Goal: Task Accomplishment & Management: Complete application form

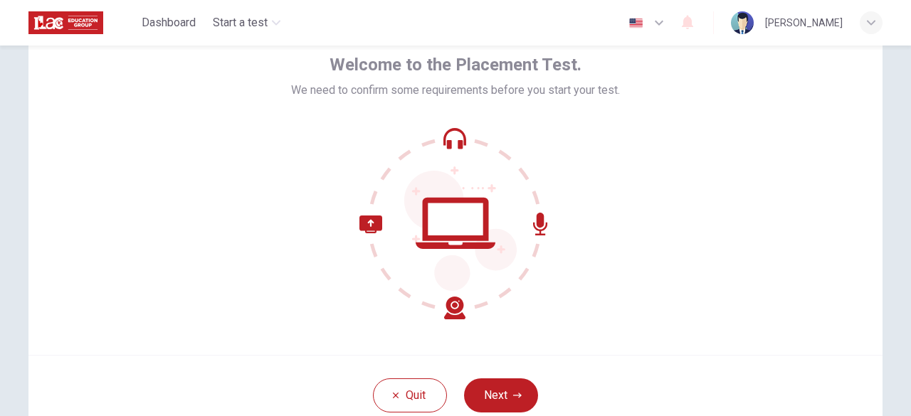
scroll to position [73, 0]
click at [513, 395] on icon "button" at bounding box center [517, 395] width 9 height 9
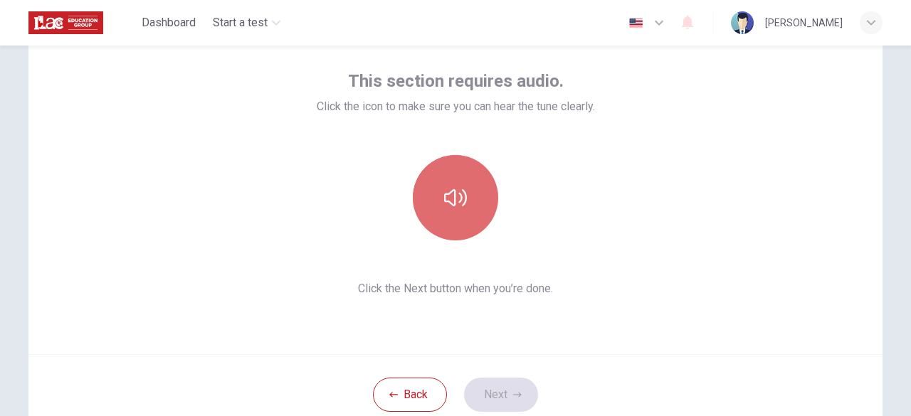
click at [447, 208] on icon "button" at bounding box center [455, 197] width 23 height 23
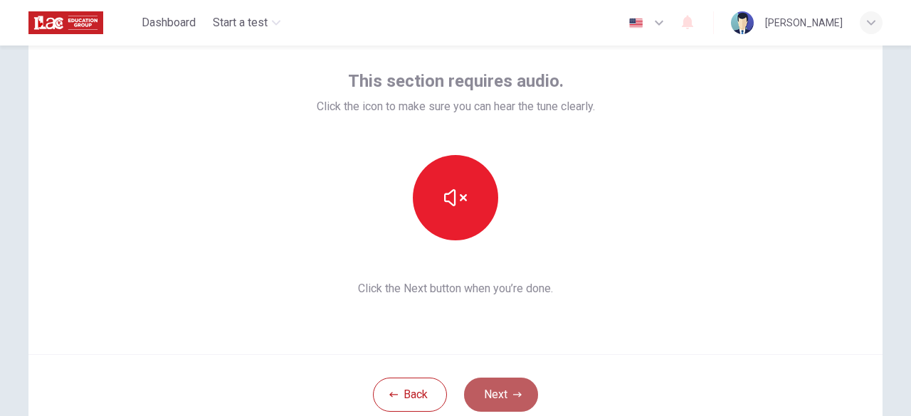
click at [507, 401] on button "Next" at bounding box center [501, 395] width 74 height 34
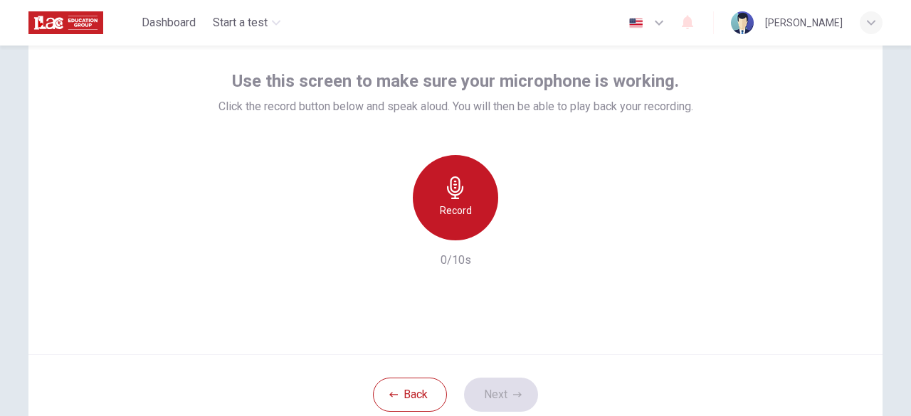
click at [460, 204] on h6 "Record" at bounding box center [456, 210] width 32 height 17
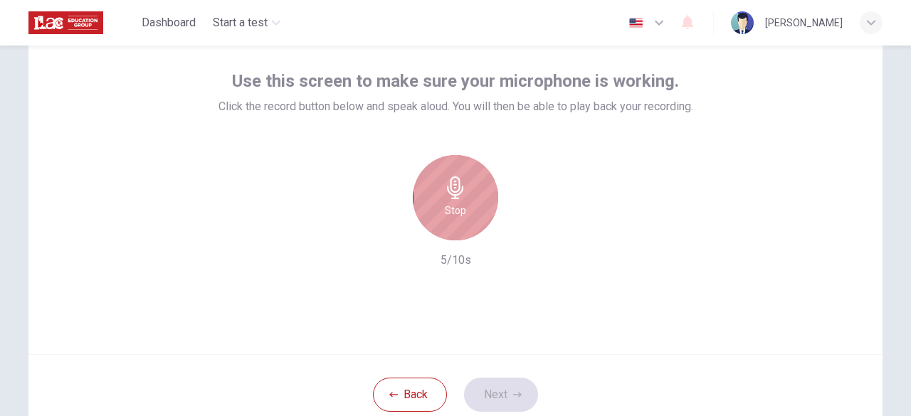
click at [459, 193] on icon "button" at bounding box center [455, 187] width 23 height 23
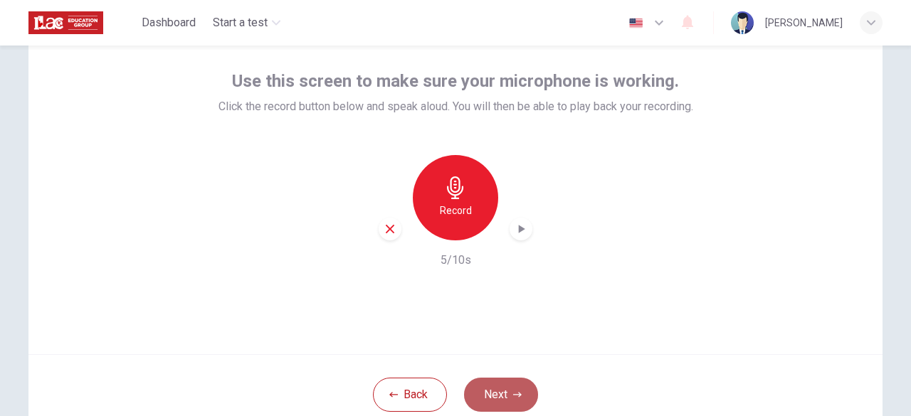
click at [487, 391] on button "Next" at bounding box center [501, 395] width 74 height 34
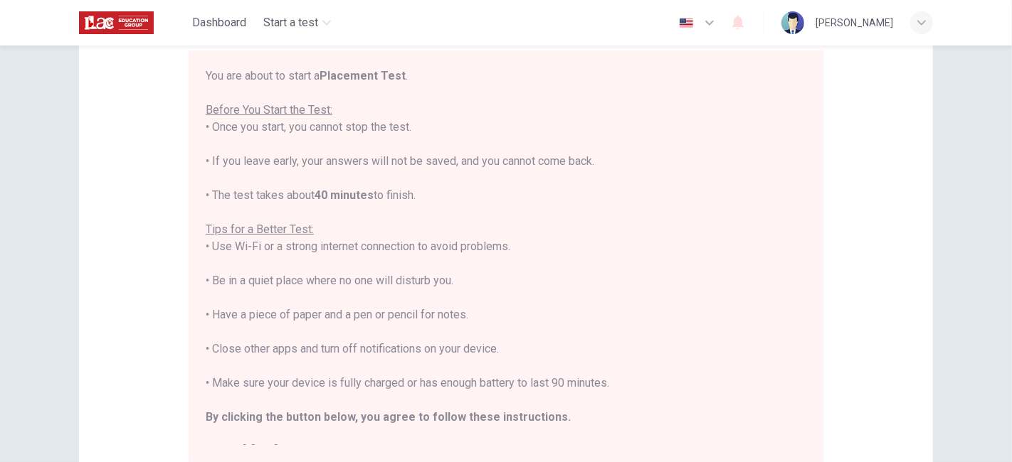
scroll to position [327, 0]
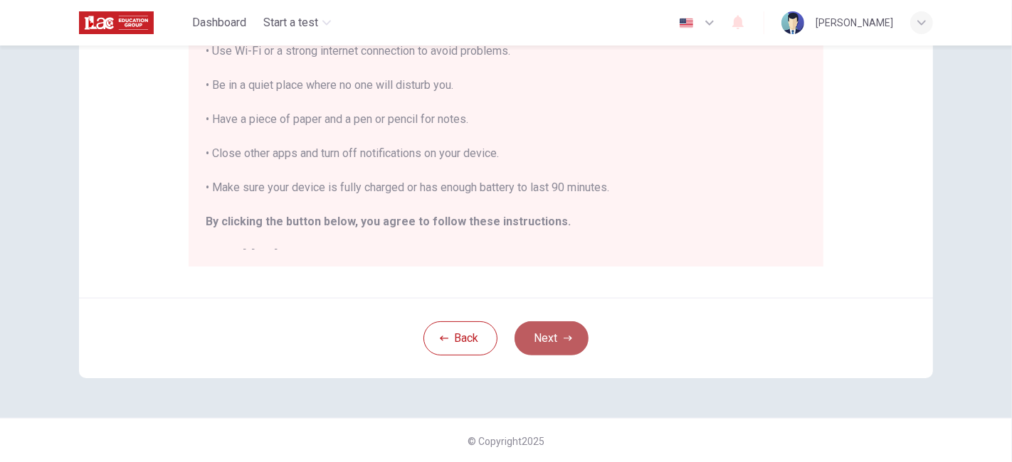
click at [535, 344] on button "Next" at bounding box center [551, 339] width 74 height 34
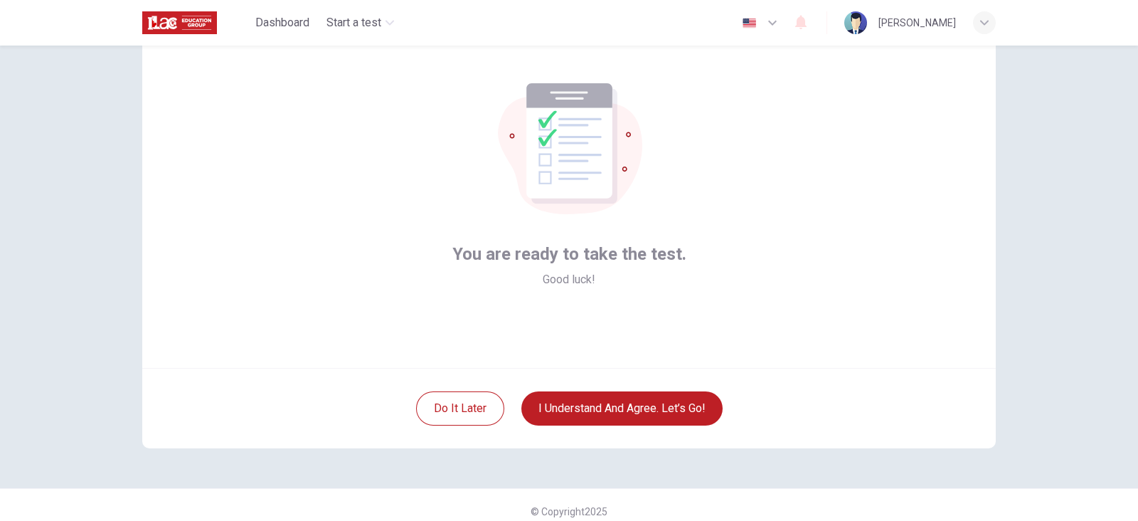
scroll to position [0, 0]
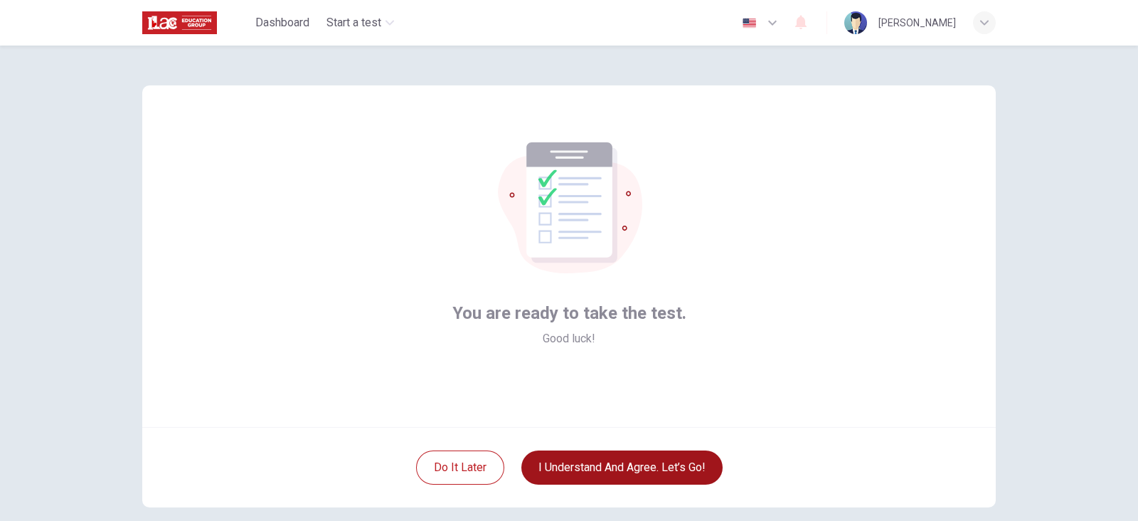
click at [628, 415] on button "I understand and agree. Let’s go!" at bounding box center [621, 467] width 201 height 34
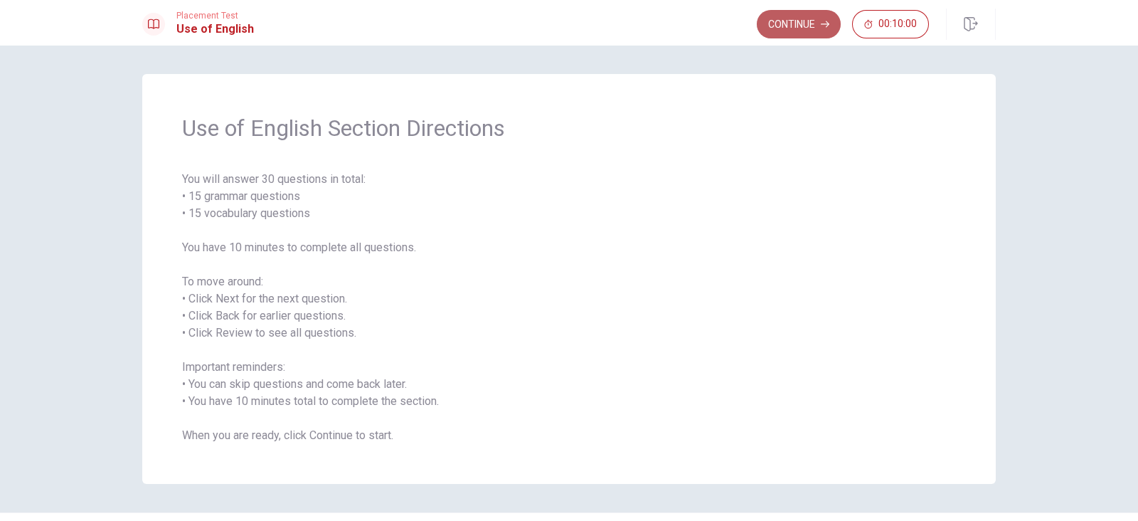
click at [793, 21] on button "Continue" at bounding box center [799, 24] width 84 height 28
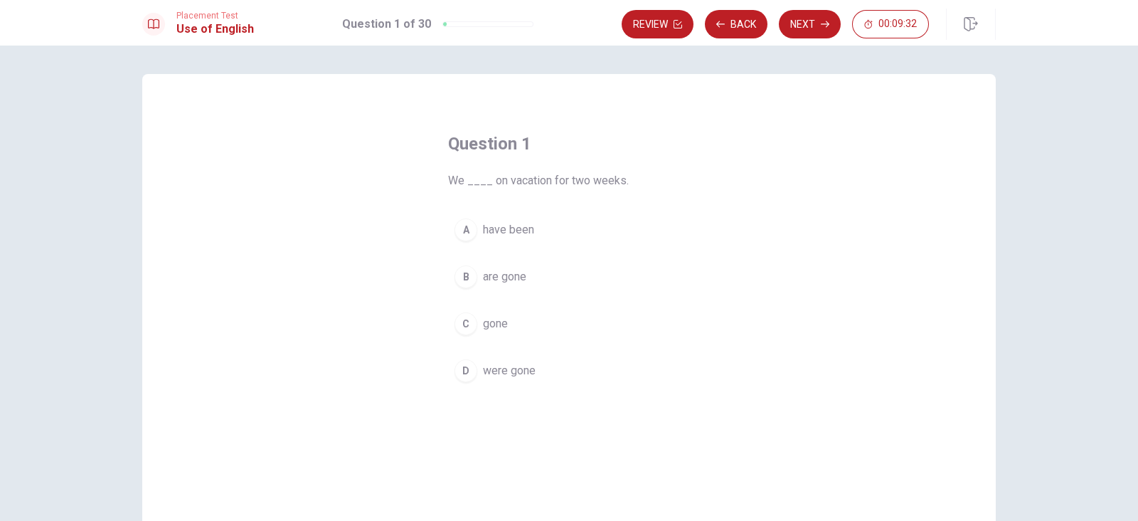
click at [514, 277] on span "are gone" at bounding box center [504, 276] width 43 height 17
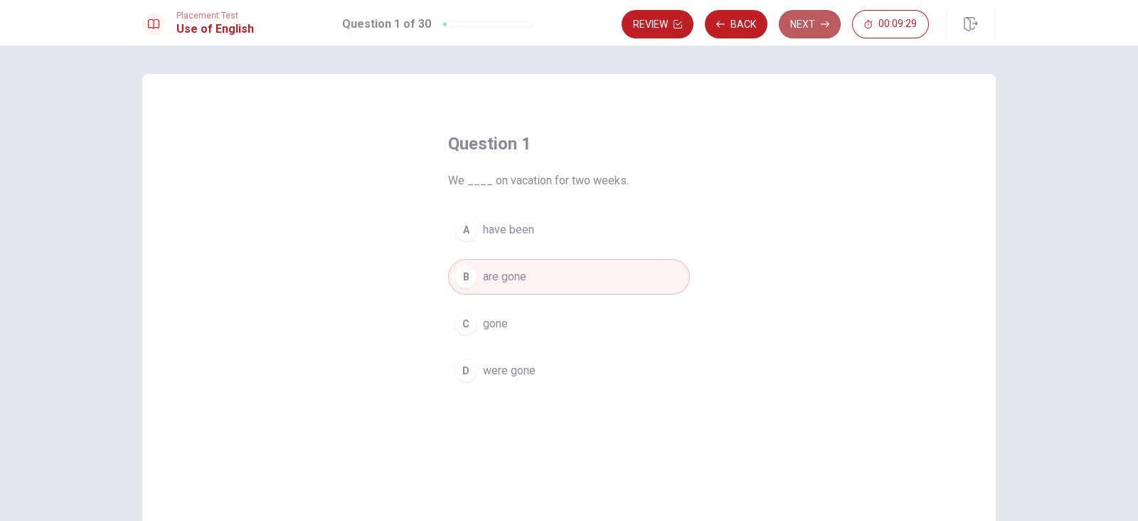
click at [809, 21] on button "Next" at bounding box center [810, 24] width 62 height 28
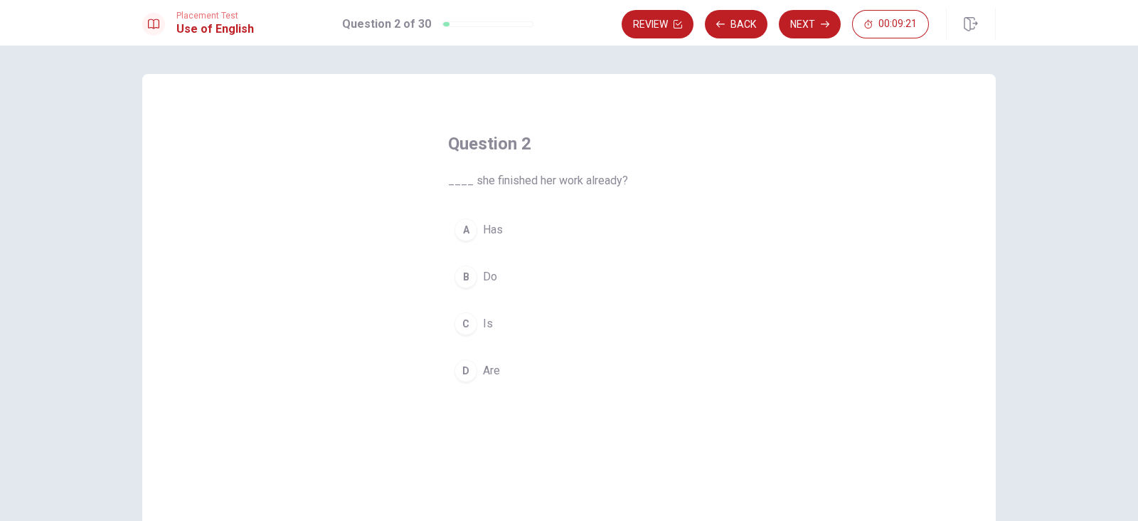
click at [495, 227] on span "Has" at bounding box center [493, 229] width 20 height 17
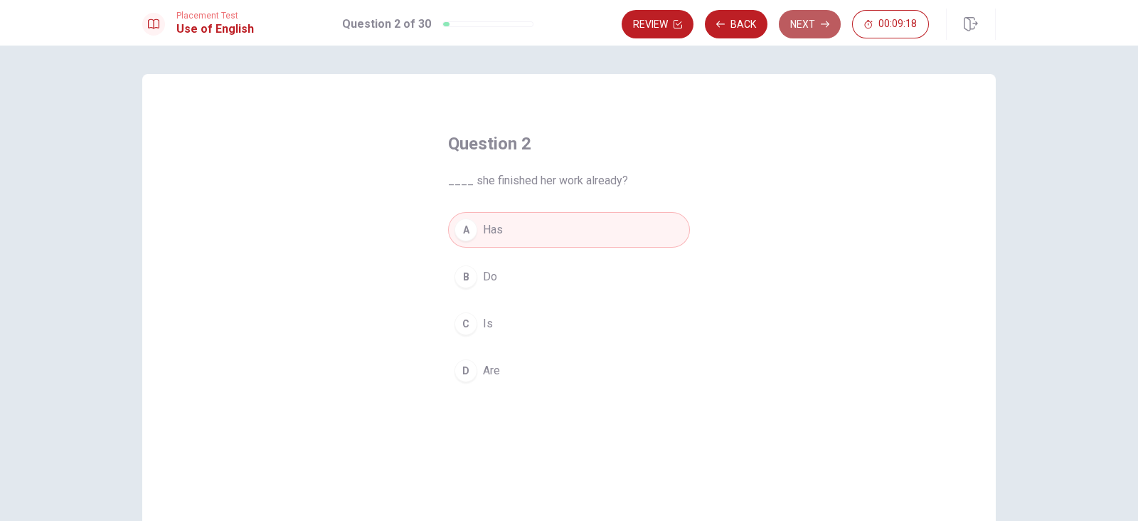
click at [805, 23] on button "Next" at bounding box center [810, 24] width 62 height 28
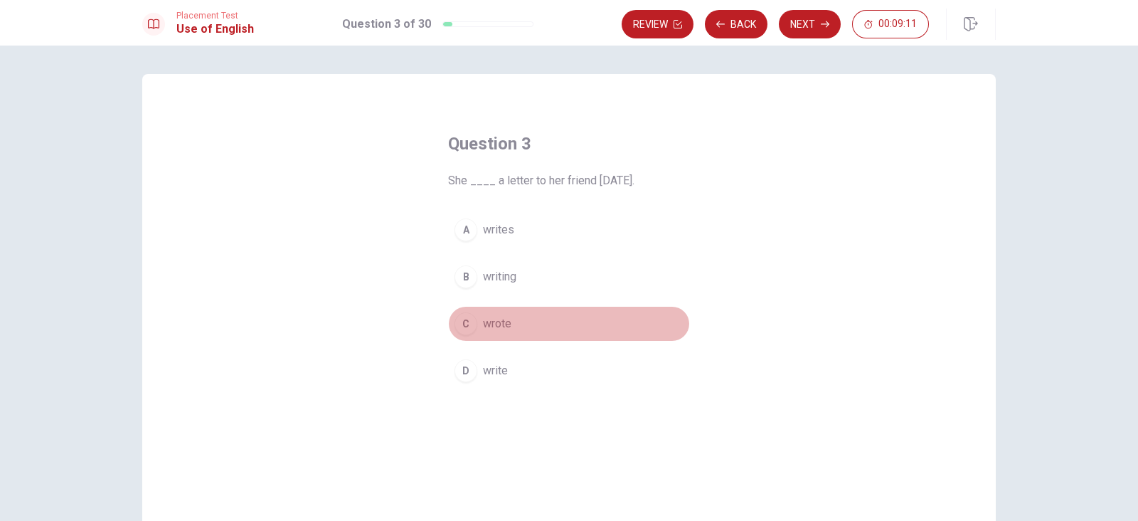
click at [494, 325] on span "wrote" at bounding box center [497, 323] width 28 height 17
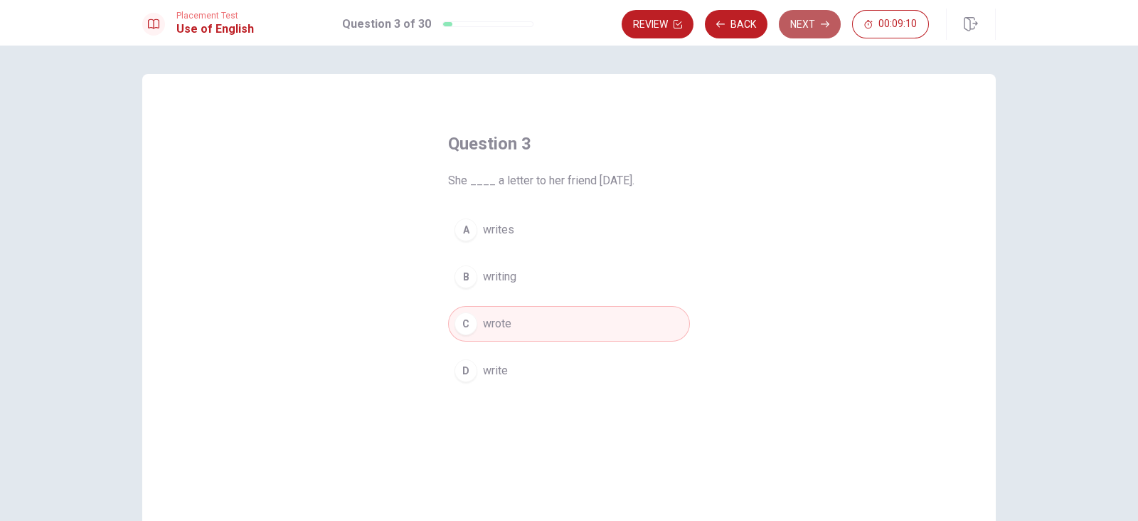
click at [804, 28] on button "Next" at bounding box center [810, 24] width 62 height 28
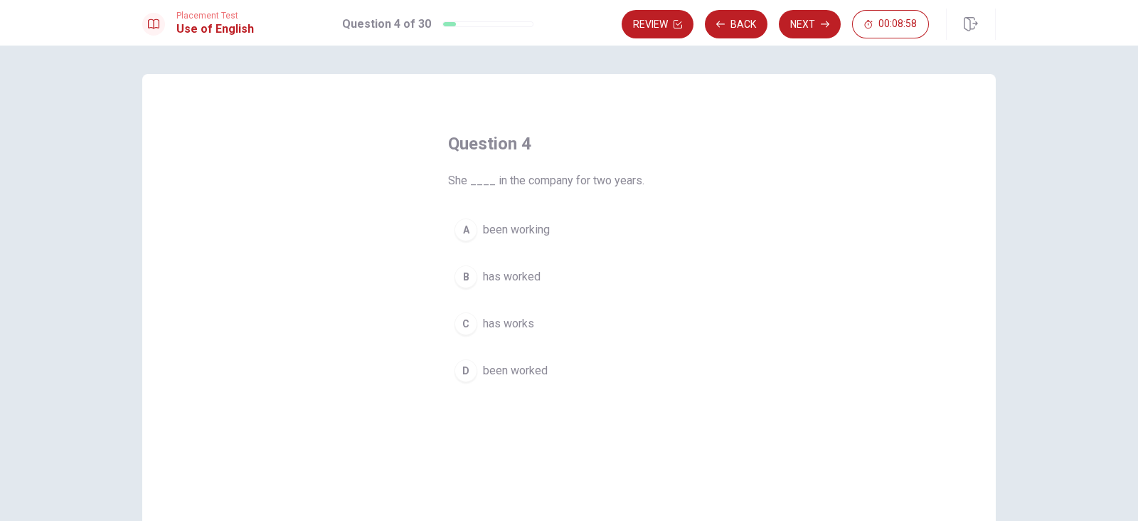
click at [536, 275] on span "has worked" at bounding box center [512, 276] width 58 height 17
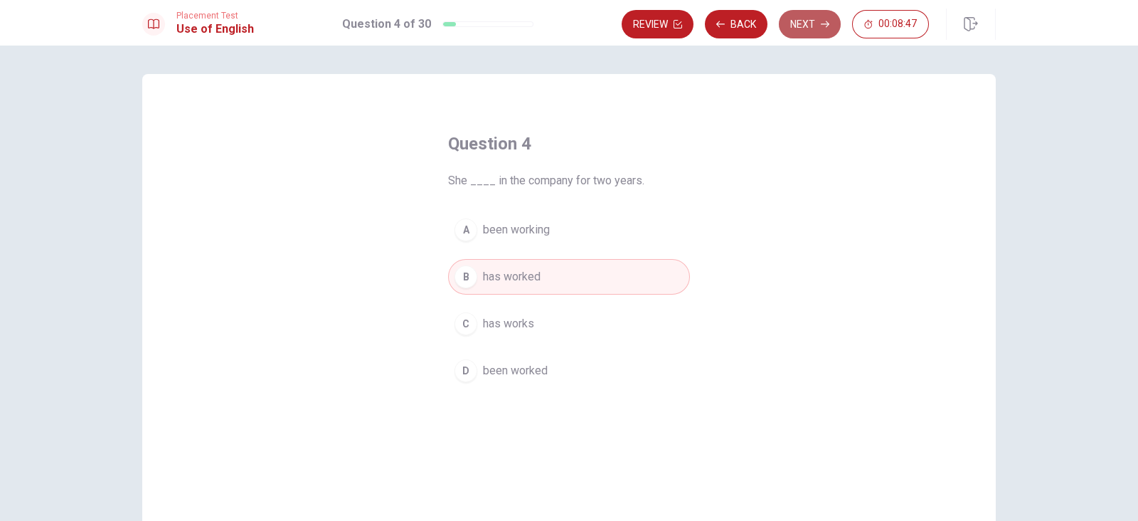
click at [818, 24] on button "Next" at bounding box center [810, 24] width 62 height 28
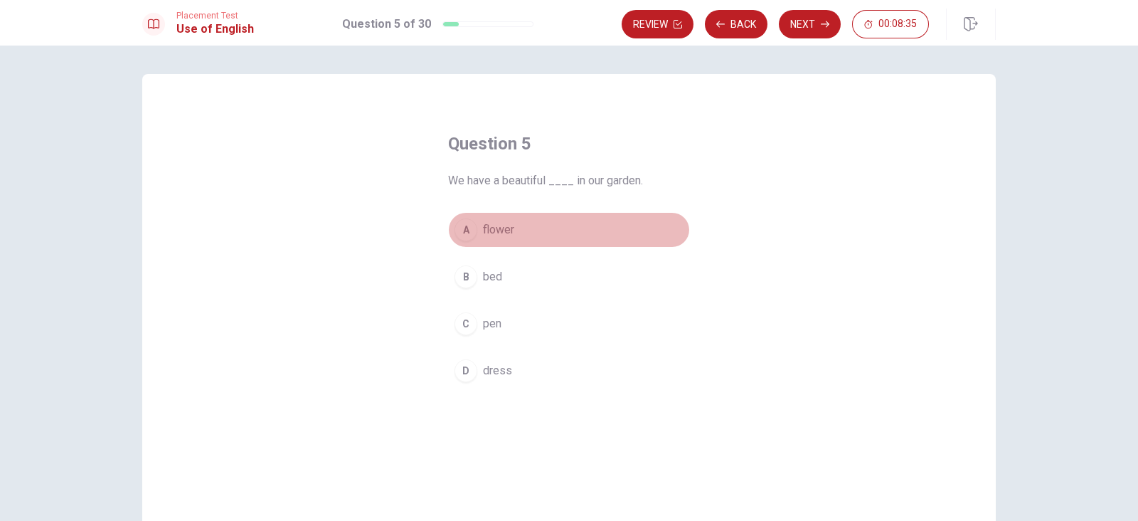
click at [492, 235] on span "flower" at bounding box center [498, 229] width 31 height 17
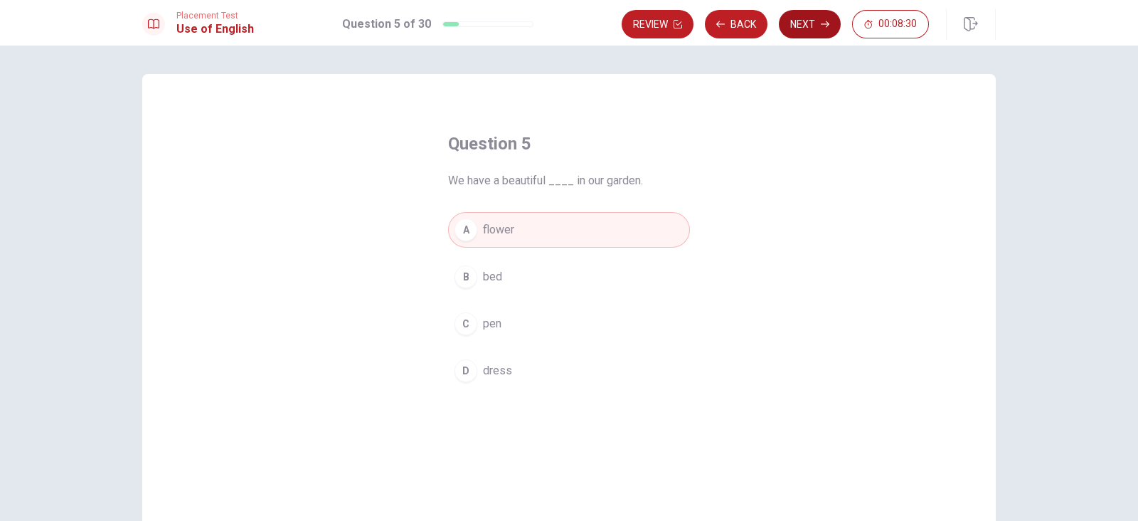
click at [817, 25] on button "Next" at bounding box center [810, 24] width 62 height 28
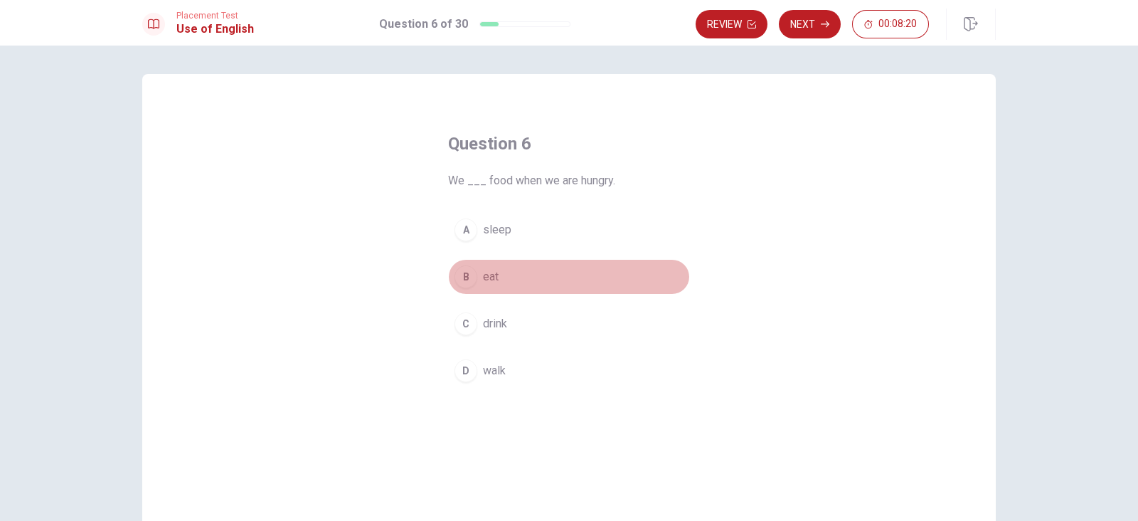
click at [494, 270] on button "B eat" at bounding box center [569, 277] width 242 height 36
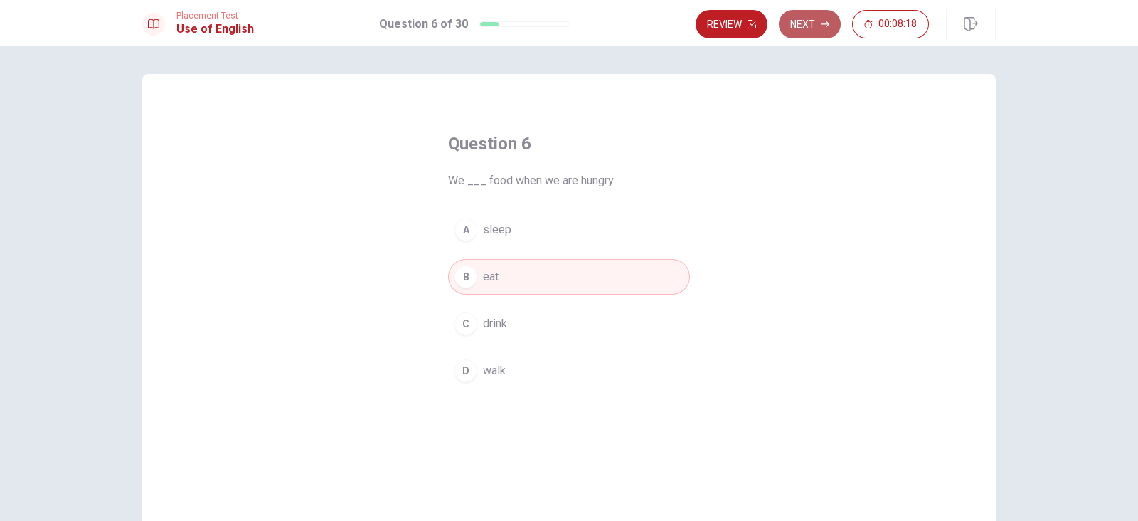
click at [818, 23] on button "Next" at bounding box center [810, 24] width 62 height 28
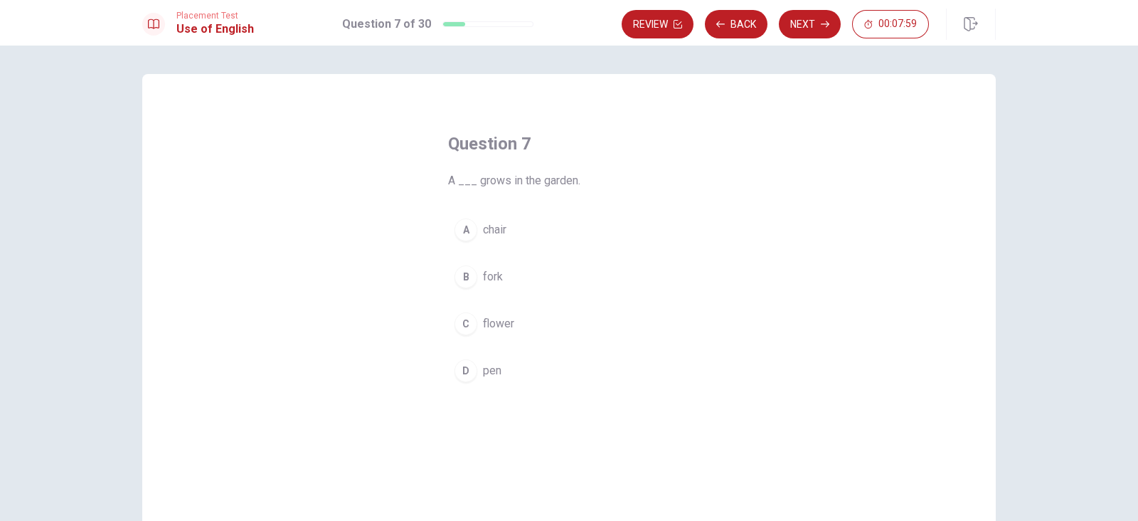
click at [521, 323] on button "C flower" at bounding box center [569, 324] width 242 height 36
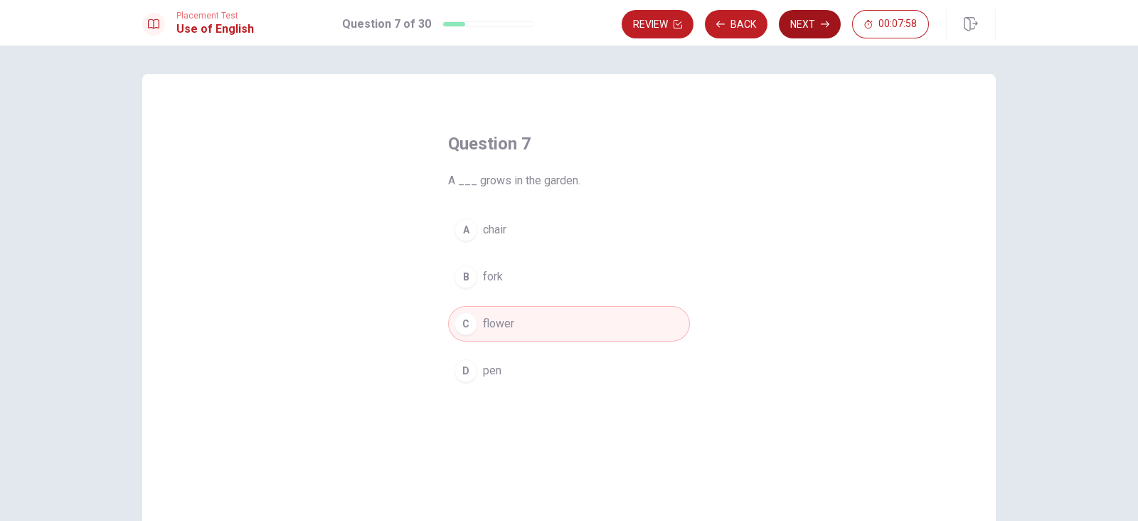
click at [811, 22] on button "Next" at bounding box center [810, 24] width 62 height 28
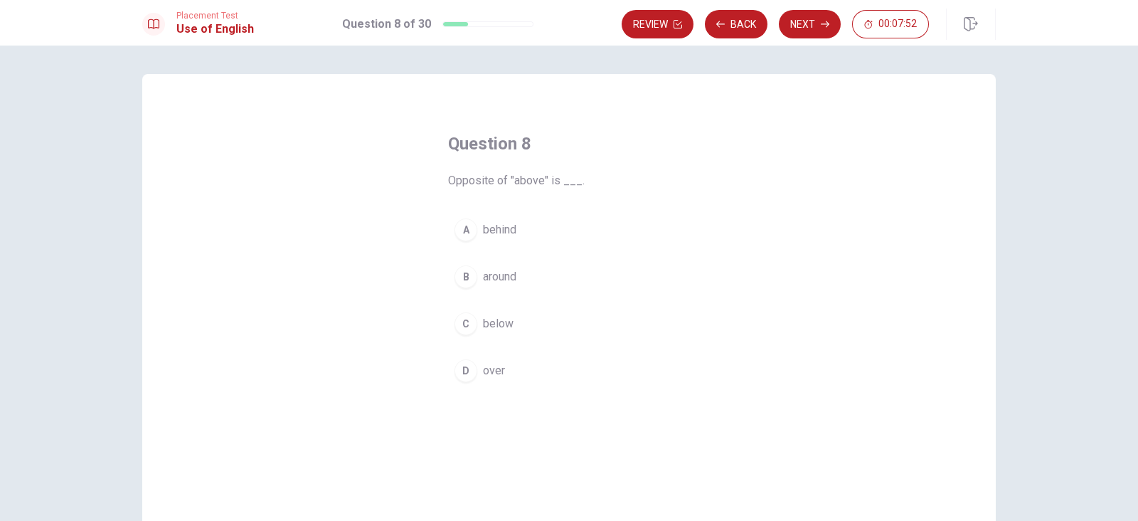
click at [502, 317] on span "below" at bounding box center [498, 323] width 31 height 17
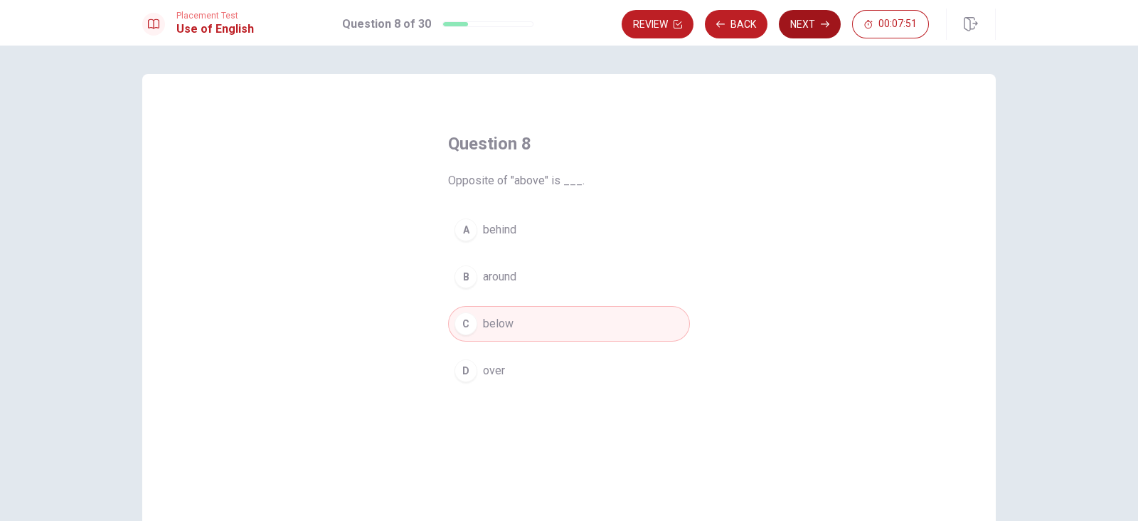
click at [803, 31] on button "Next" at bounding box center [810, 24] width 62 height 28
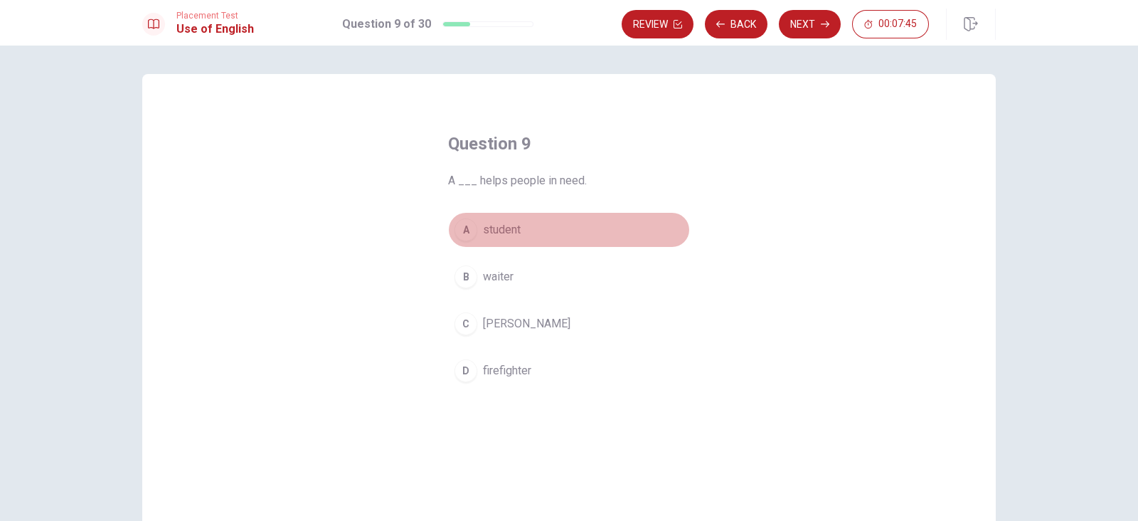
click at [513, 229] on span "student" at bounding box center [502, 229] width 38 height 17
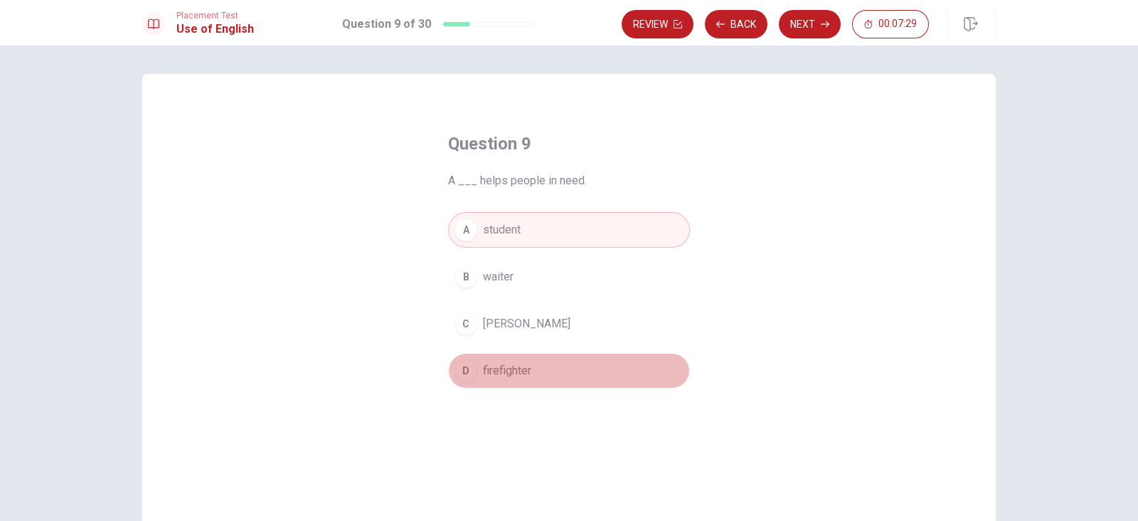
click at [521, 368] on span "firefighter" at bounding box center [507, 370] width 48 height 17
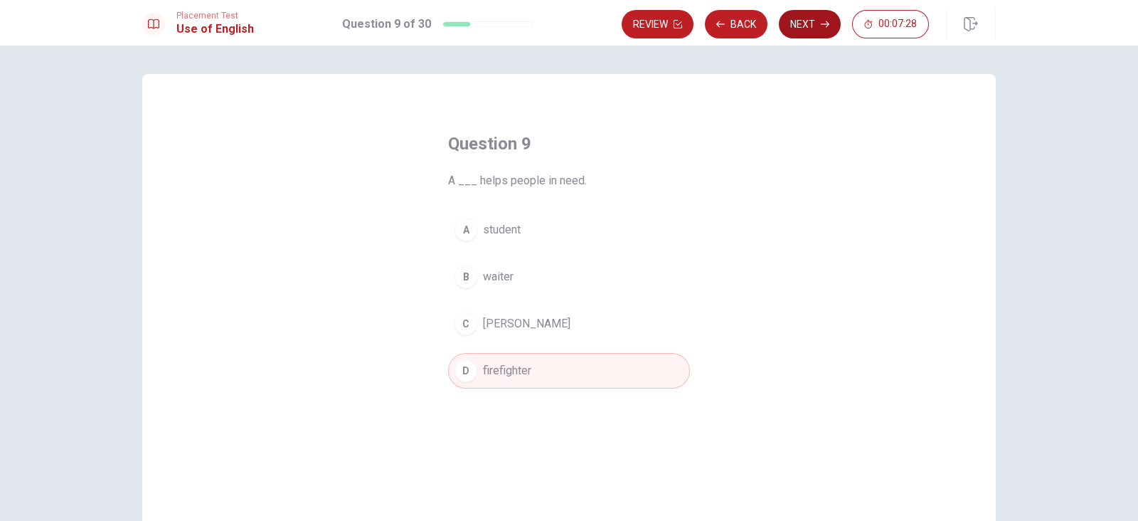
click at [815, 14] on button "Next" at bounding box center [810, 24] width 62 height 28
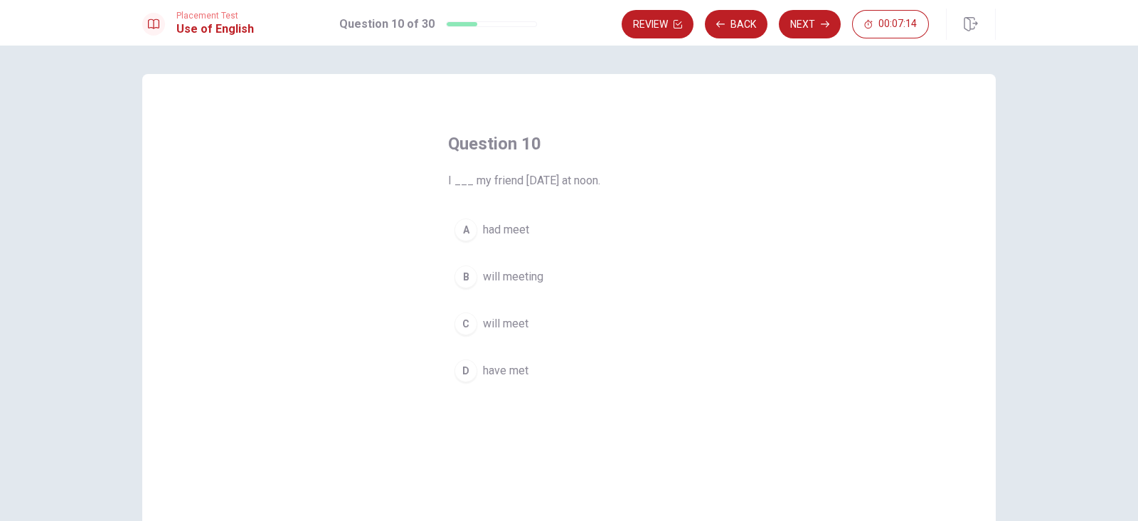
click at [516, 319] on span "will meet" at bounding box center [506, 323] width 46 height 17
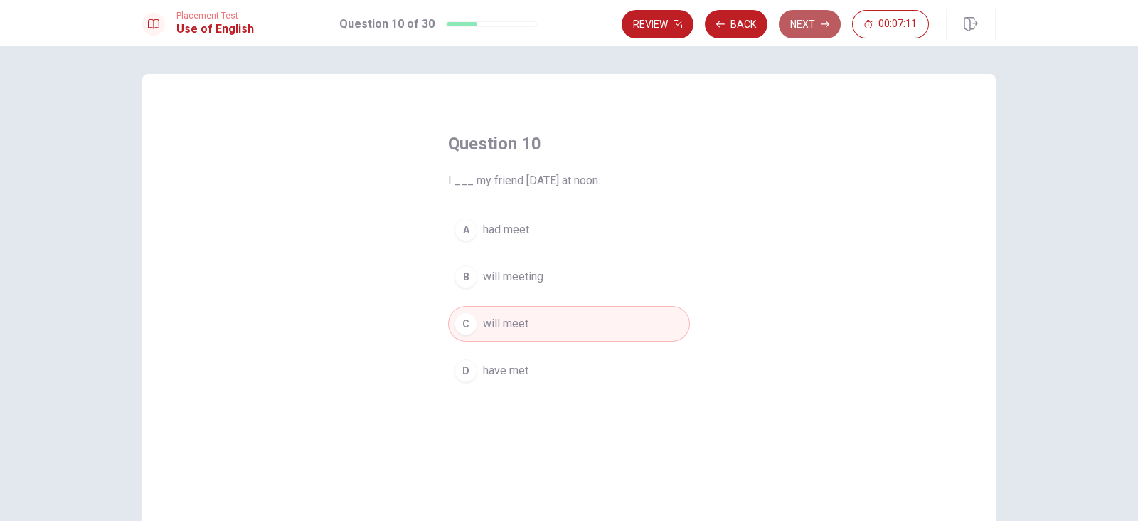
click at [807, 29] on button "Next" at bounding box center [810, 24] width 62 height 28
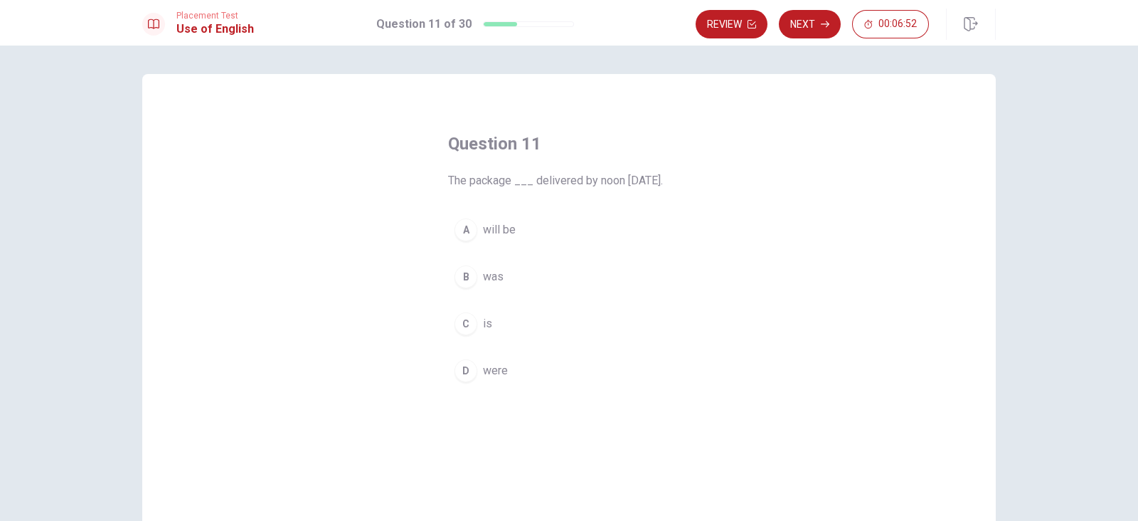
click at [515, 279] on button "B was" at bounding box center [569, 277] width 242 height 36
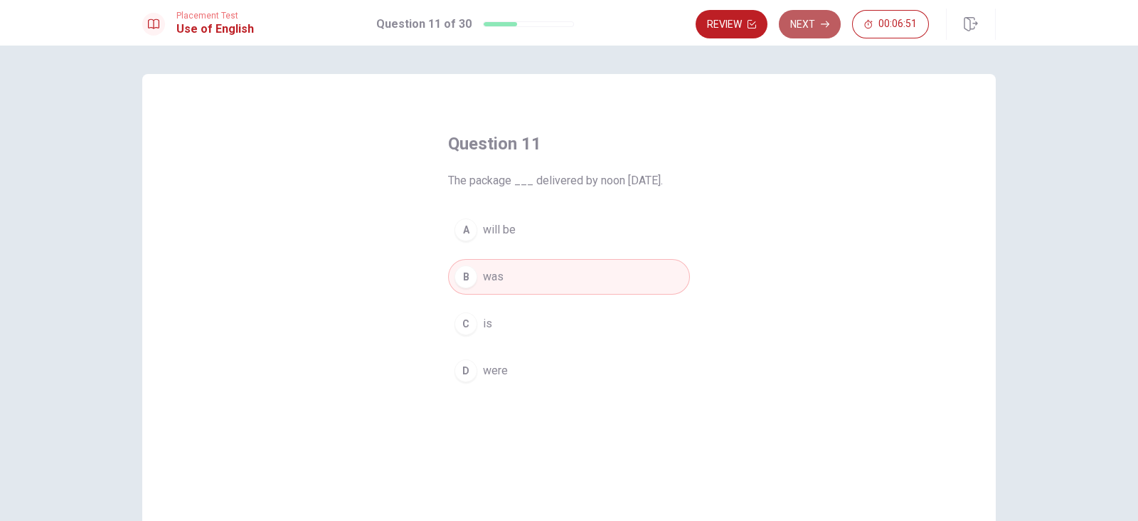
click at [807, 30] on button "Next" at bounding box center [810, 24] width 62 height 28
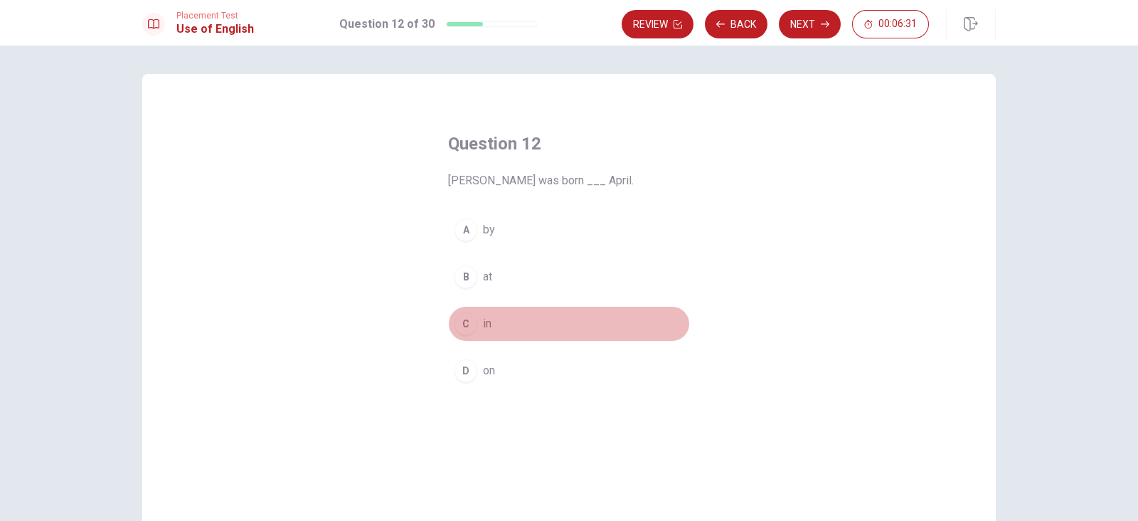
click at [455, 318] on div "C" at bounding box center [466, 323] width 23 height 23
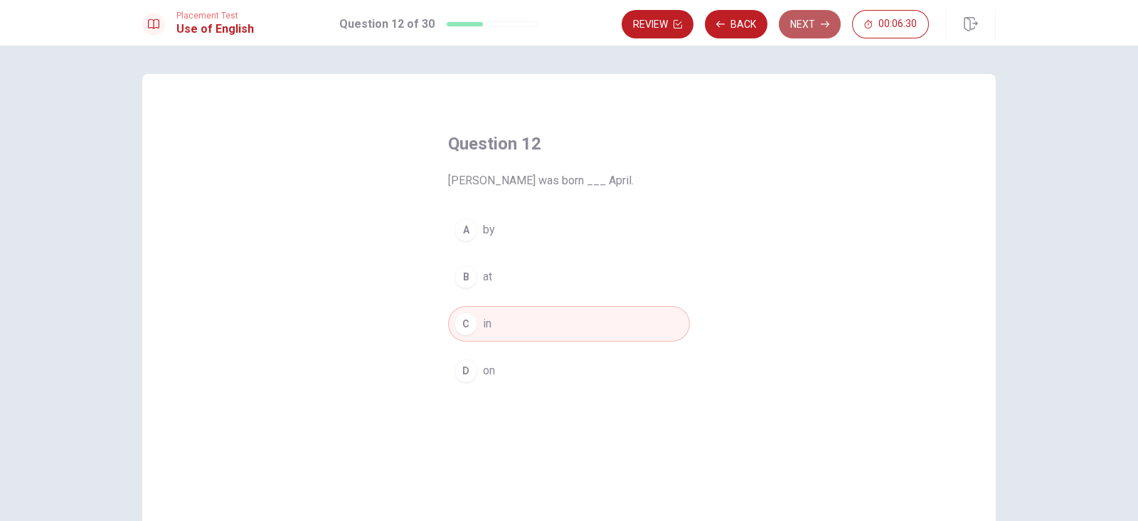
click at [807, 28] on button "Next" at bounding box center [810, 24] width 62 height 28
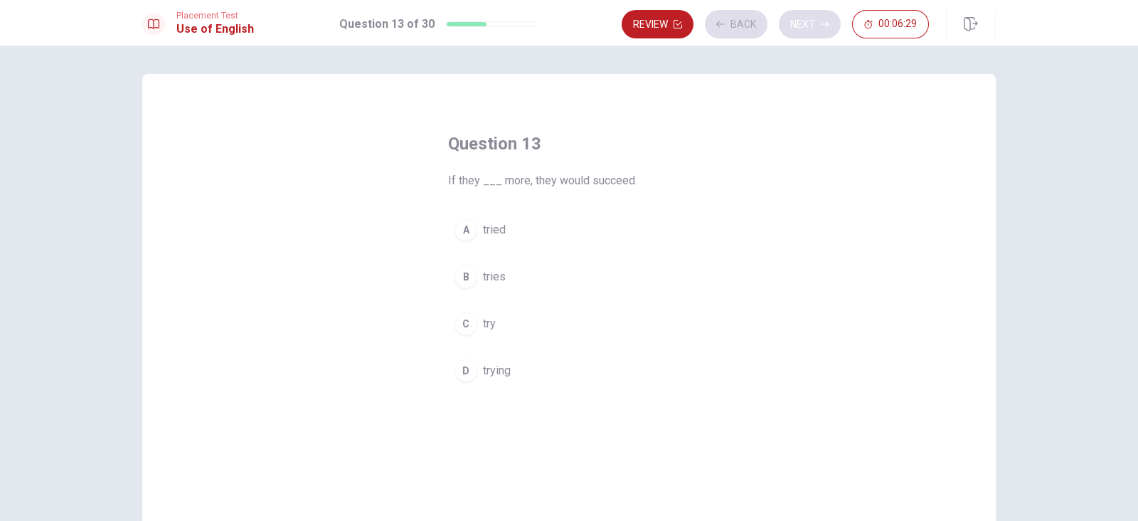
click at [807, 28] on div "Review Back Next 00:06:29" at bounding box center [775, 24] width 307 height 28
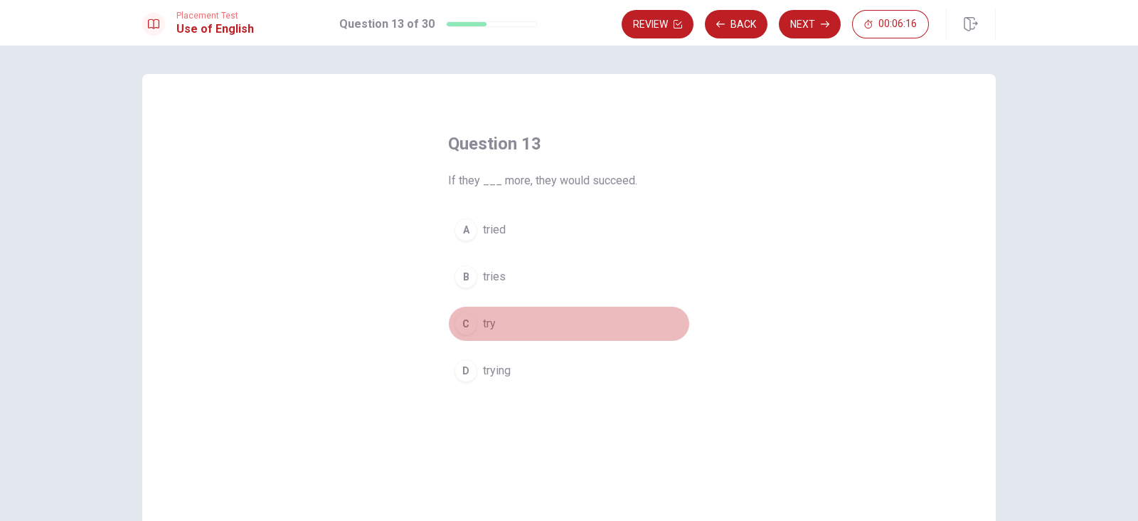
click at [516, 319] on button "C try" at bounding box center [569, 324] width 242 height 36
click at [512, 223] on button "A tried" at bounding box center [569, 230] width 242 height 36
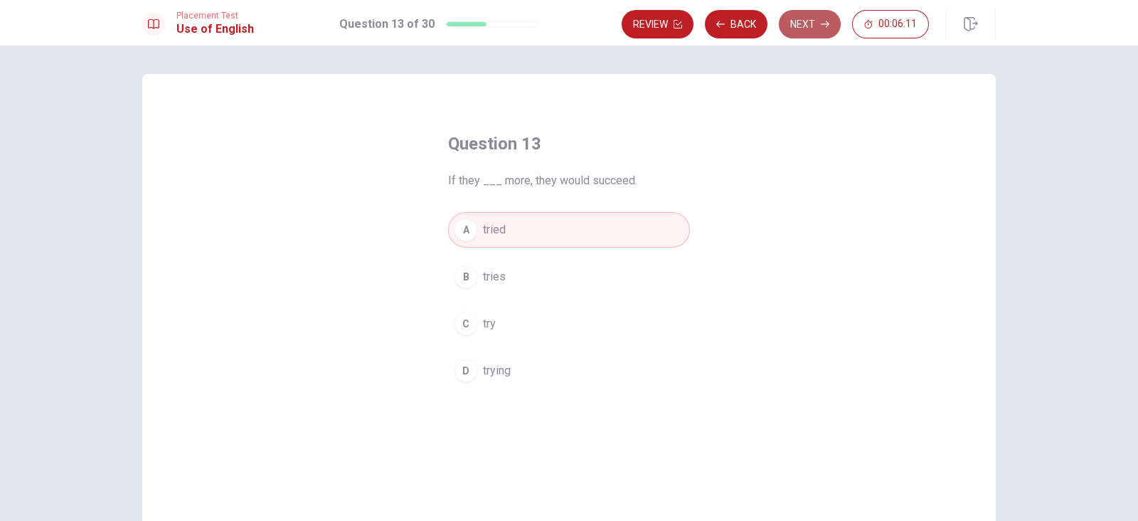
click at [803, 23] on button "Next" at bounding box center [810, 24] width 62 height 28
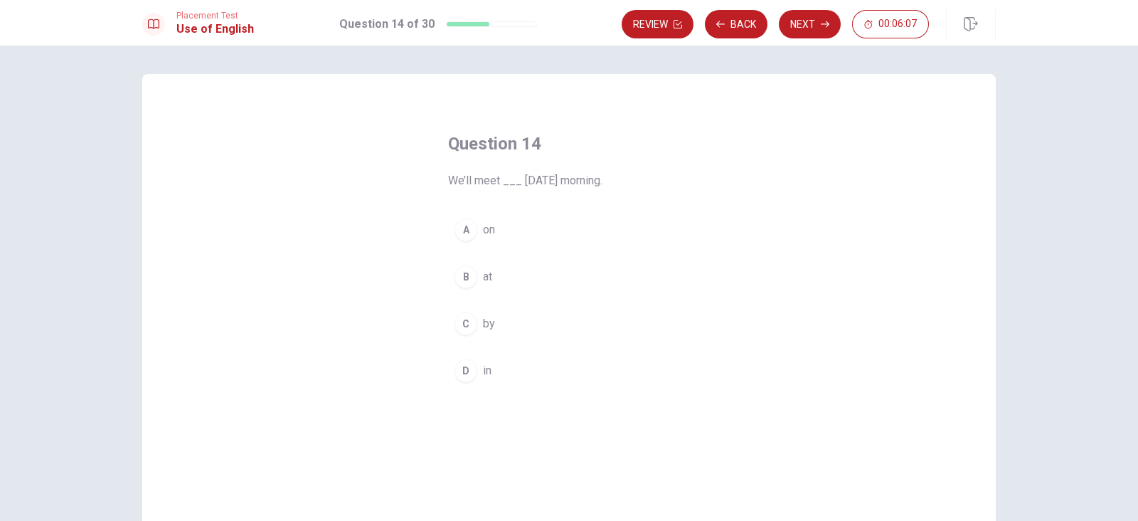
click at [515, 233] on button "A on" at bounding box center [569, 230] width 242 height 36
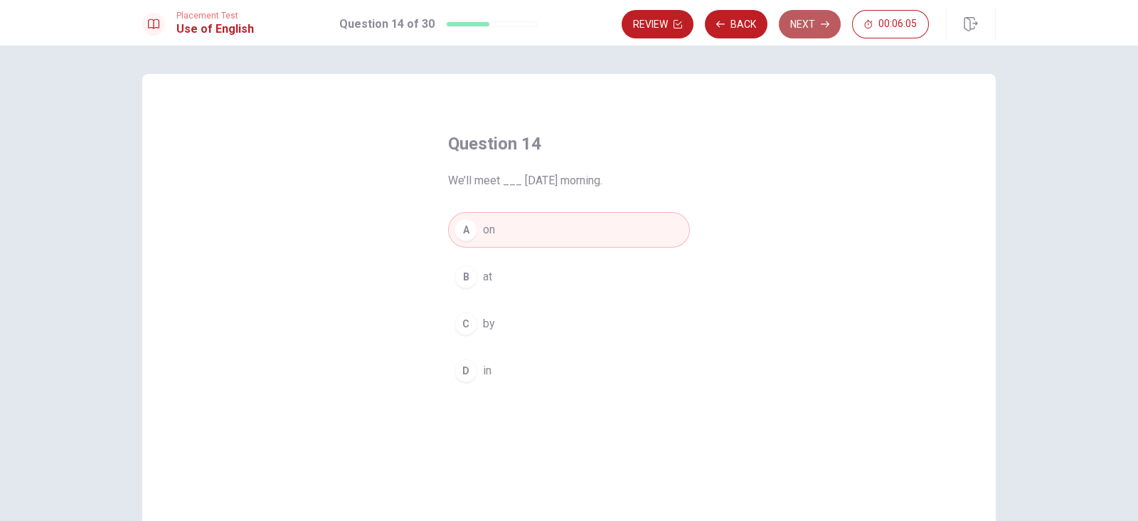
click at [805, 26] on button "Next" at bounding box center [810, 24] width 62 height 28
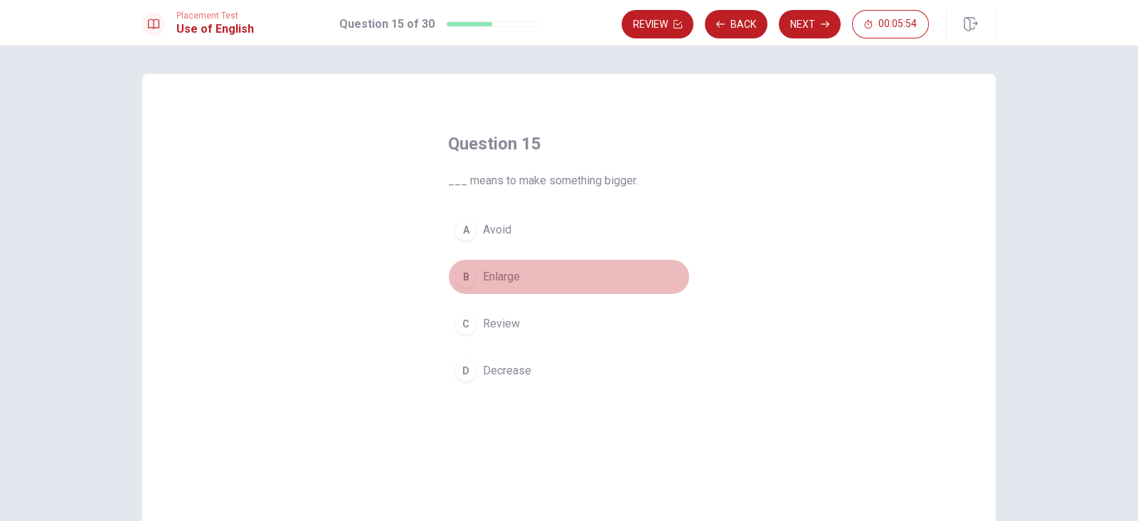
click at [526, 279] on button "B Enlarge" at bounding box center [569, 277] width 242 height 36
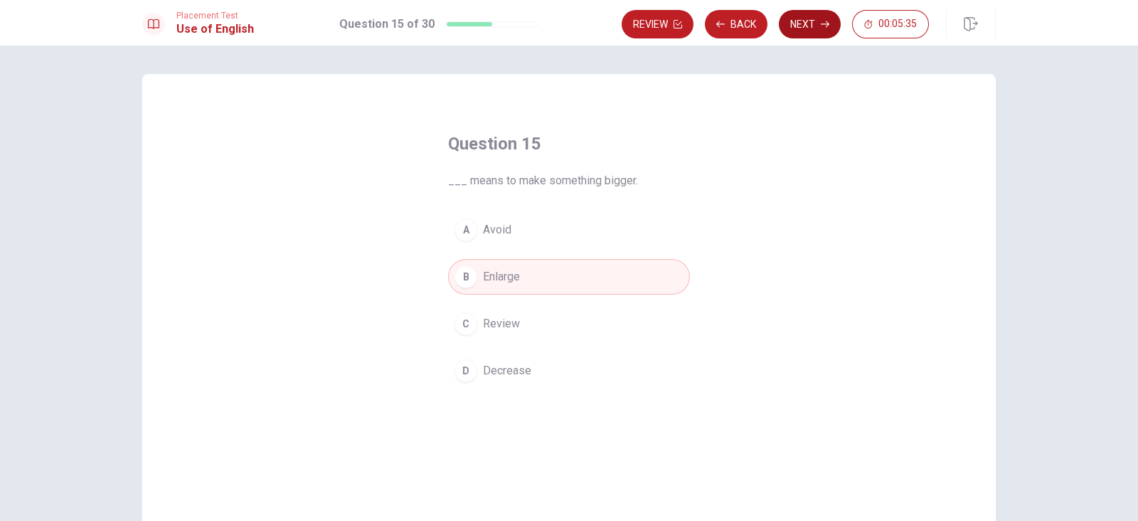
click at [799, 24] on button "Next" at bounding box center [810, 24] width 62 height 28
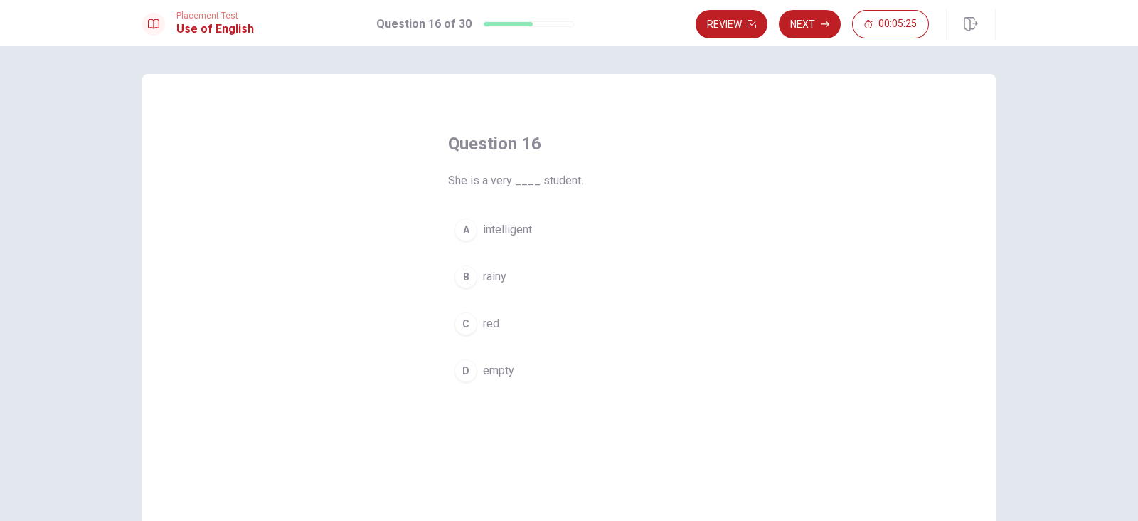
click at [526, 233] on span "intelligent" at bounding box center [507, 229] width 49 height 17
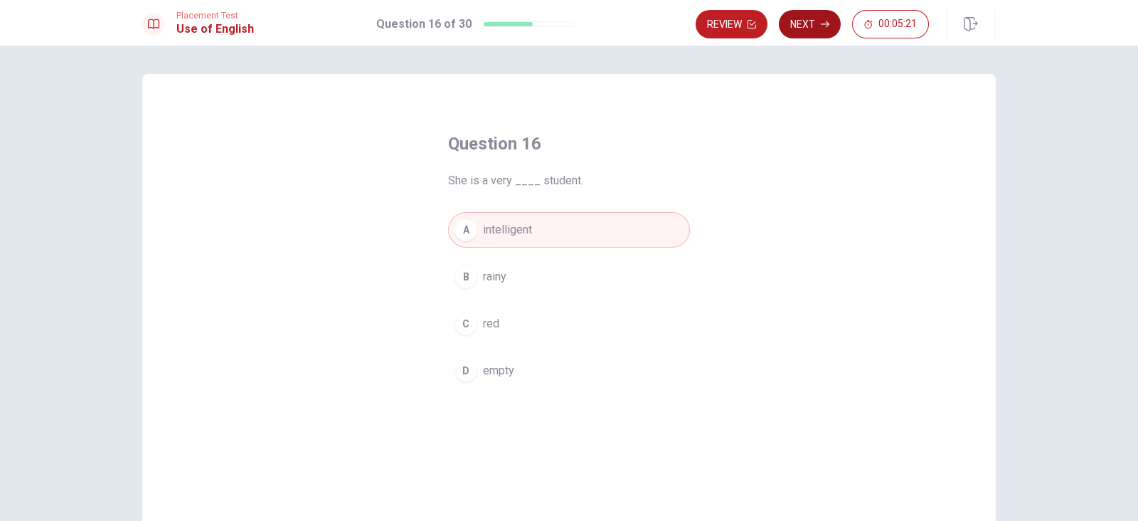
click at [817, 25] on button "Next" at bounding box center [810, 24] width 62 height 28
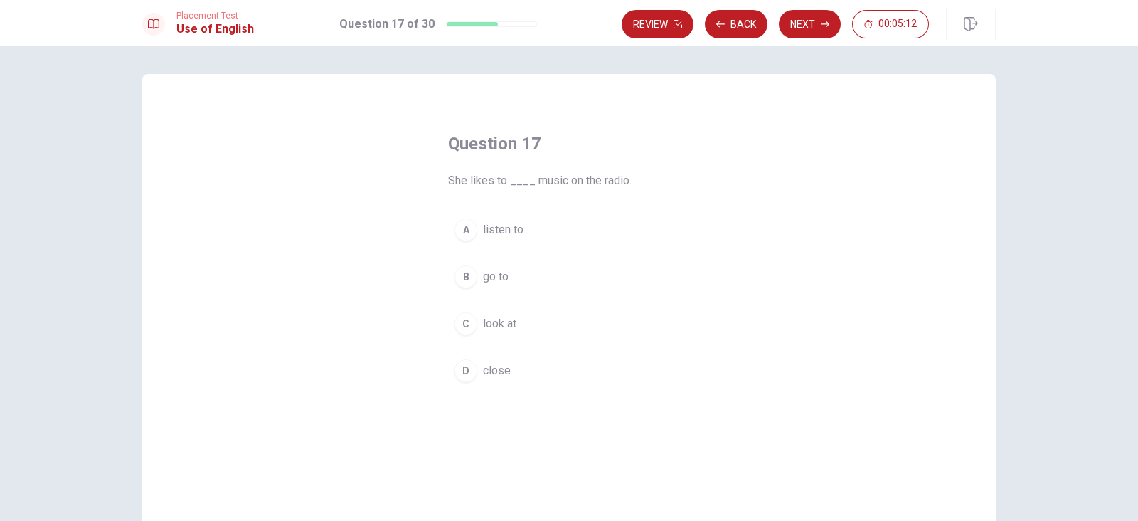
click at [529, 232] on button "A listen to" at bounding box center [569, 230] width 242 height 36
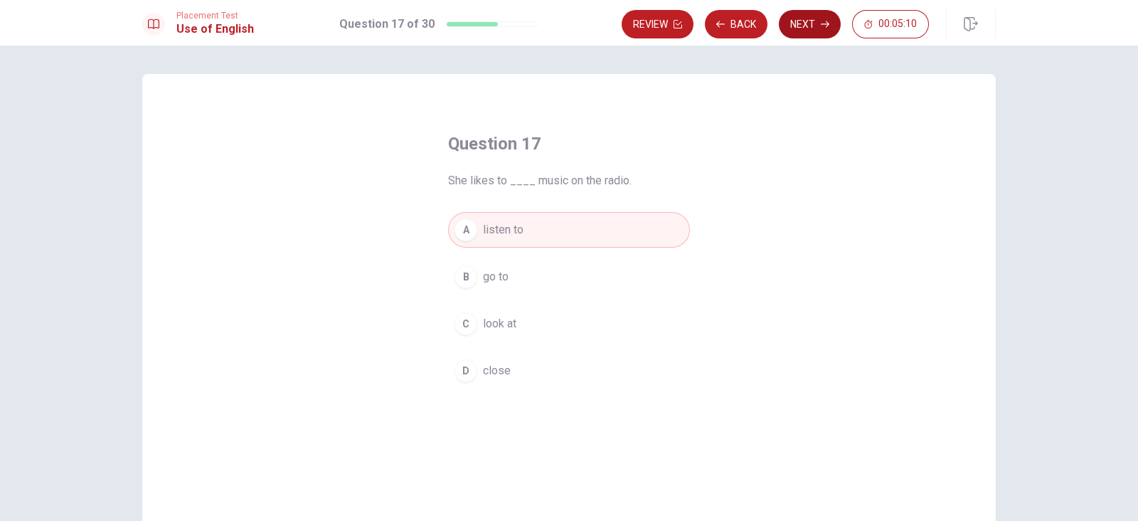
click at [812, 20] on button "Next" at bounding box center [810, 24] width 62 height 28
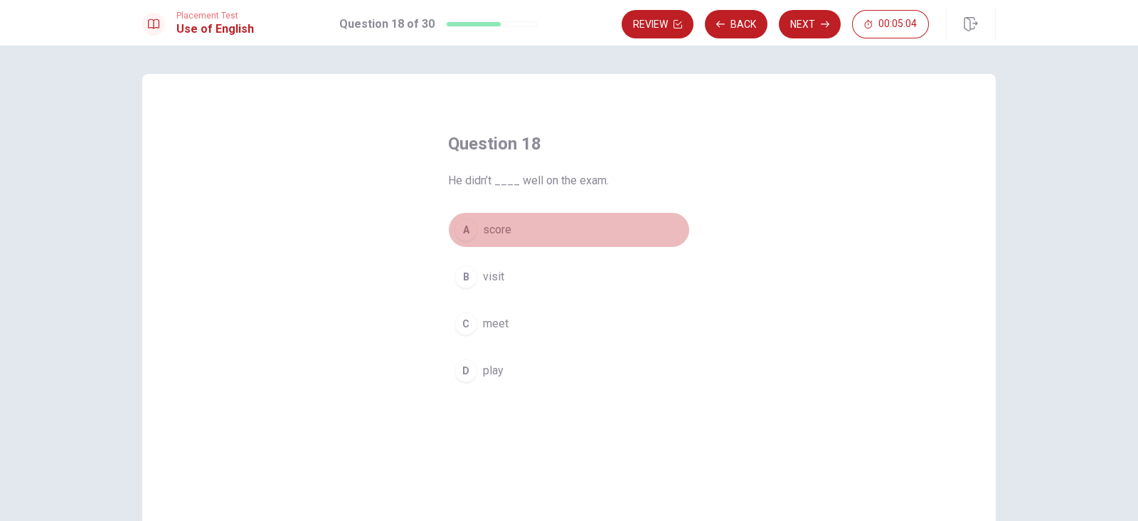
click at [514, 229] on button "A score" at bounding box center [569, 230] width 242 height 36
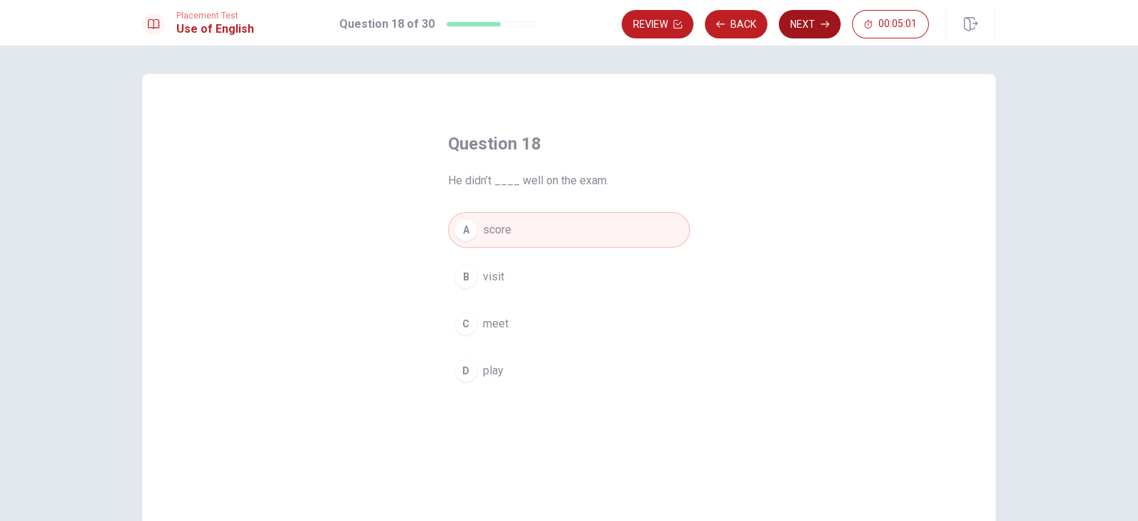
click at [808, 30] on button "Next" at bounding box center [810, 24] width 62 height 28
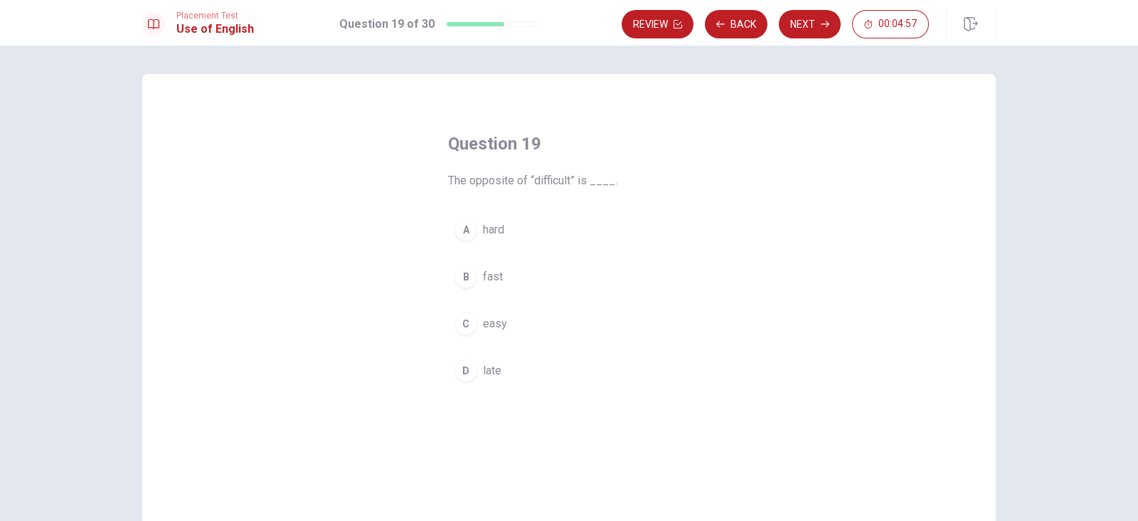
click at [498, 327] on span "easy" at bounding box center [495, 323] width 24 height 17
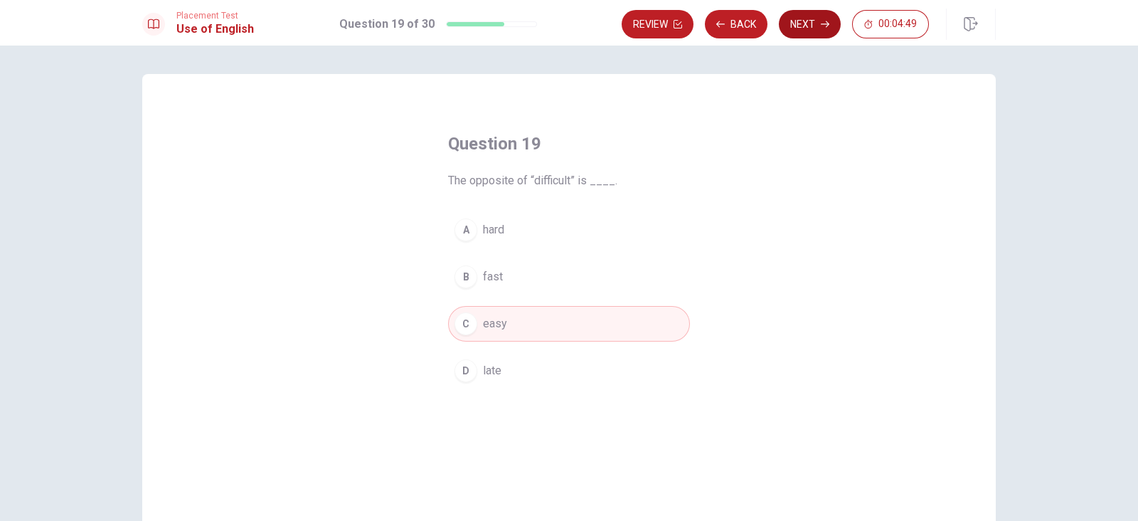
click at [821, 20] on icon "button" at bounding box center [825, 24] width 9 height 9
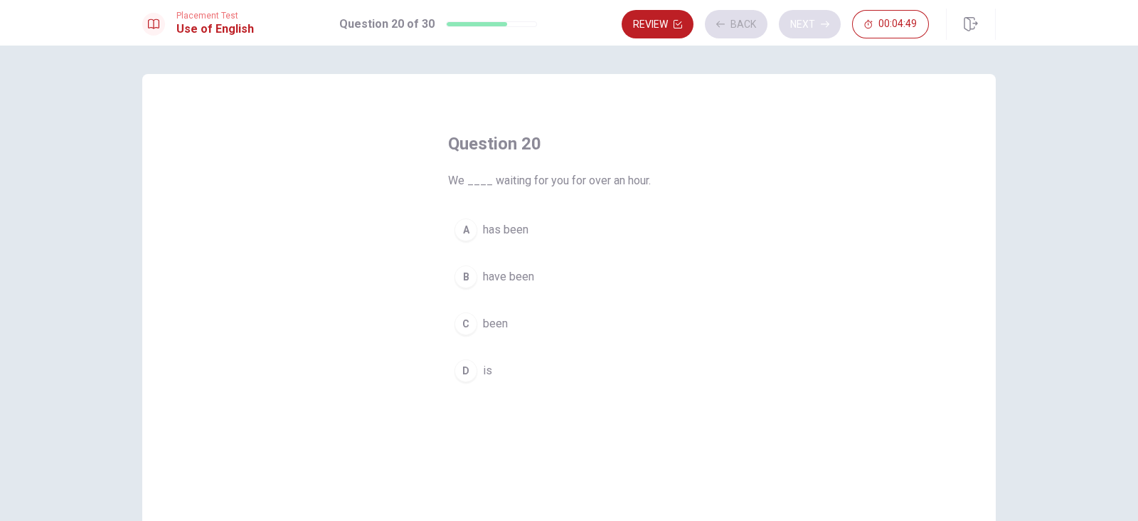
click at [821, 20] on div "Review Back Next 00:04:49" at bounding box center [775, 24] width 307 height 28
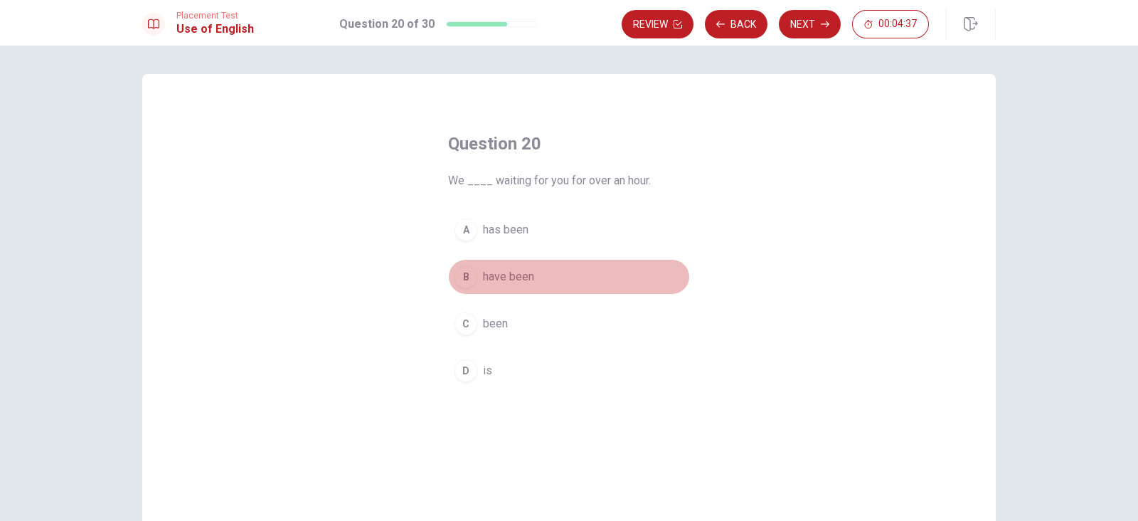
click at [524, 282] on span "have been" at bounding box center [508, 276] width 51 height 17
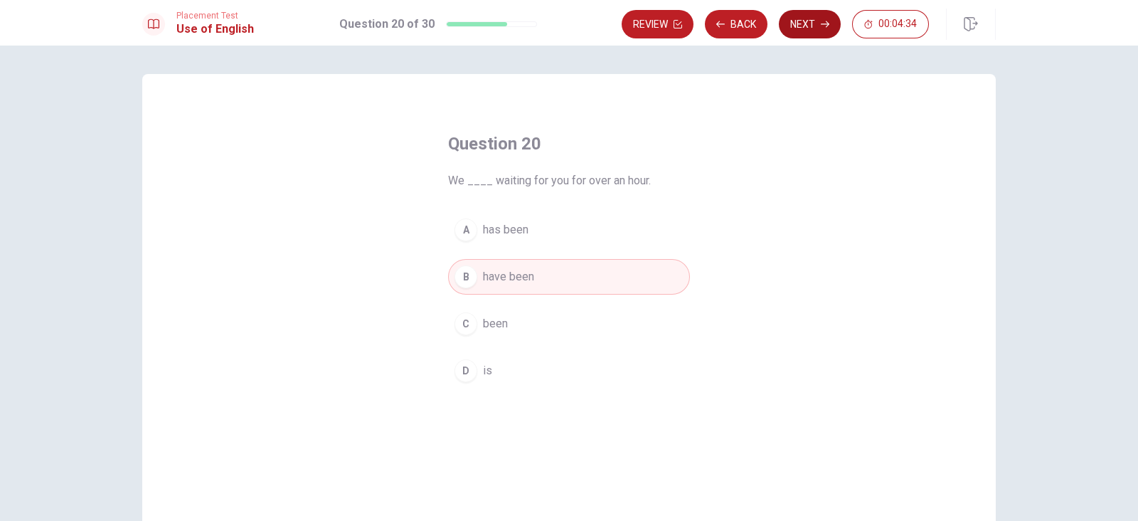
click at [813, 21] on button "Next" at bounding box center [810, 24] width 62 height 28
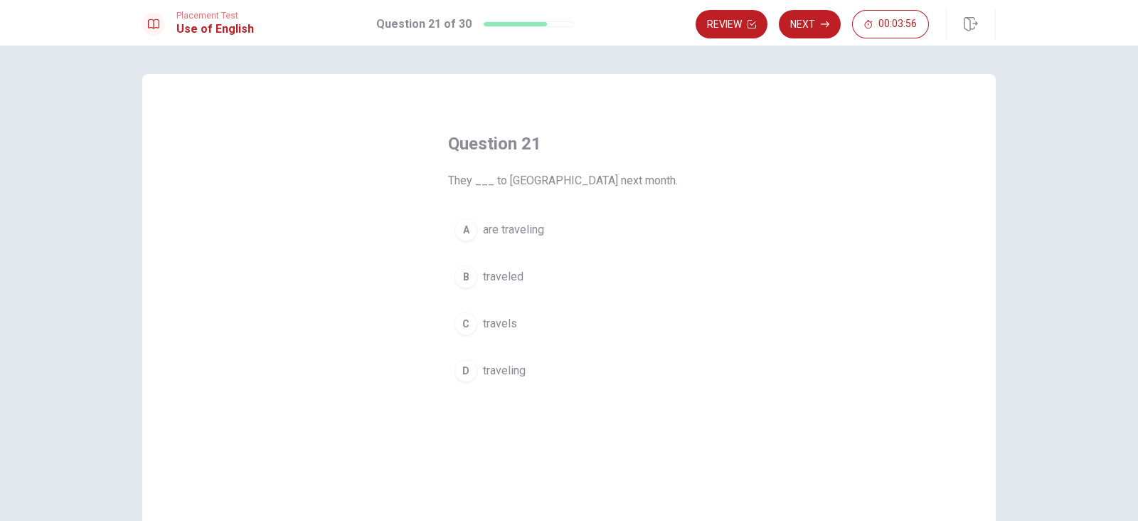
click at [551, 235] on button "A are traveling" at bounding box center [569, 230] width 242 height 36
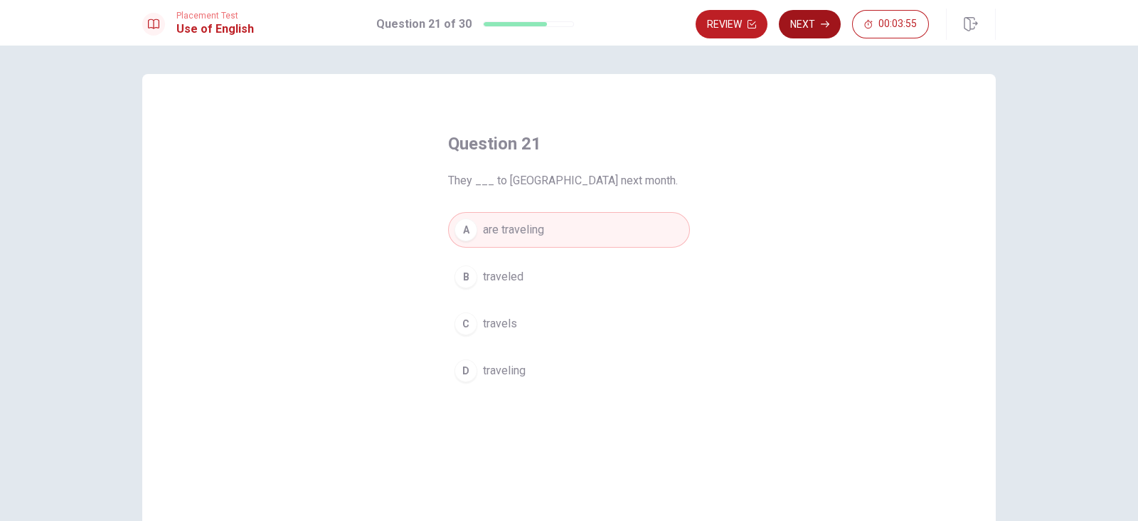
click at [807, 23] on button "Next" at bounding box center [810, 24] width 62 height 28
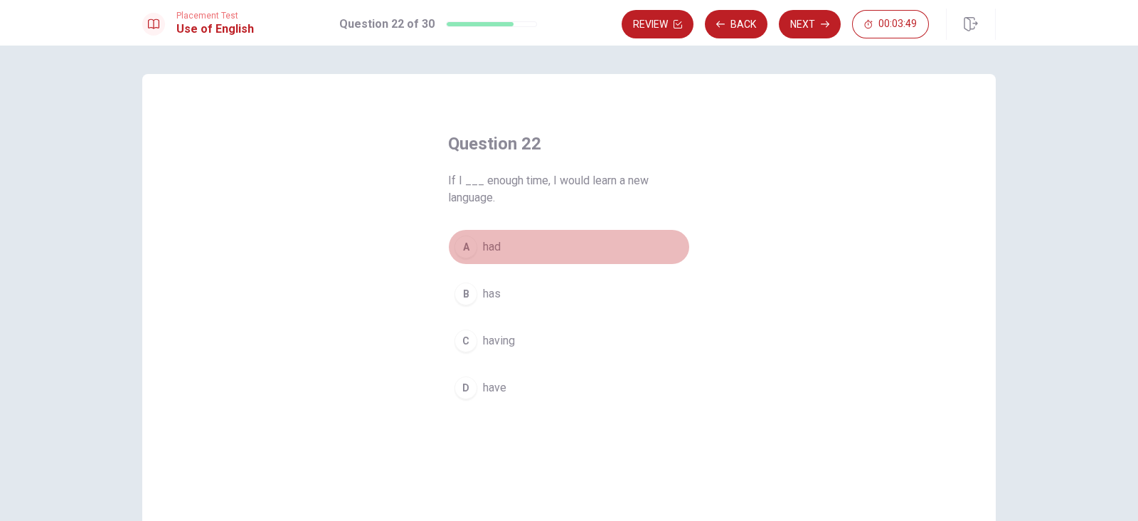
click at [537, 246] on button "A had" at bounding box center [569, 247] width 242 height 36
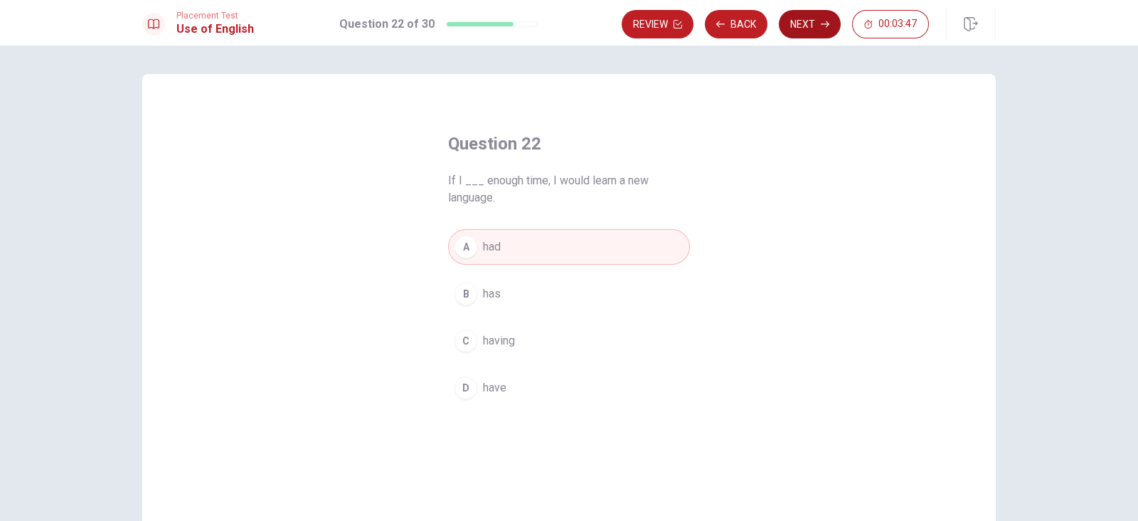
click at [807, 21] on button "Next" at bounding box center [810, 24] width 62 height 28
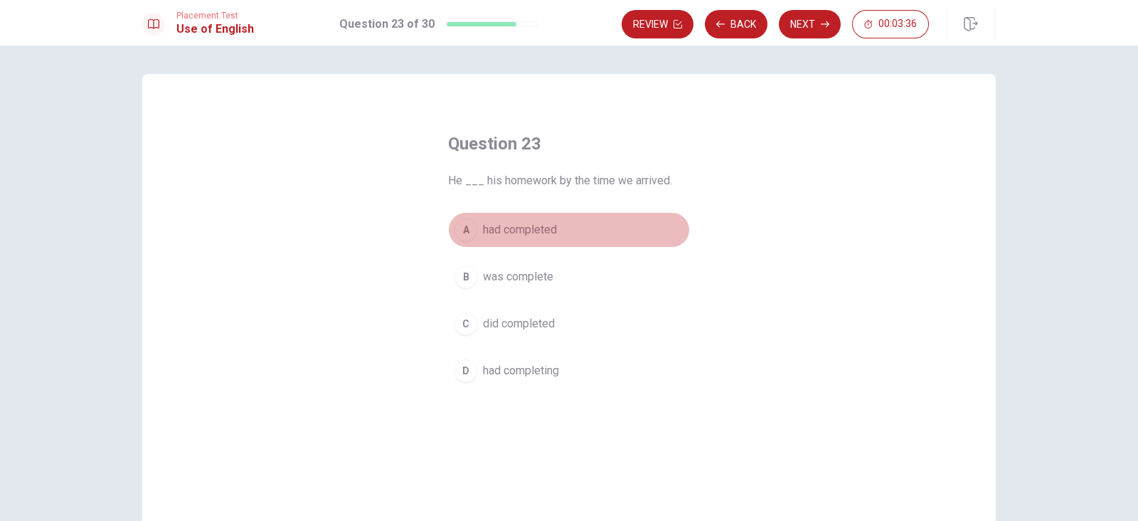
click at [520, 228] on span "had completed" at bounding box center [520, 229] width 74 height 17
click at [819, 19] on button "Next" at bounding box center [810, 24] width 62 height 28
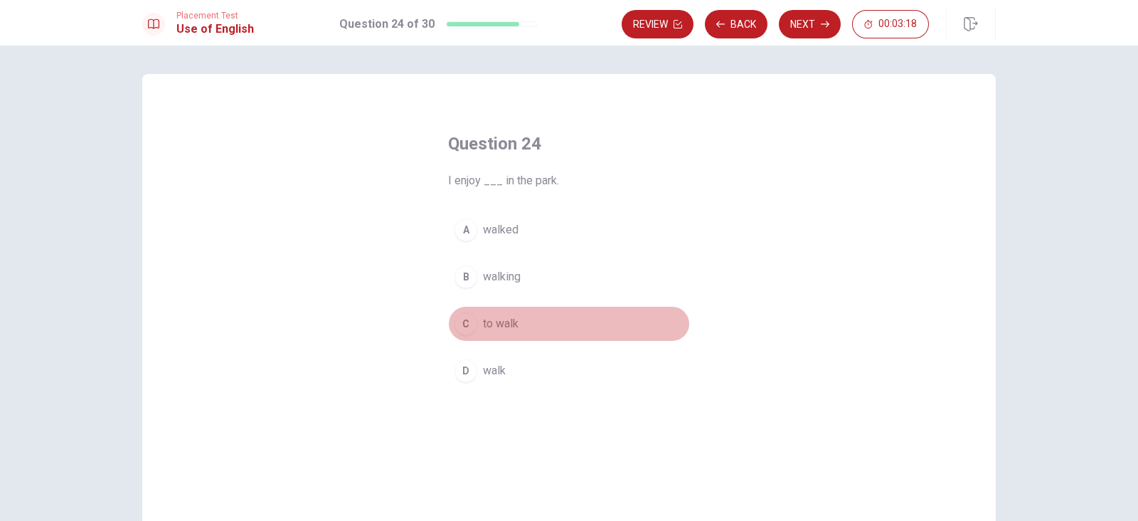
click at [520, 324] on button "C to walk" at bounding box center [569, 324] width 242 height 36
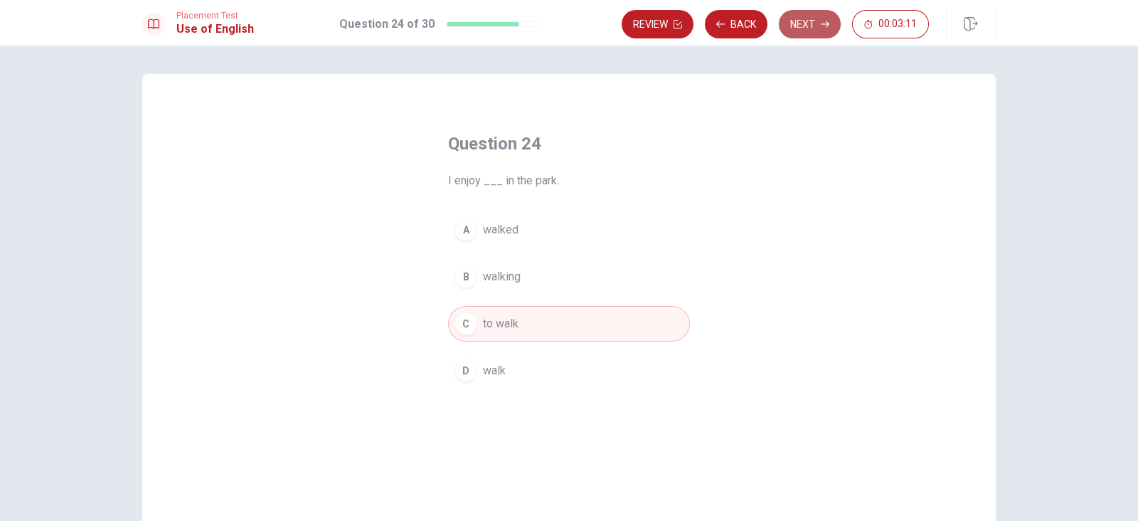
click at [812, 25] on button "Next" at bounding box center [810, 24] width 62 height 28
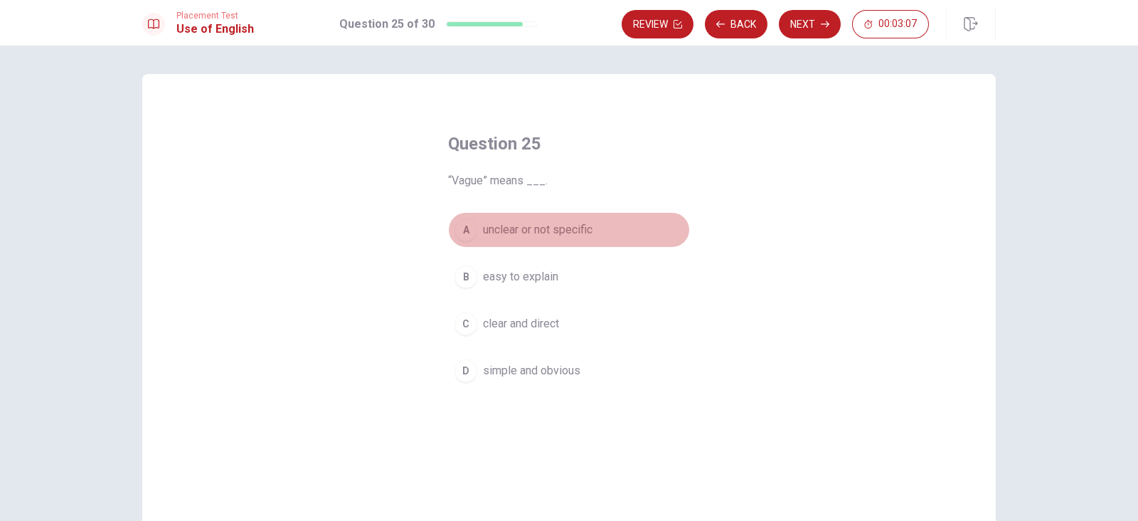
click at [556, 233] on span "unclear or not specific" at bounding box center [538, 229] width 110 height 17
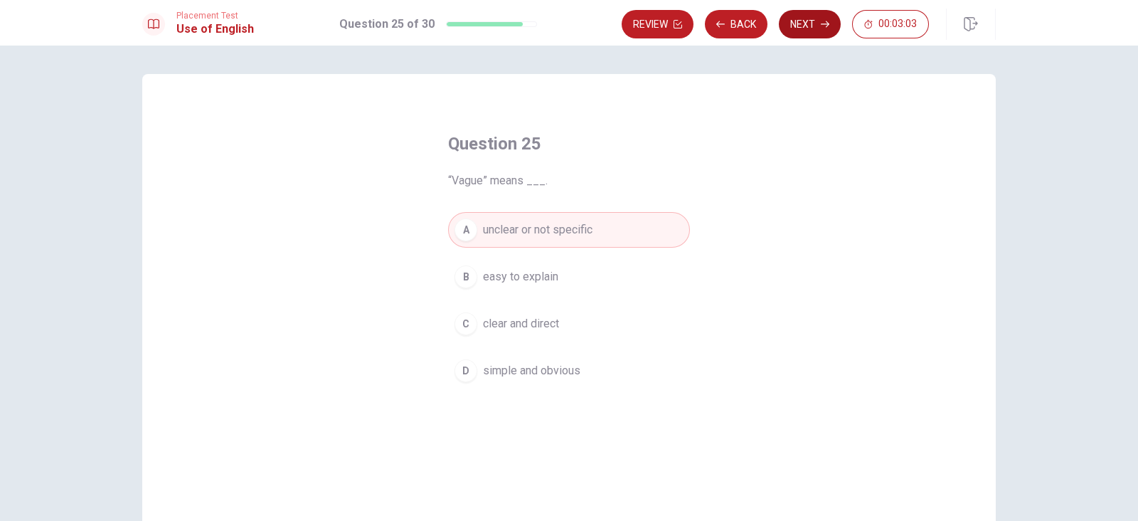
click at [814, 21] on button "Next" at bounding box center [810, 24] width 62 height 28
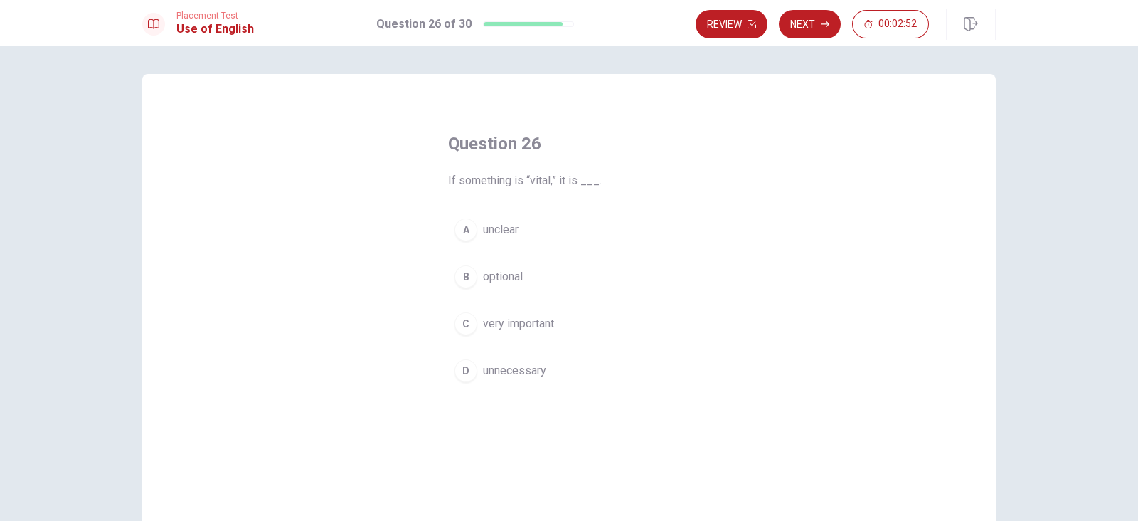
click at [541, 321] on span "very important" at bounding box center [518, 323] width 71 height 17
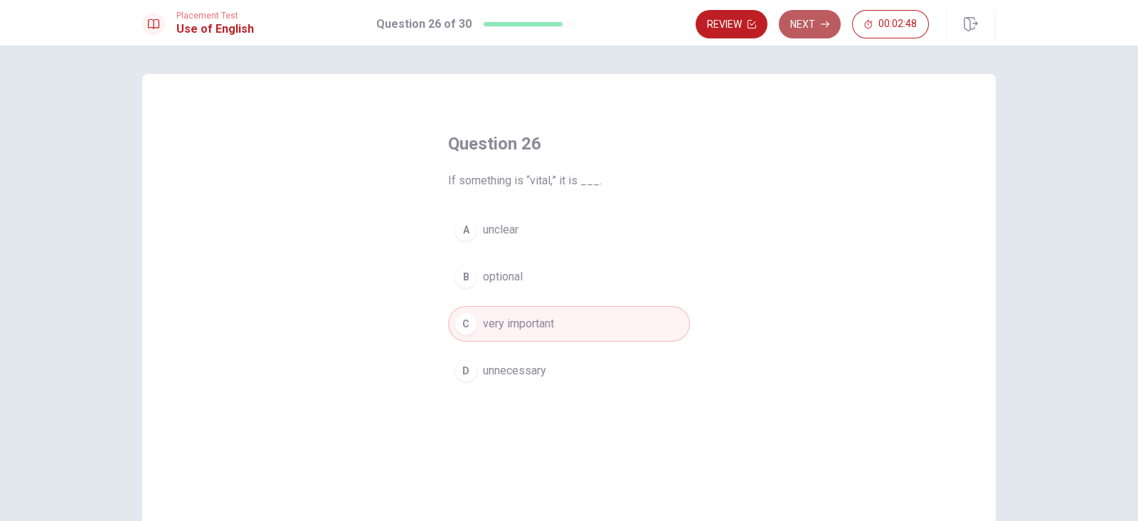
click at [805, 25] on button "Next" at bounding box center [810, 24] width 62 height 28
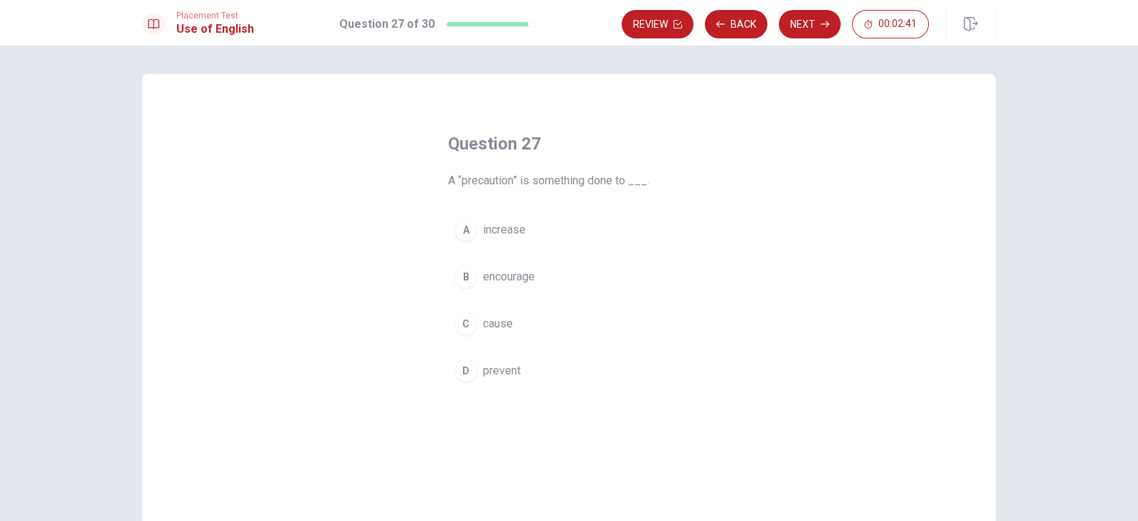
click at [505, 378] on button "D prevent" at bounding box center [569, 371] width 242 height 36
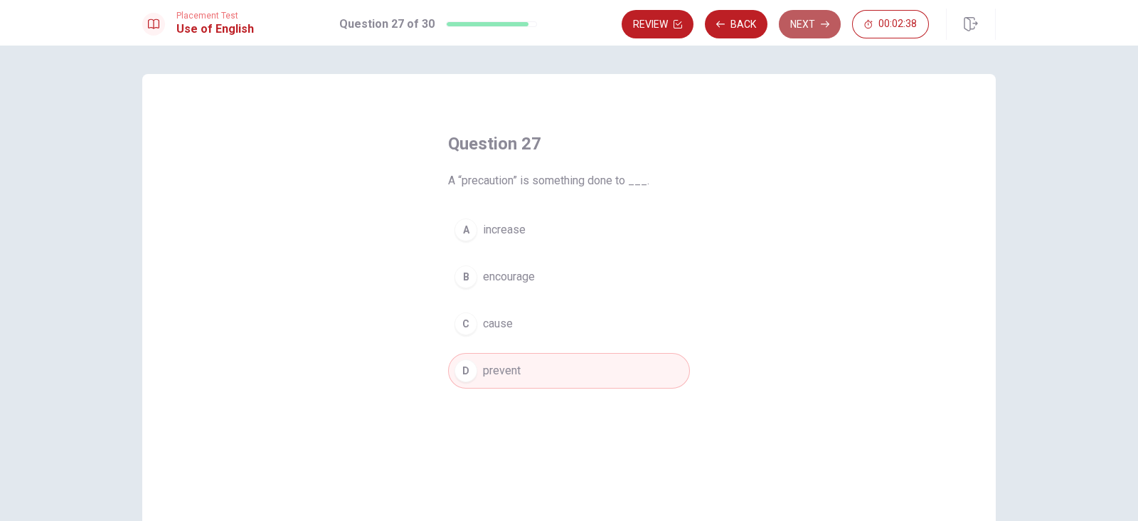
click at [808, 26] on button "Next" at bounding box center [810, 24] width 62 height 28
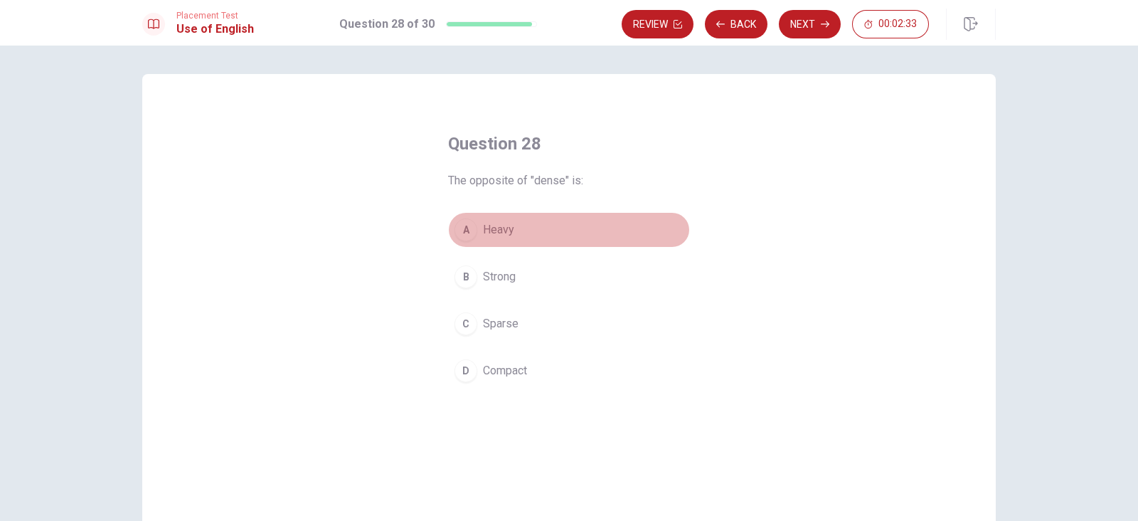
click at [509, 226] on span "Heavy" at bounding box center [498, 229] width 31 height 17
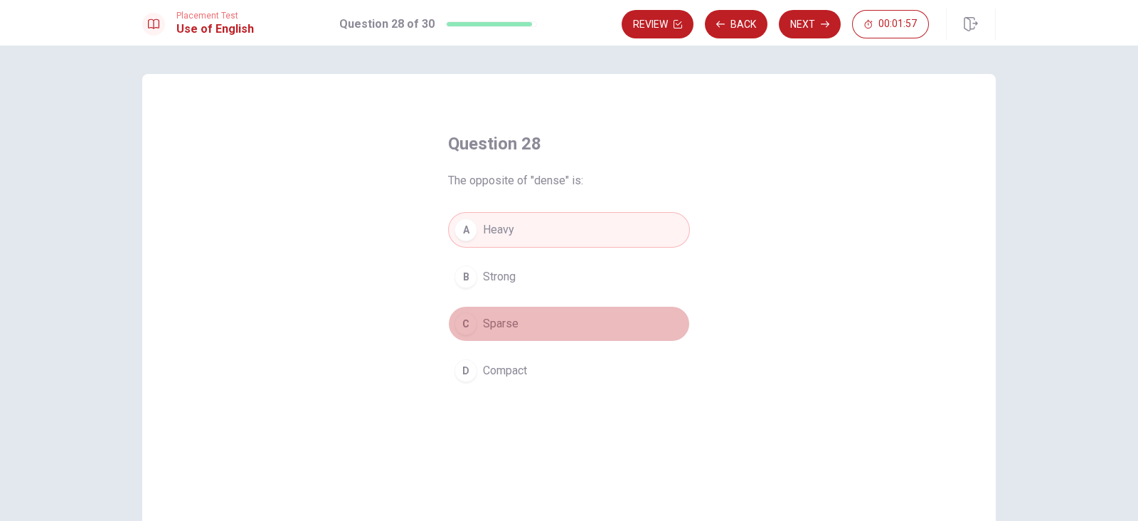
click at [580, 321] on button "C Sparse" at bounding box center [569, 324] width 242 height 36
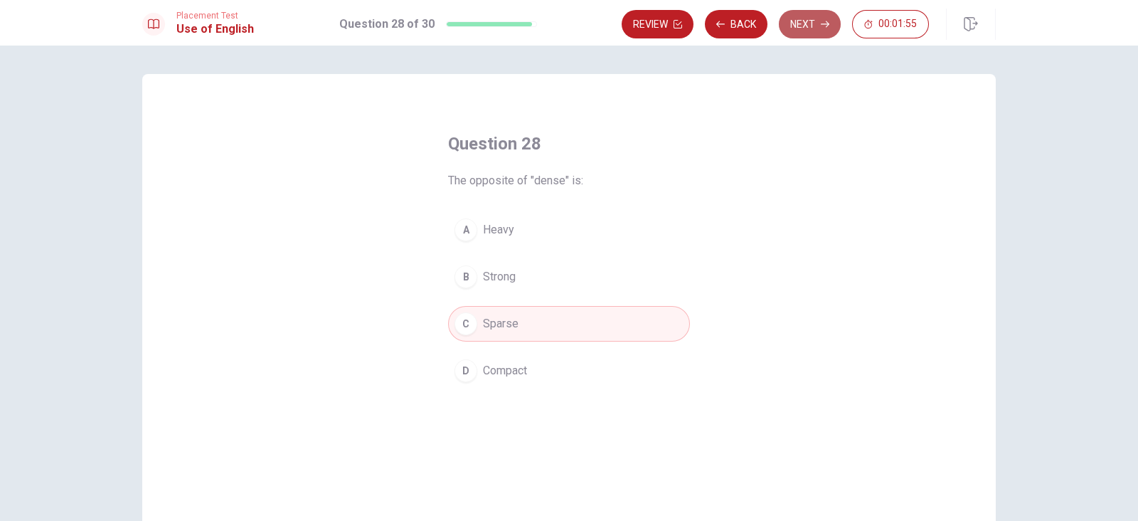
click at [792, 30] on button "Next" at bounding box center [810, 24] width 62 height 28
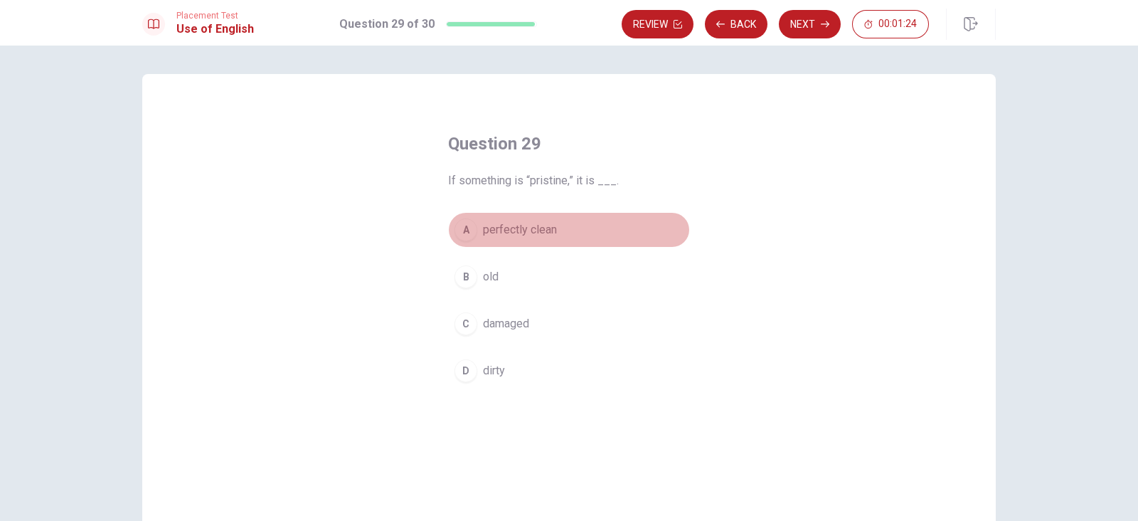
click at [559, 232] on button "A perfectly clean" at bounding box center [569, 230] width 242 height 36
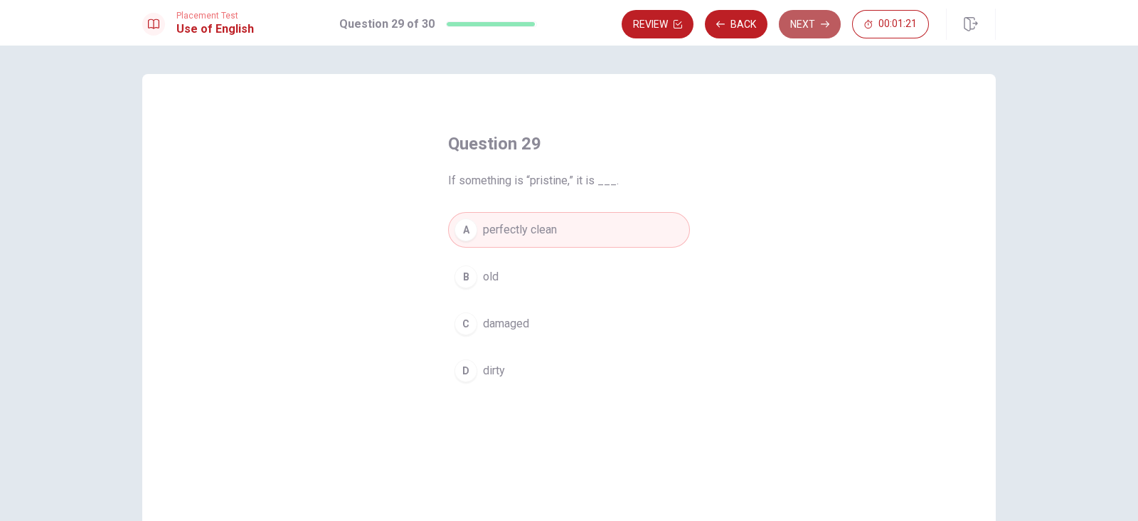
click at [811, 17] on button "Next" at bounding box center [810, 24] width 62 height 28
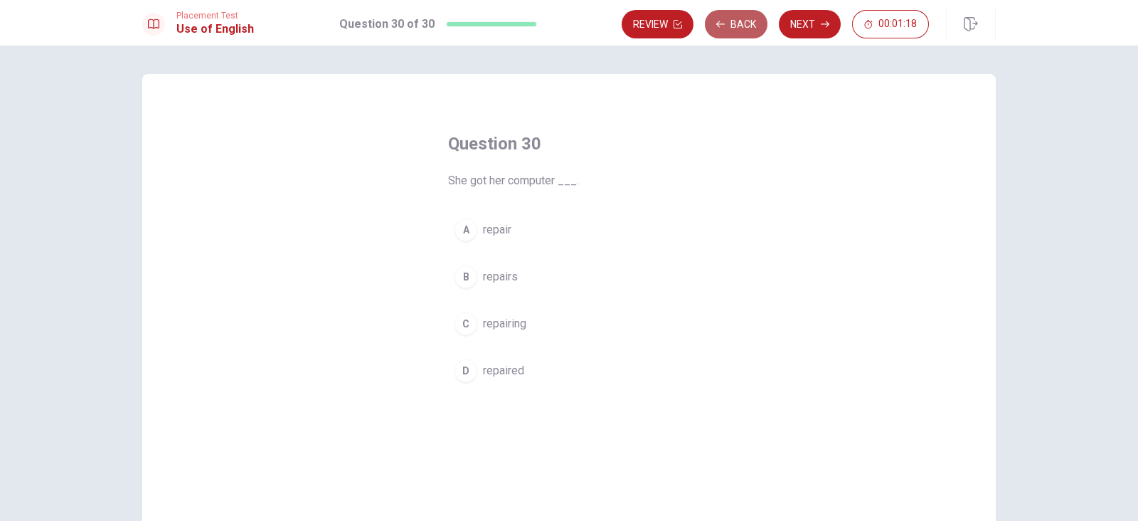
click at [739, 31] on button "Back" at bounding box center [736, 24] width 63 height 28
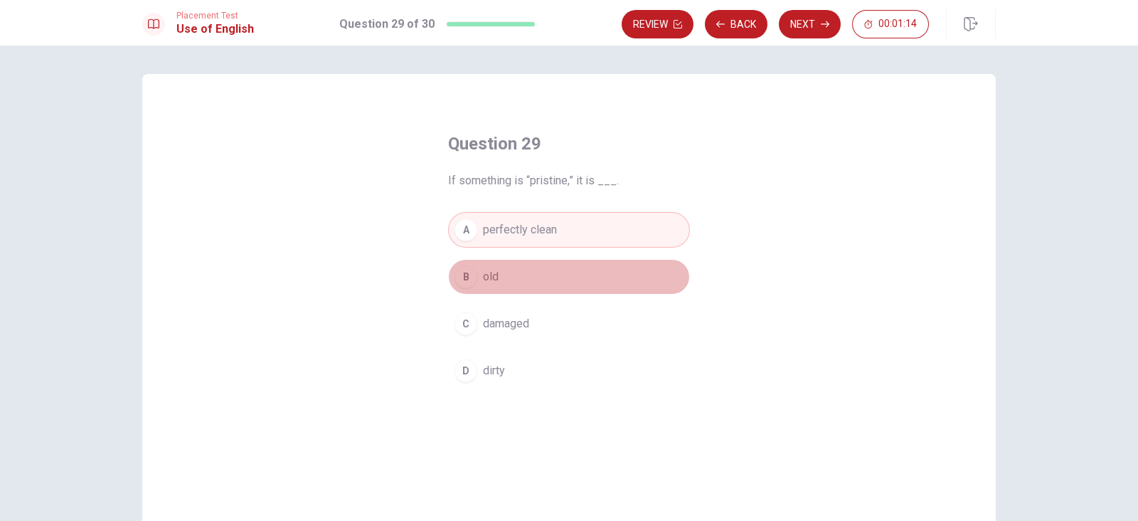
click at [497, 282] on button "B old" at bounding box center [569, 277] width 242 height 36
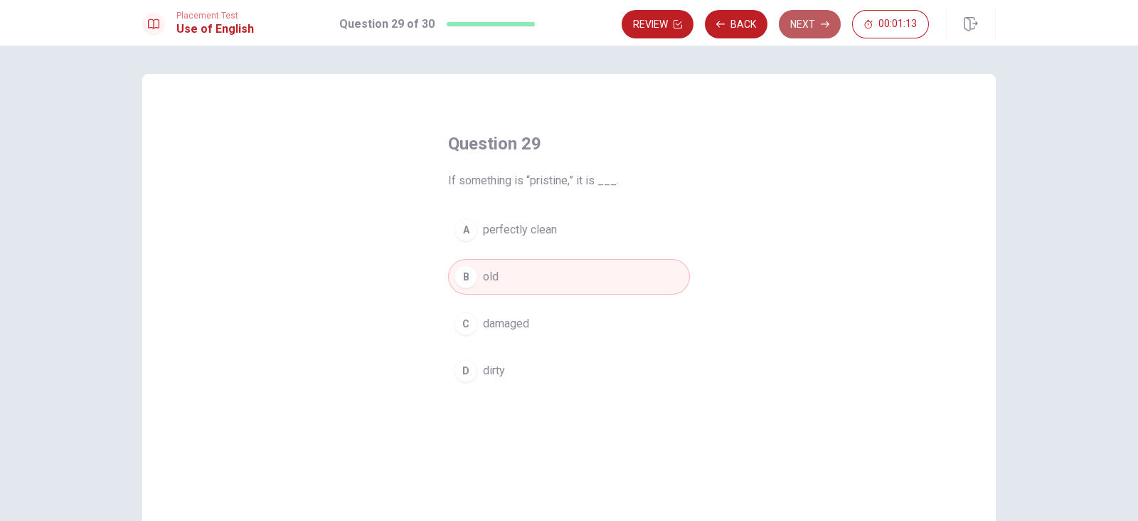
click at [807, 22] on button "Next" at bounding box center [810, 24] width 62 height 28
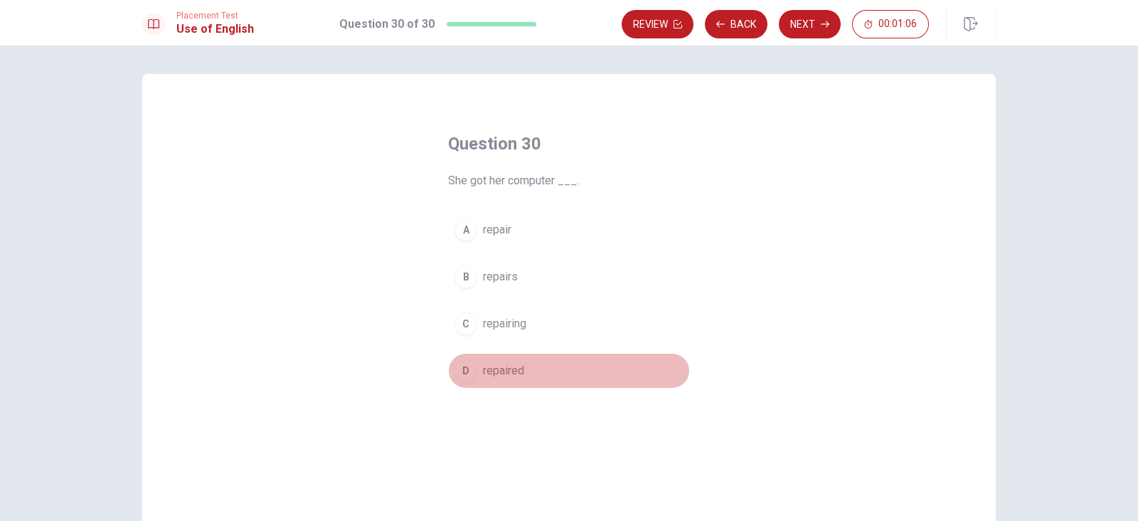
click at [509, 365] on span "repaired" at bounding box center [503, 370] width 41 height 17
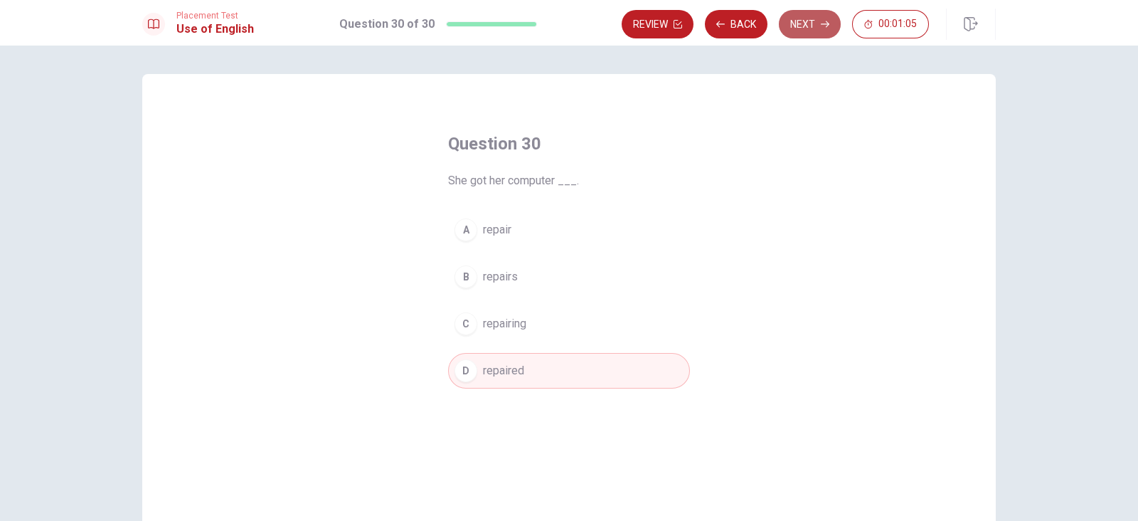
click at [809, 24] on button "Next" at bounding box center [810, 24] width 62 height 28
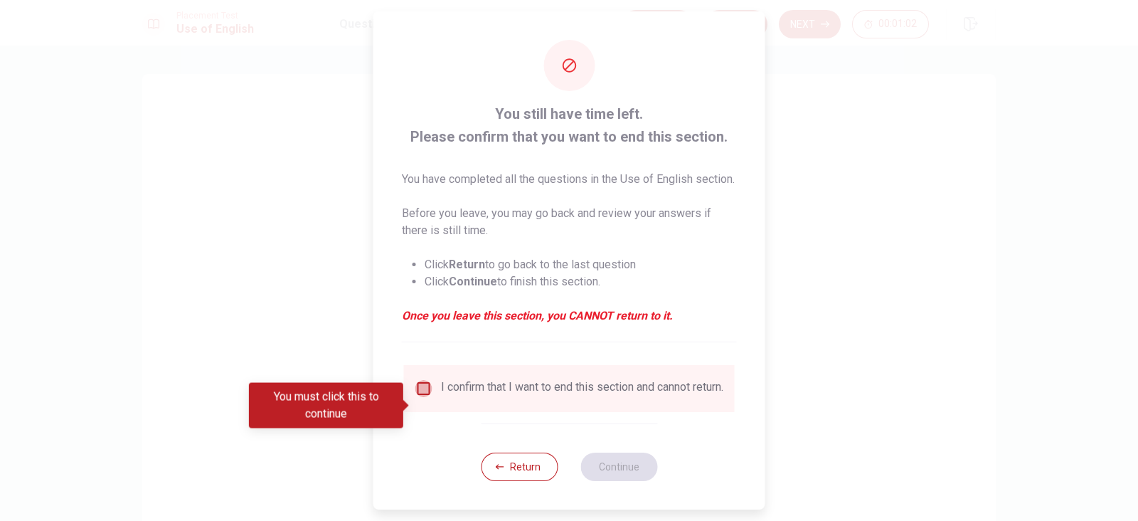
click at [423, 397] on input "You must click this to continue" at bounding box center [423, 388] width 17 height 17
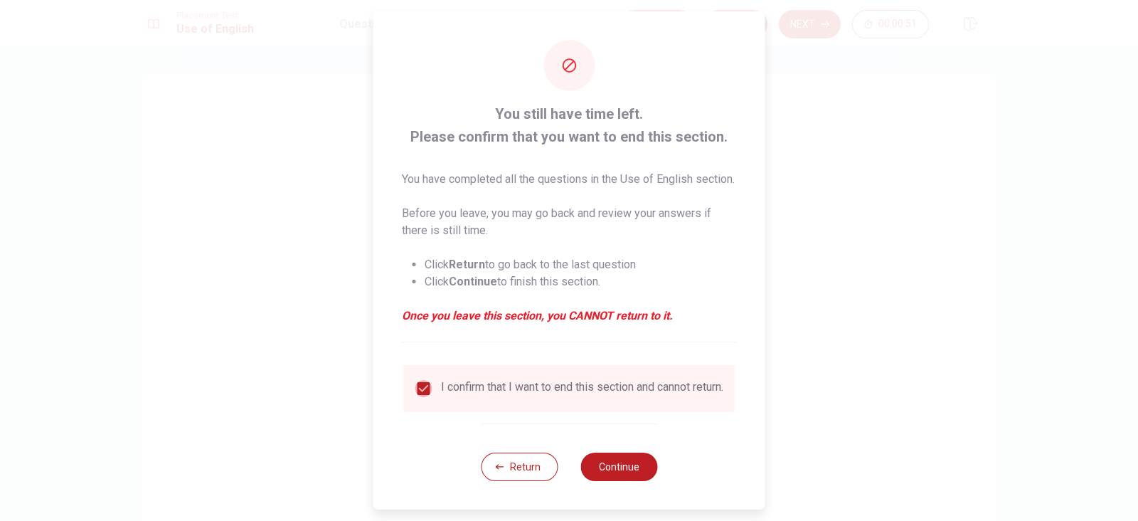
click at [421, 397] on input "checkbox" at bounding box center [423, 388] width 17 height 17
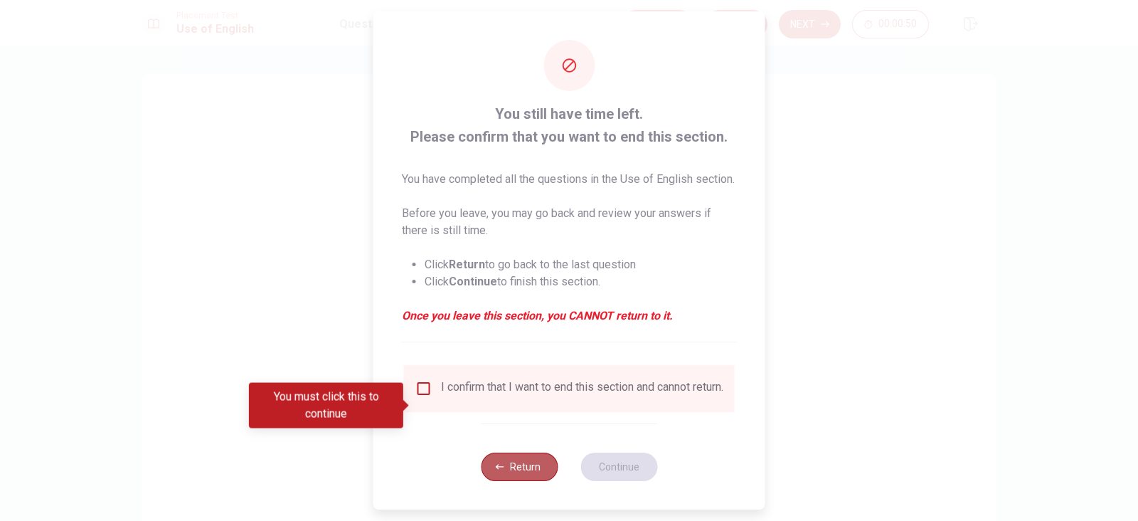
click at [534, 415] on button "Return" at bounding box center [519, 466] width 77 height 28
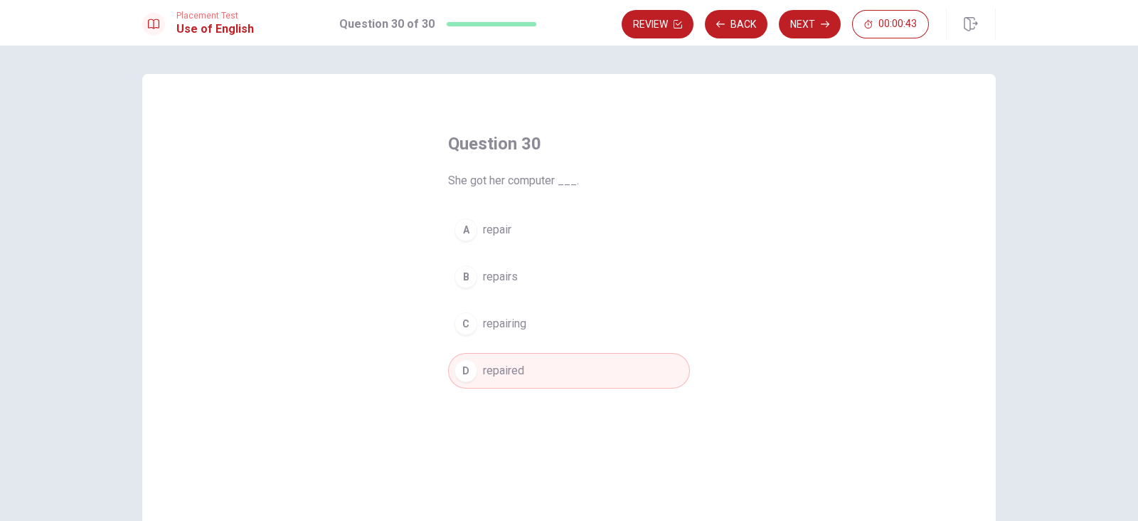
scroll to position [122, 0]
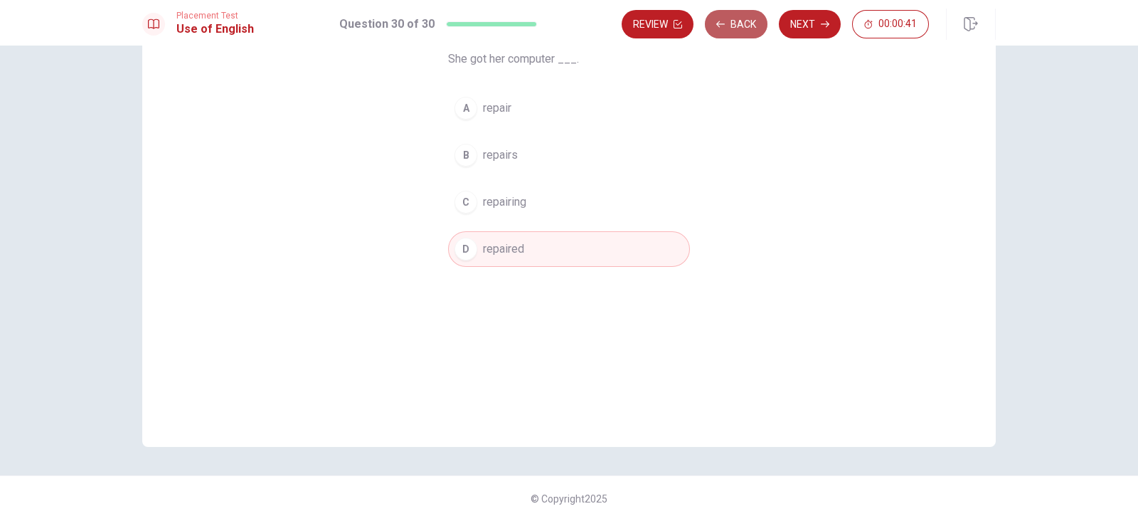
click at [737, 20] on button "Back" at bounding box center [736, 24] width 63 height 28
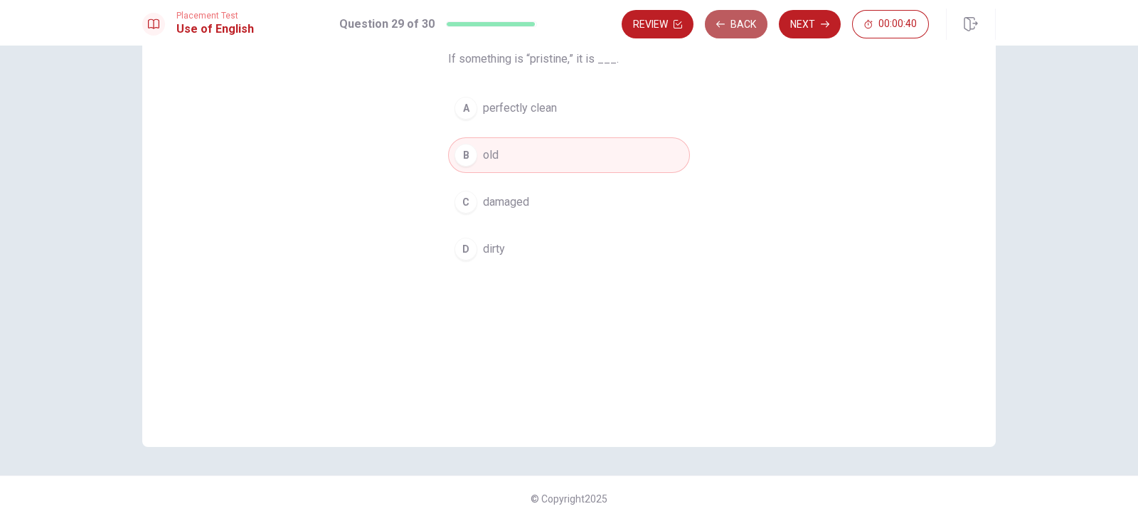
click at [737, 20] on button "Back" at bounding box center [736, 24] width 63 height 28
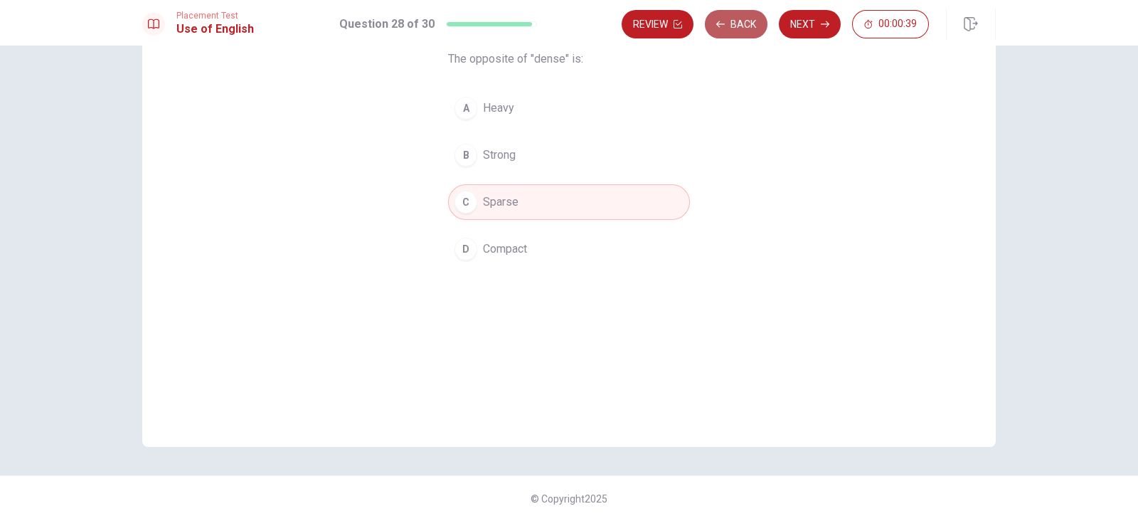
click at [737, 20] on button "Back" at bounding box center [736, 24] width 63 height 28
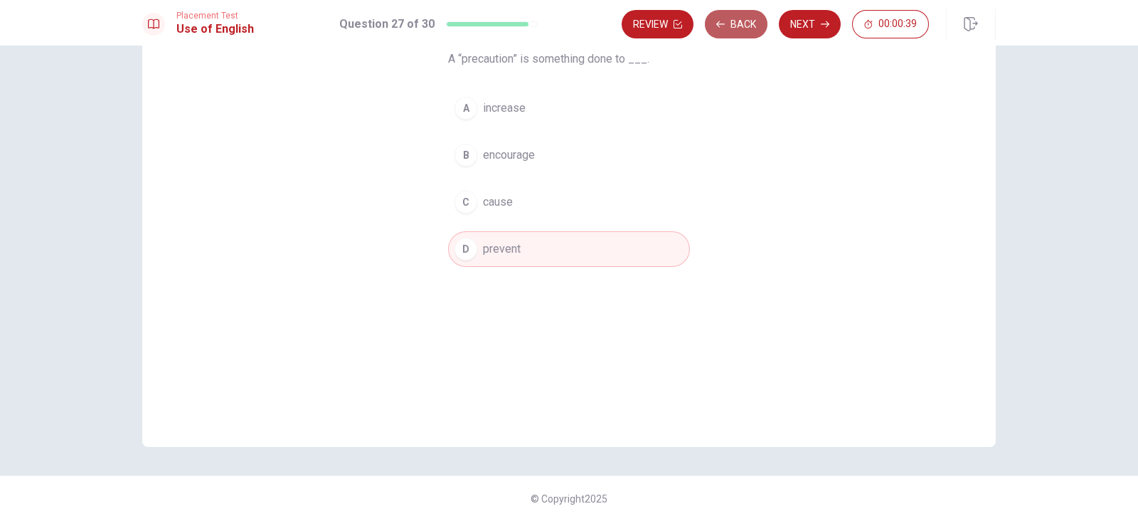
click at [737, 20] on button "Back" at bounding box center [736, 24] width 63 height 28
click at [694, 20] on button "Review" at bounding box center [658, 24] width 72 height 28
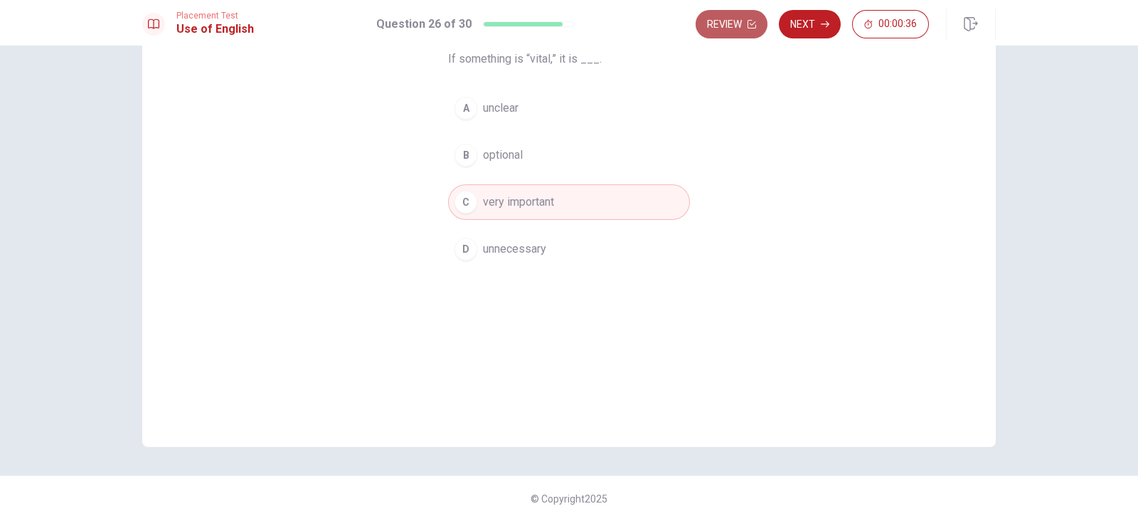
click at [729, 22] on button "Review" at bounding box center [732, 24] width 72 height 28
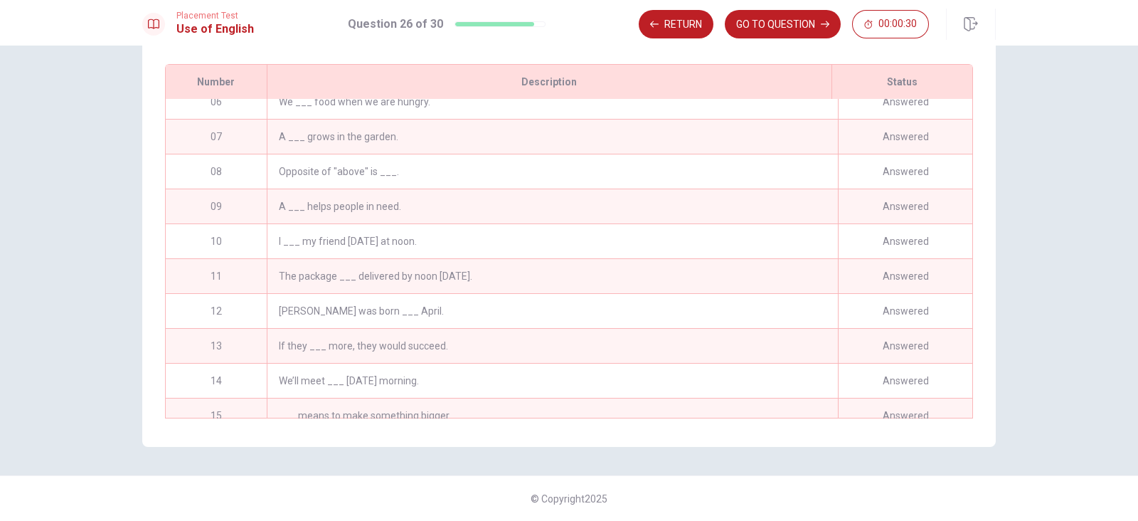
scroll to position [0, 0]
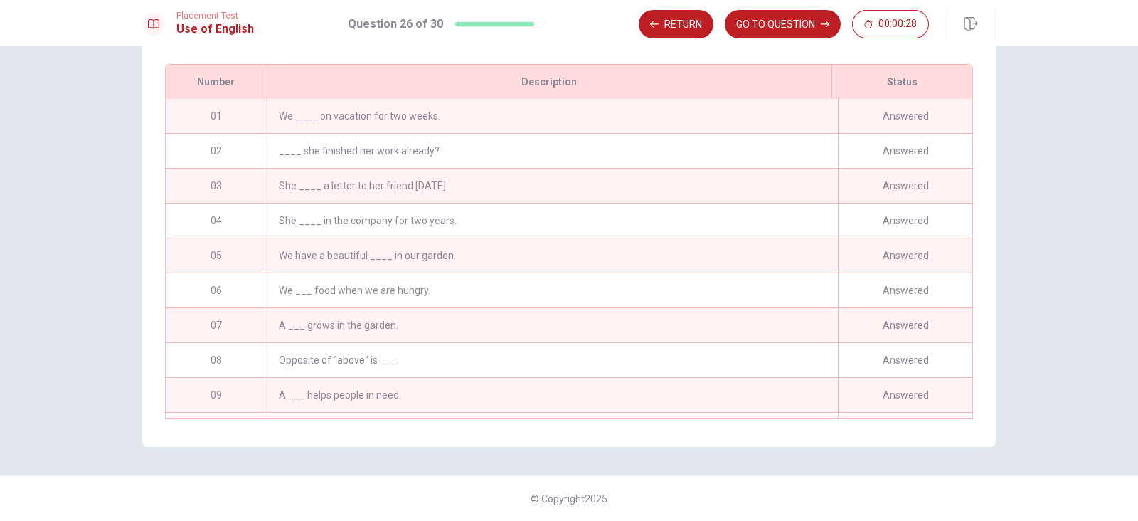
click at [684, 111] on div "We ____ on vacation for two weeks." at bounding box center [552, 116] width 571 height 34
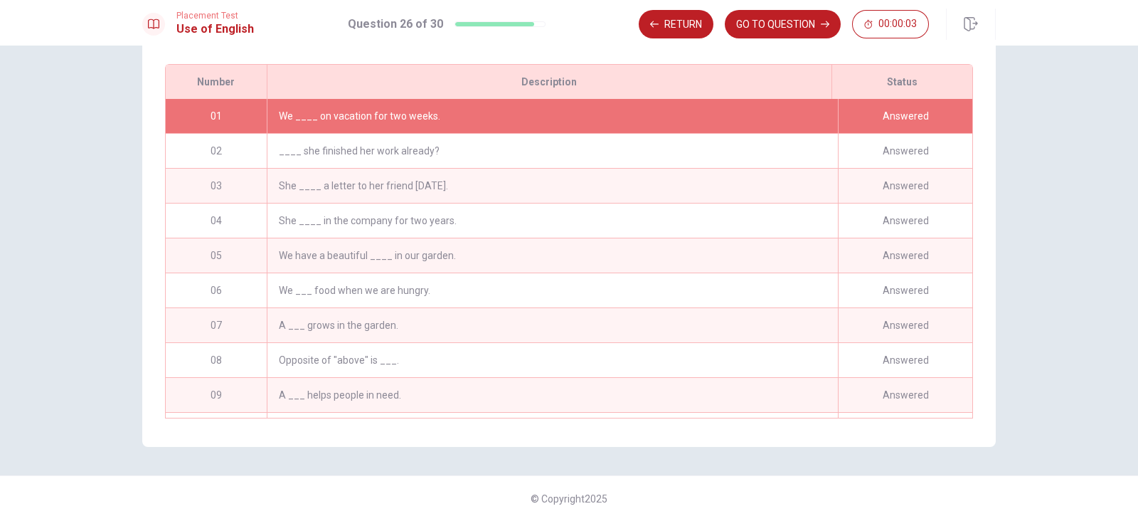
click at [669, 112] on div "We ____ on vacation for two weeks." at bounding box center [552, 116] width 571 height 34
click at [871, 115] on div "Answered" at bounding box center [905, 116] width 134 height 34
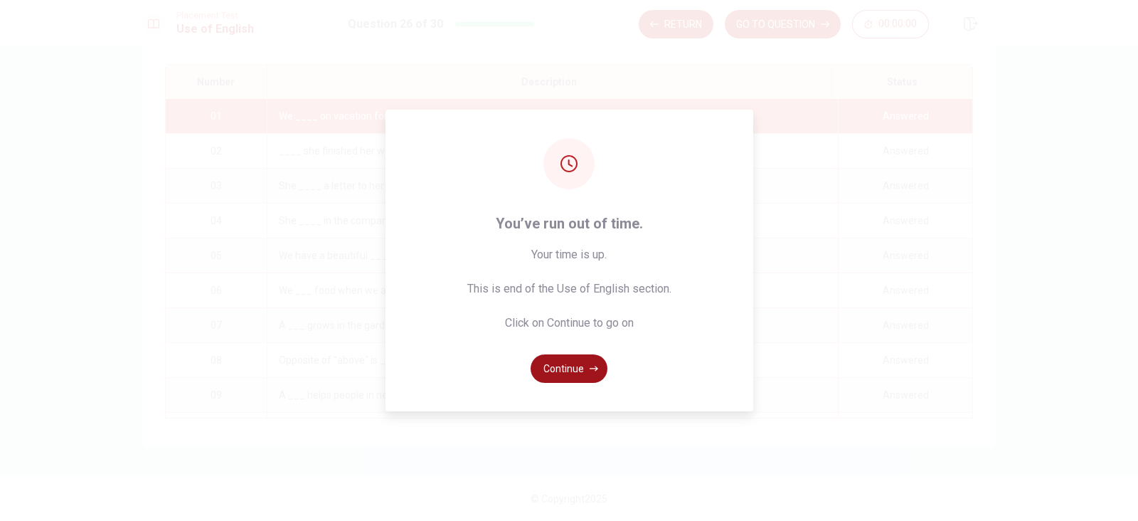
click at [574, 361] on button "Continue" at bounding box center [569, 368] width 77 height 28
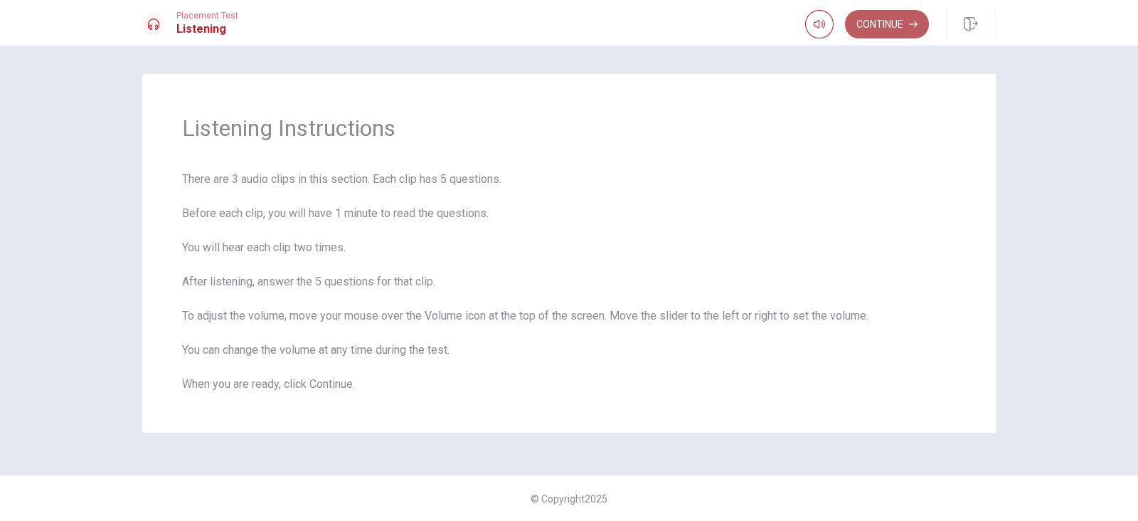
click at [886, 21] on button "Continue" at bounding box center [887, 24] width 84 height 28
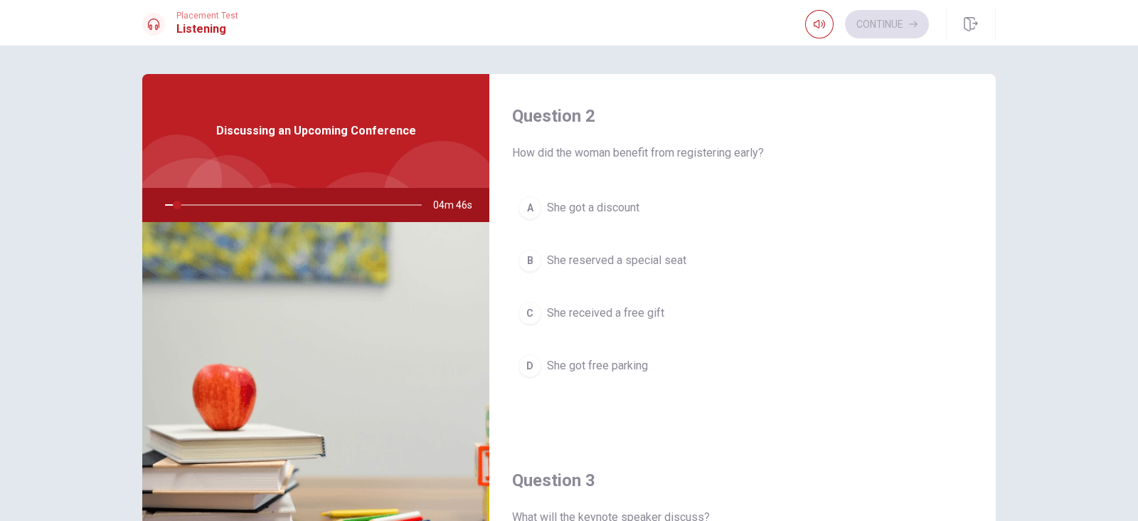
scroll to position [367, 0]
drag, startPoint x: 1003, startPoint y: 272, endPoint x: 1012, endPoint y: 309, distance: 38.1
click at [910, 309] on div "Question 1 Who is the keynote speaker? A Dr. [PERSON_NAME] B [PERSON_NAME] C [P…" at bounding box center [569, 321] width 899 height 494
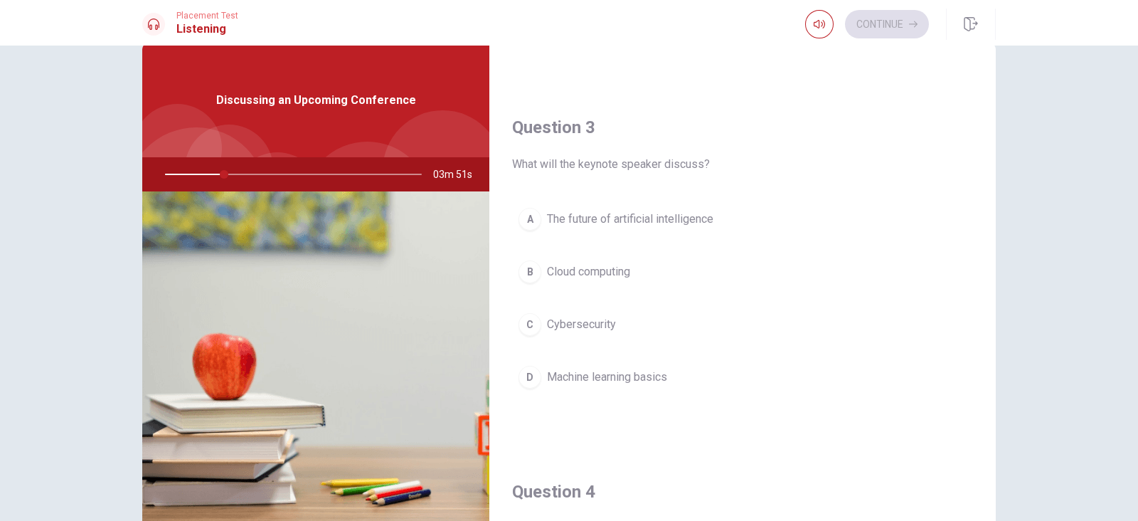
scroll to position [686, 0]
click at [910, 267] on div "Question 1 Who is the keynote speaker? A Dr. [PERSON_NAME] B [PERSON_NAME] C [P…" at bounding box center [569, 290] width 899 height 494
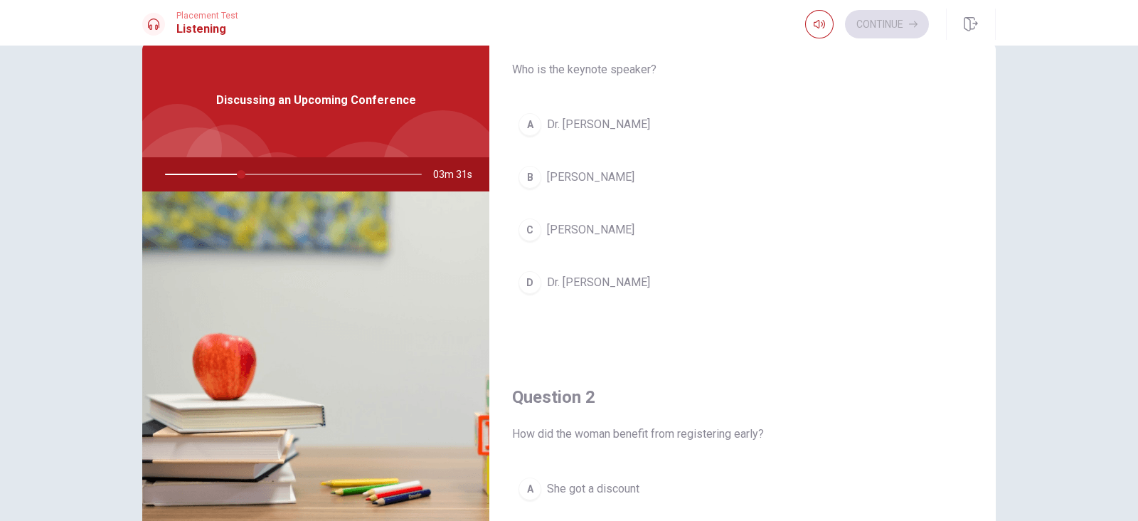
scroll to position [0, 0]
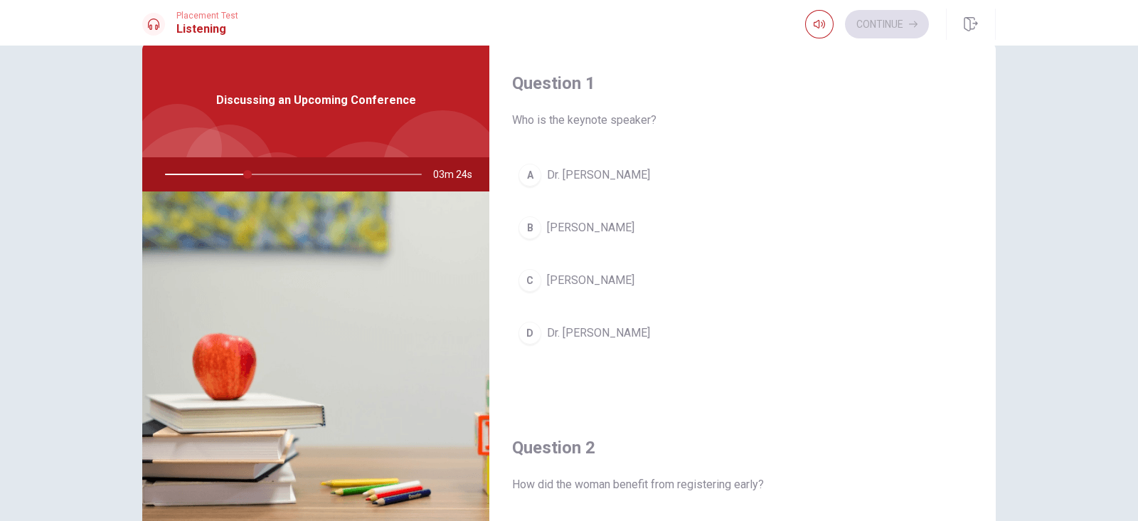
drag, startPoint x: 994, startPoint y: 73, endPoint x: 995, endPoint y: 112, distance: 39.1
click at [910, 112] on div "Question 1 Who is the keynote speaker? A Dr. [PERSON_NAME] B [PERSON_NAME] C [P…" at bounding box center [569, 290] width 899 height 494
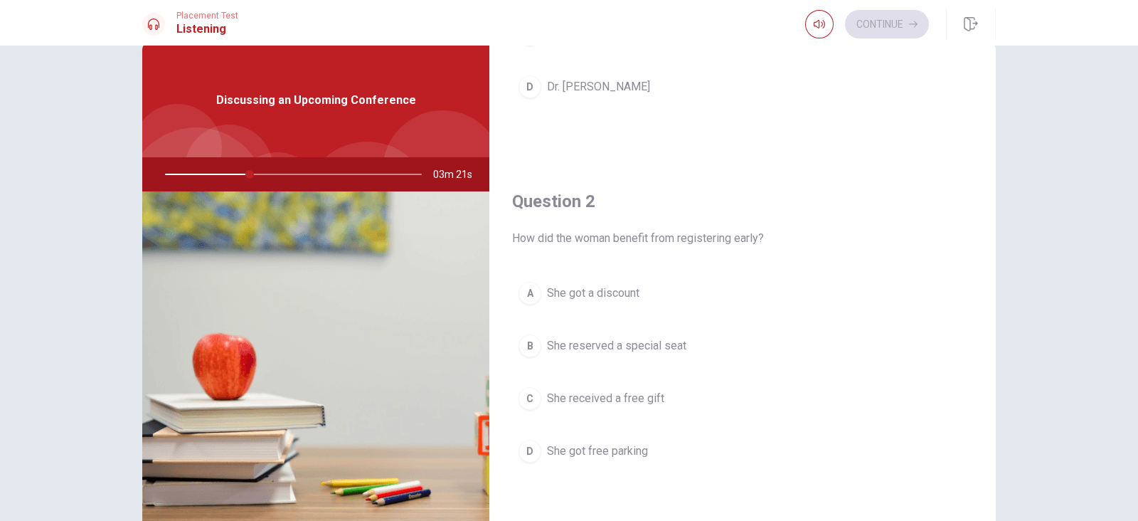
scroll to position [262, 0]
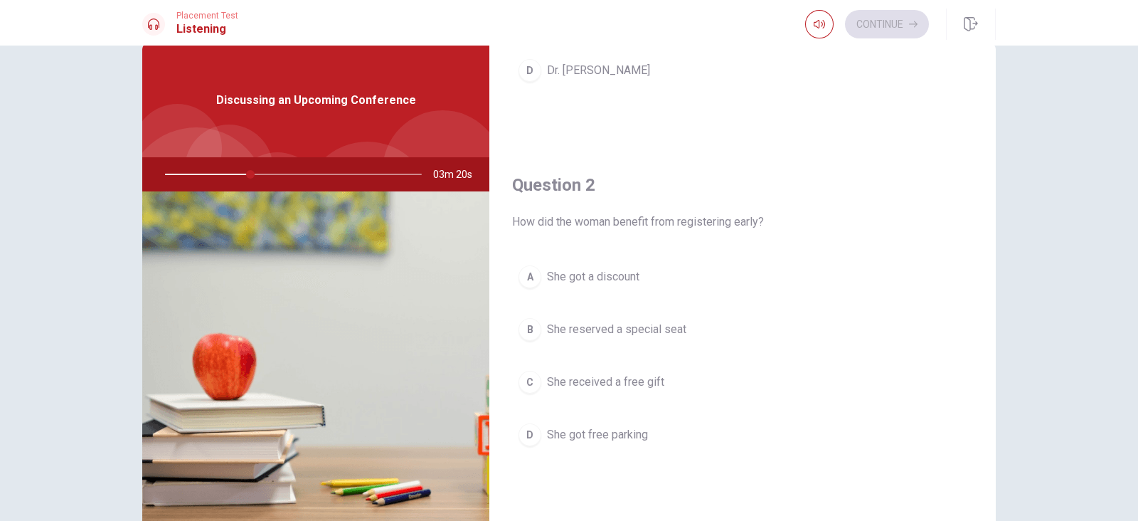
click at [566, 270] on span "She got a discount" at bounding box center [593, 276] width 92 height 17
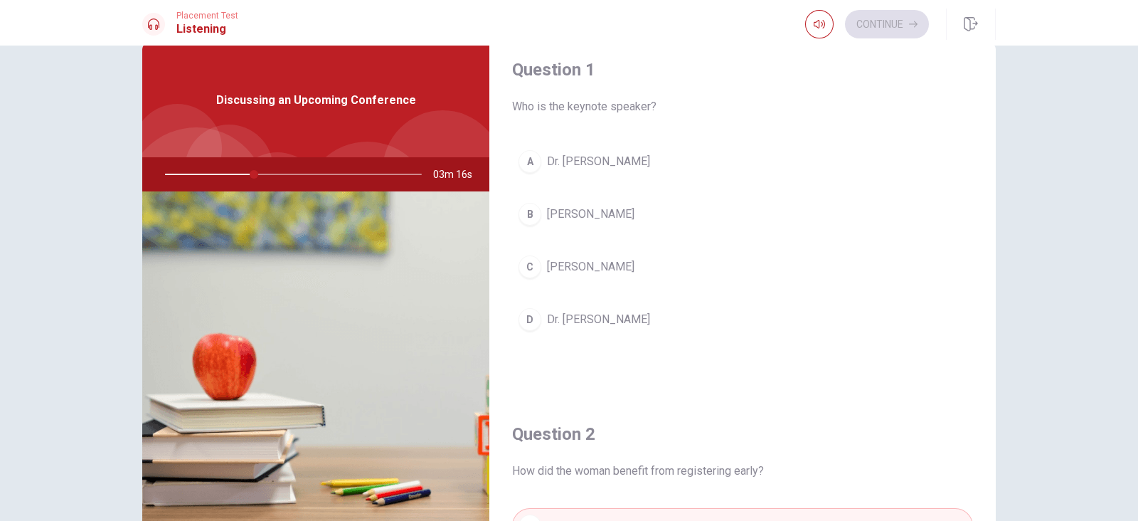
scroll to position [7, 0]
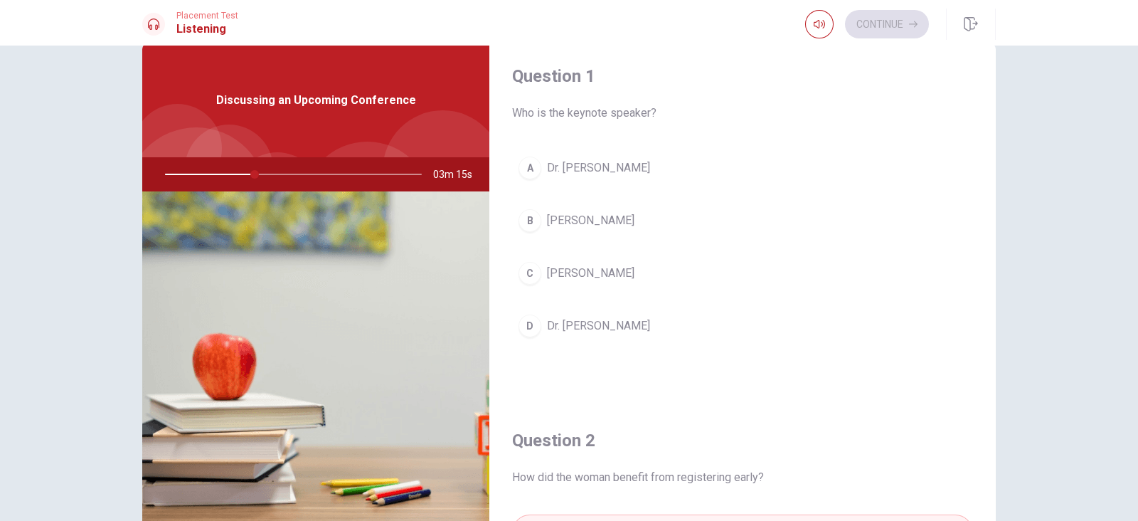
click at [683, 267] on button "C [PERSON_NAME]" at bounding box center [742, 273] width 461 height 36
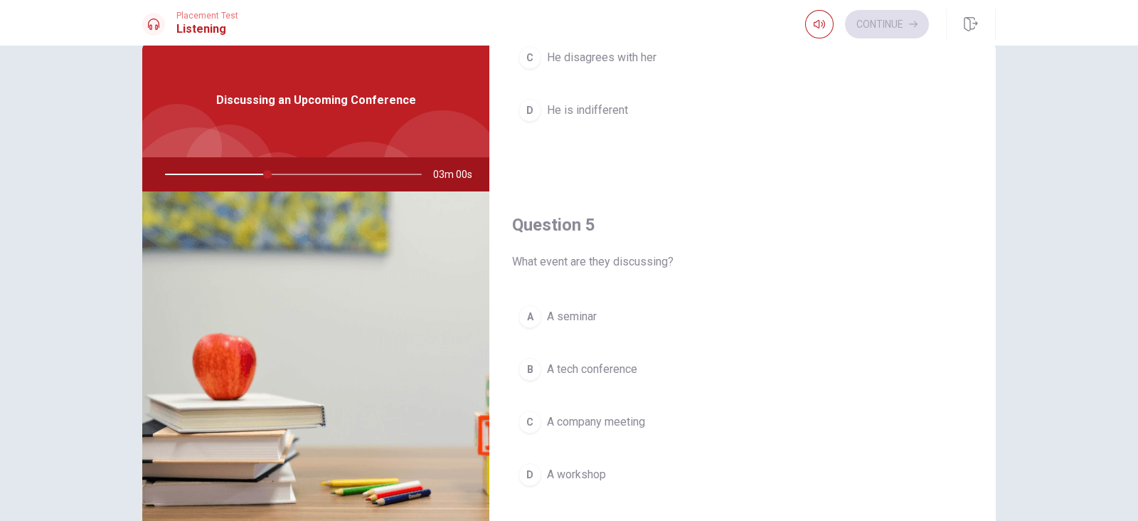
scroll to position [1321, 0]
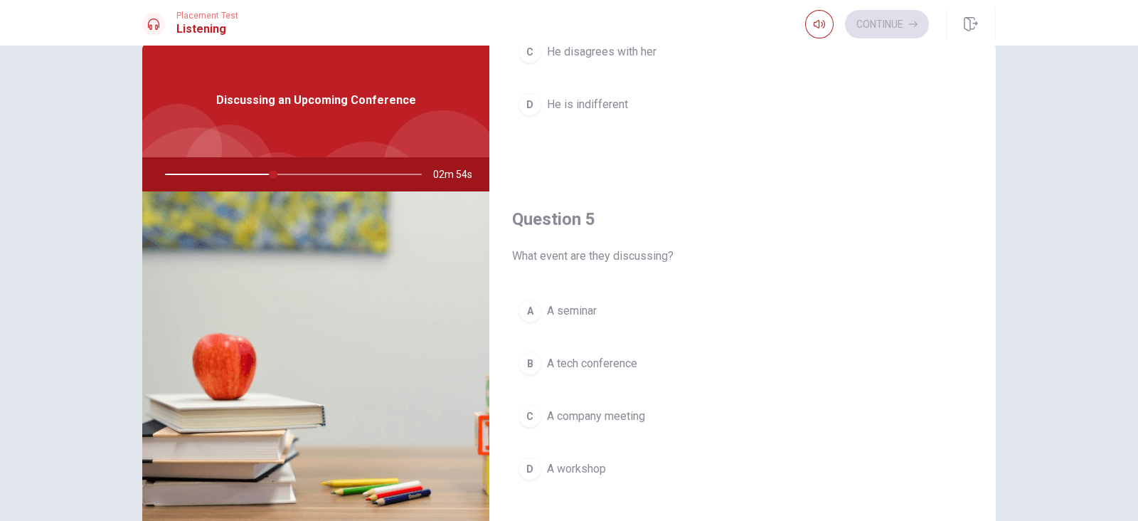
click at [837, 346] on button "B A tech conference" at bounding box center [742, 364] width 461 height 36
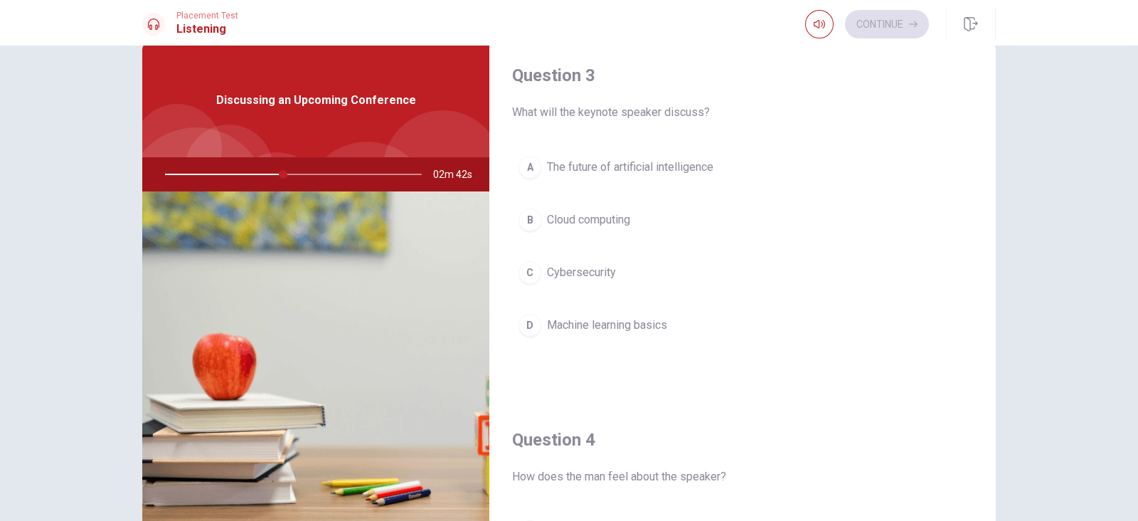
scroll to position [728, 0]
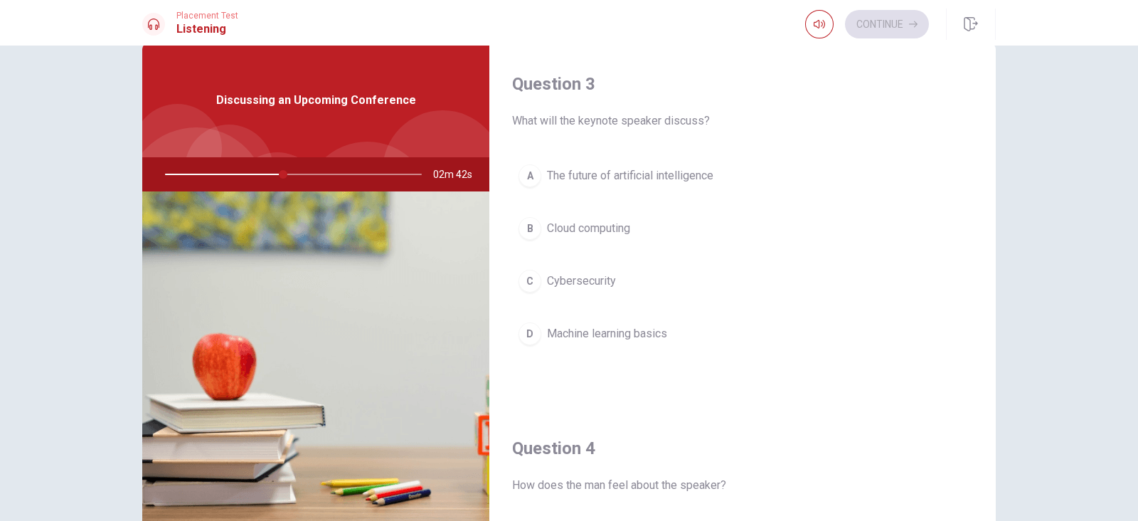
click at [610, 176] on span "The future of artificial intelligence" at bounding box center [630, 175] width 166 height 17
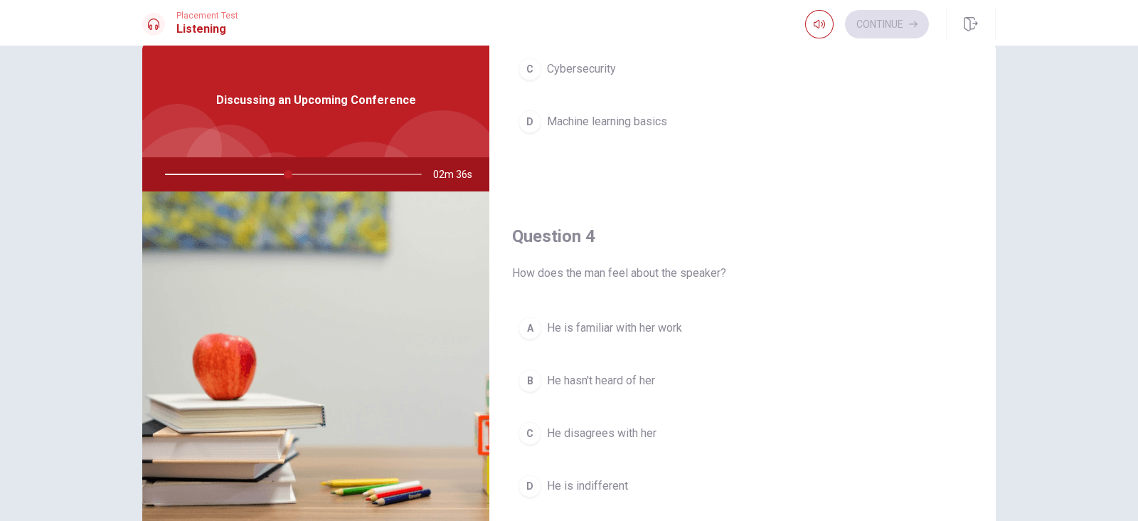
scroll to position [956, 0]
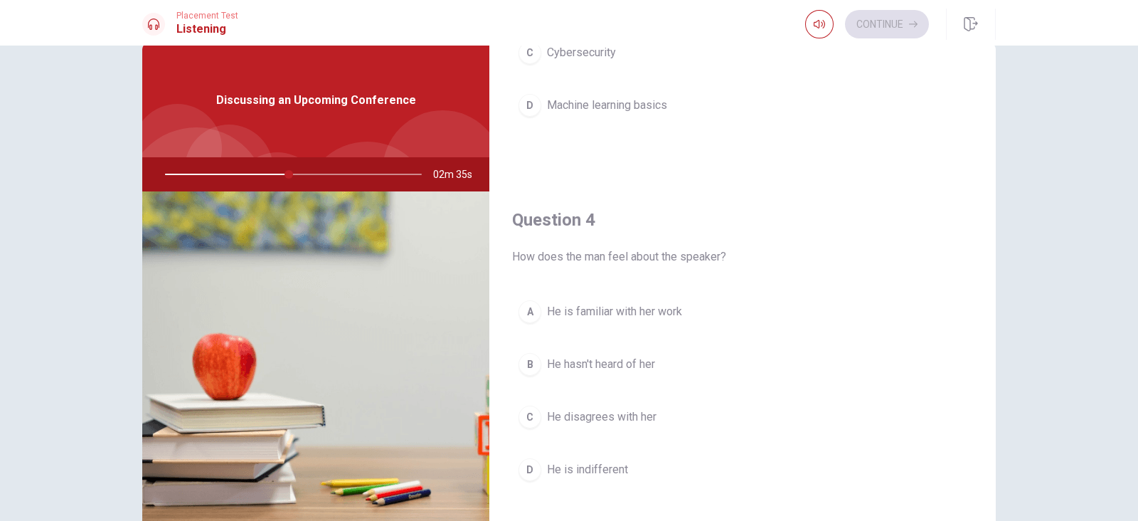
click at [634, 314] on span "He is familiar with her work" at bounding box center [614, 311] width 135 height 17
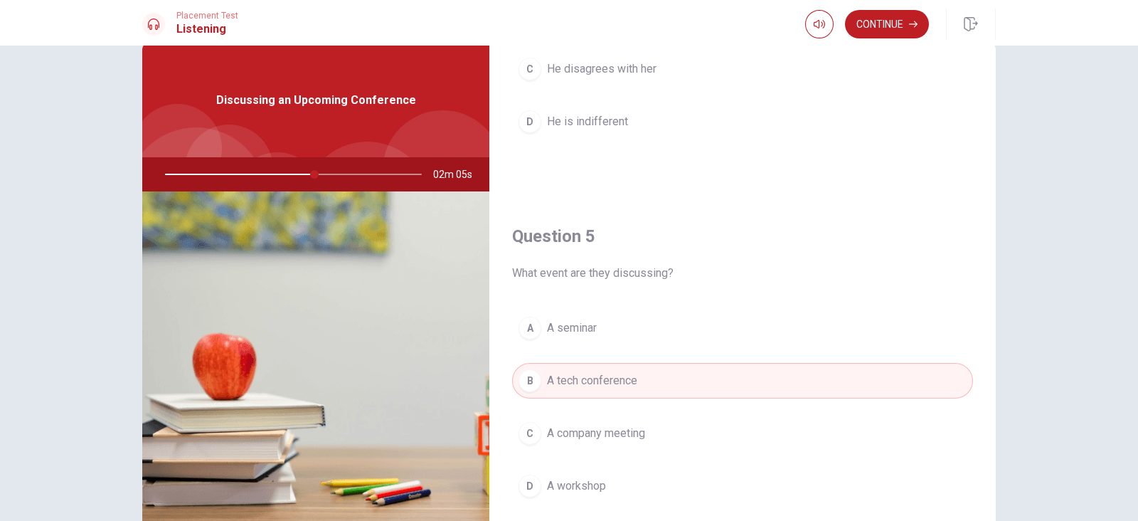
scroll to position [1321, 0]
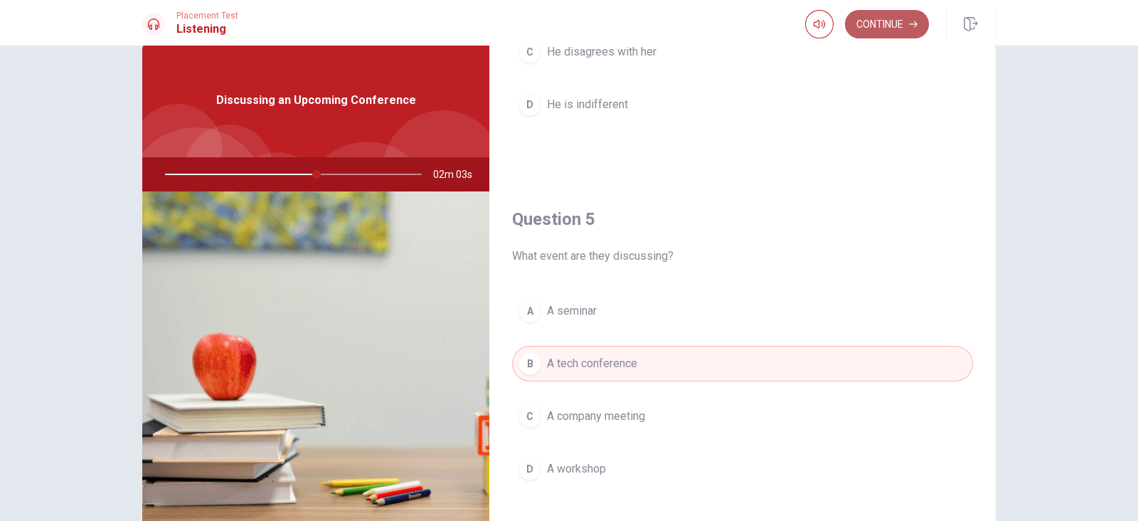
click at [900, 30] on button "Continue" at bounding box center [887, 24] width 84 height 28
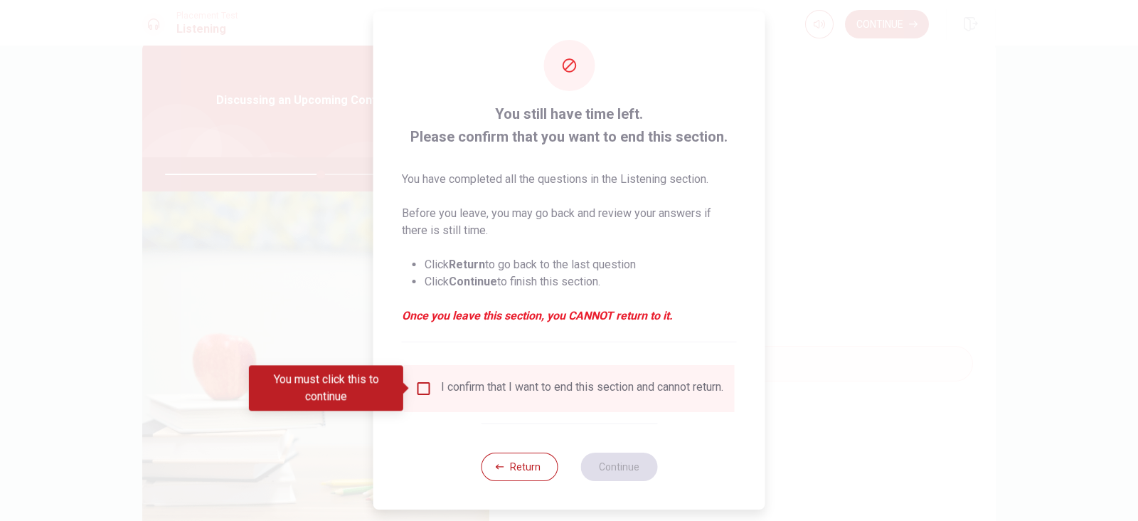
click at [456, 390] on div "I confirm that I want to end this section and cannot return." at bounding box center [582, 388] width 282 height 17
click at [423, 387] on input "You must click this to continue" at bounding box center [423, 388] width 17 height 17
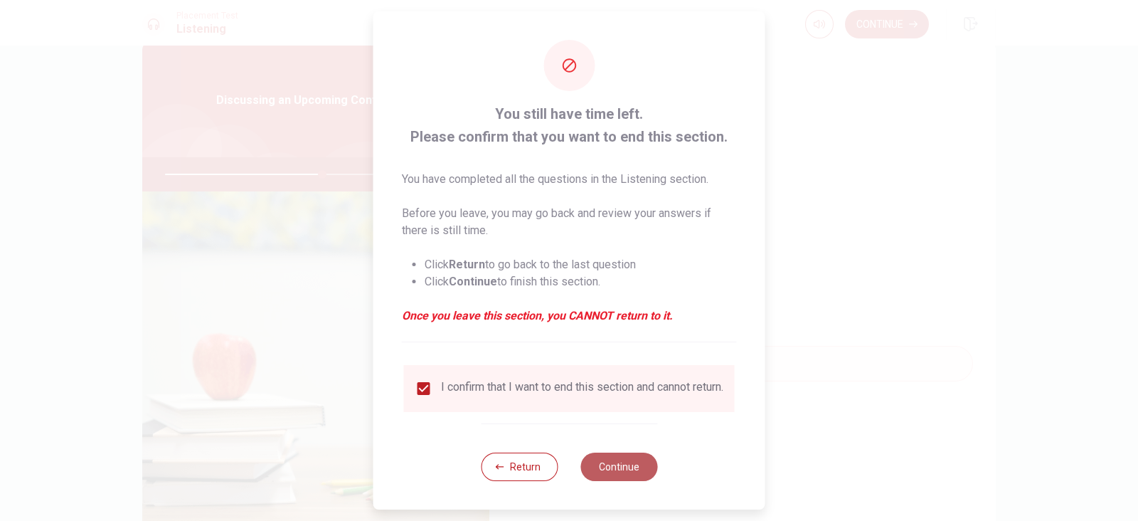
click at [633, 415] on button "Continue" at bounding box center [618, 466] width 77 height 28
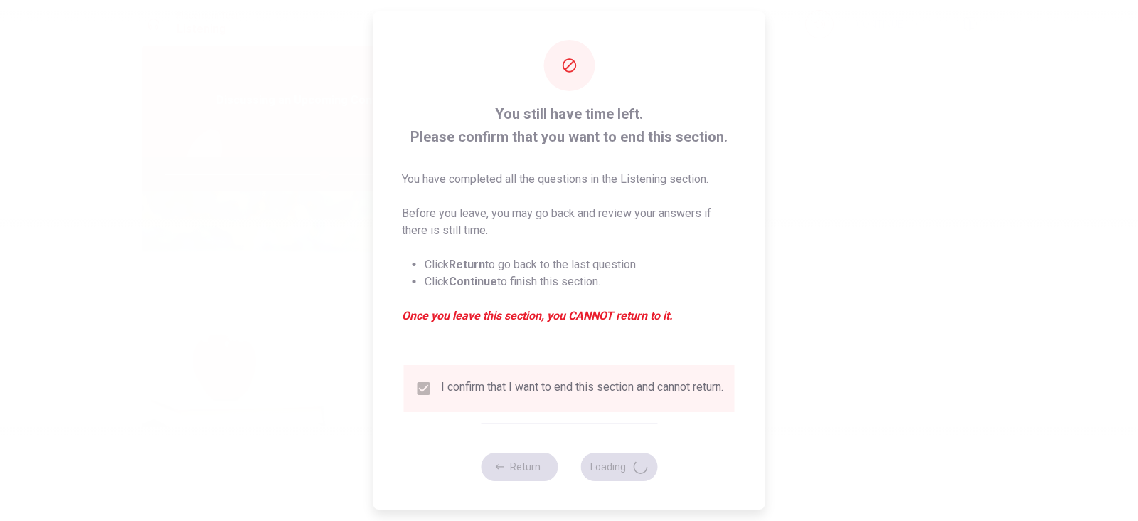
type input "62"
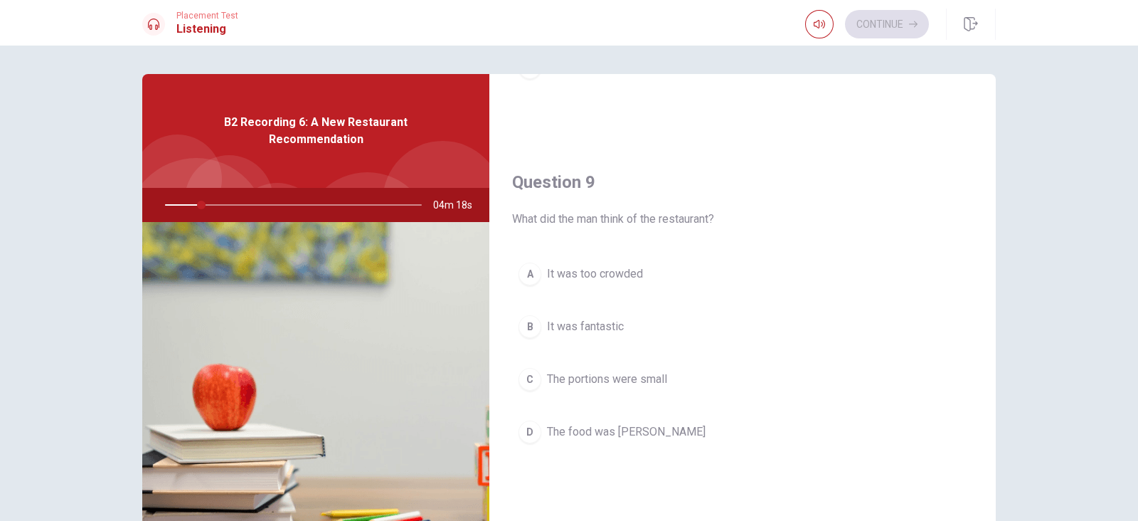
scroll to position [1029, 0]
click at [910, 411] on div "Question 9 What did the man think of the restaurant? A It was too crowded B It …" at bounding box center [742, 320] width 506 height 364
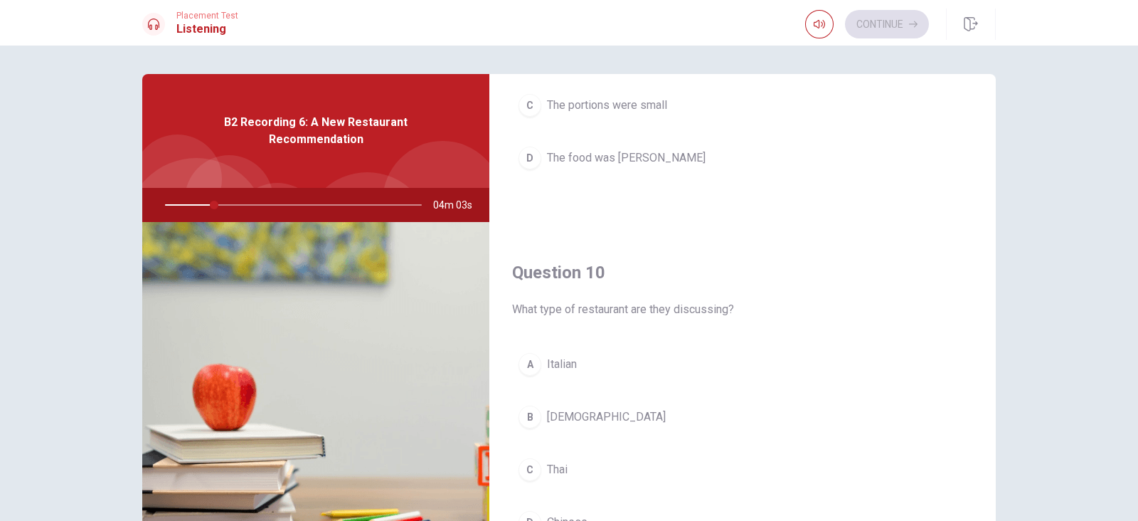
scroll to position [1321, 0]
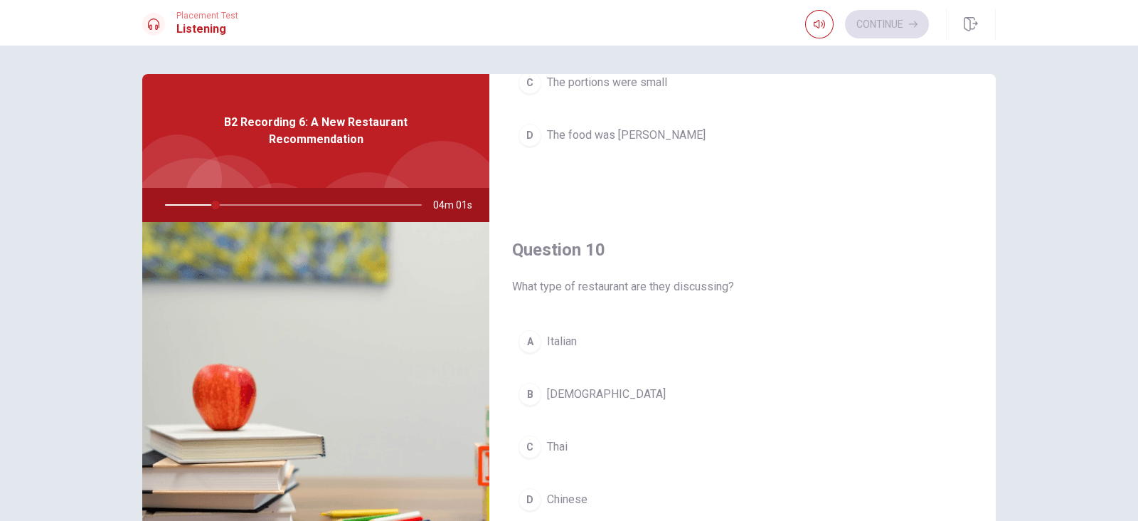
click at [796, 317] on div "Question 10 What type of restaurant are they discussing? A Italian B Indian C T…" at bounding box center [742, 392] width 506 height 364
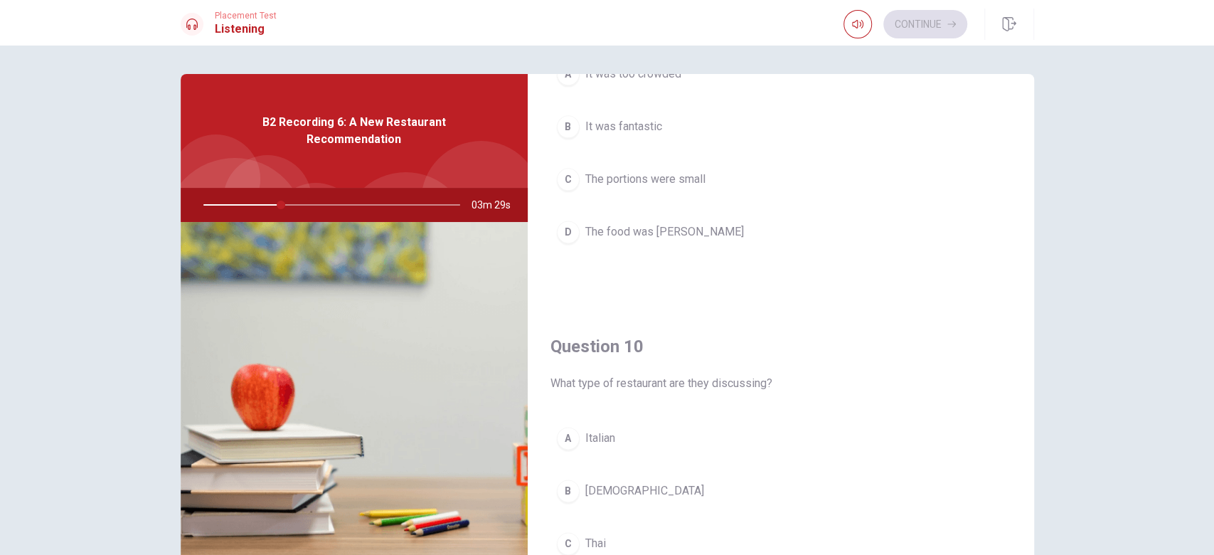
scroll to position [1256, 0]
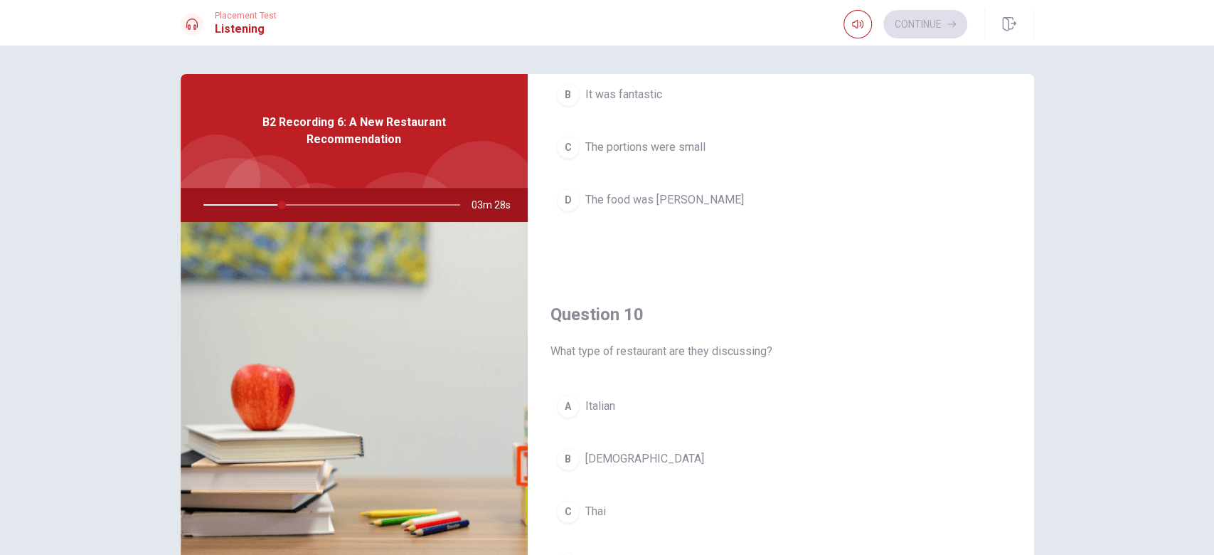
click at [844, 415] on button "C Thai" at bounding box center [781, 512] width 461 height 36
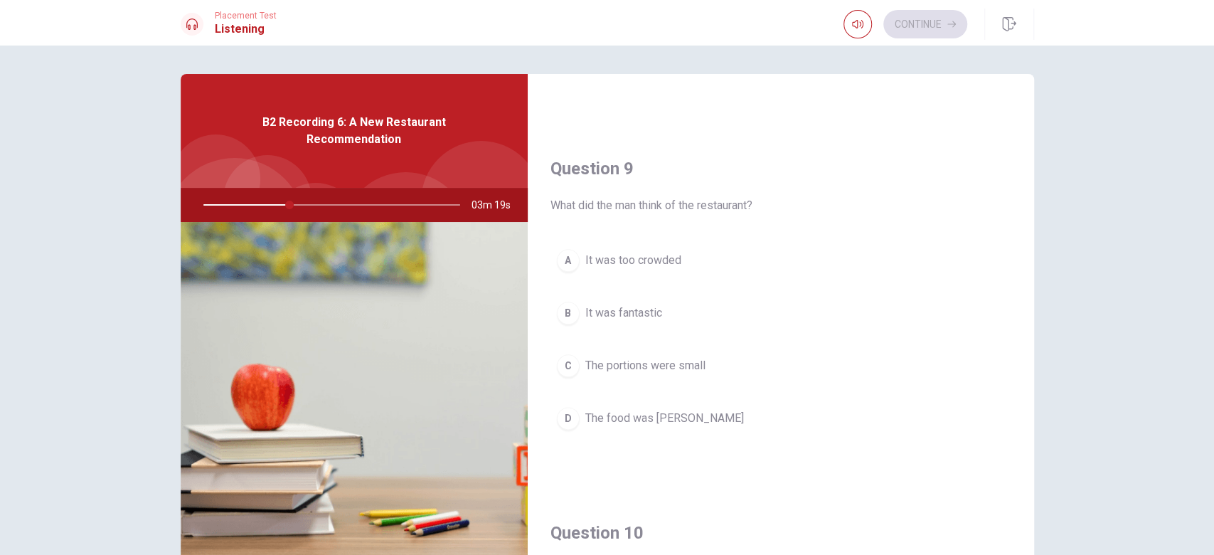
scroll to position [1033, 0]
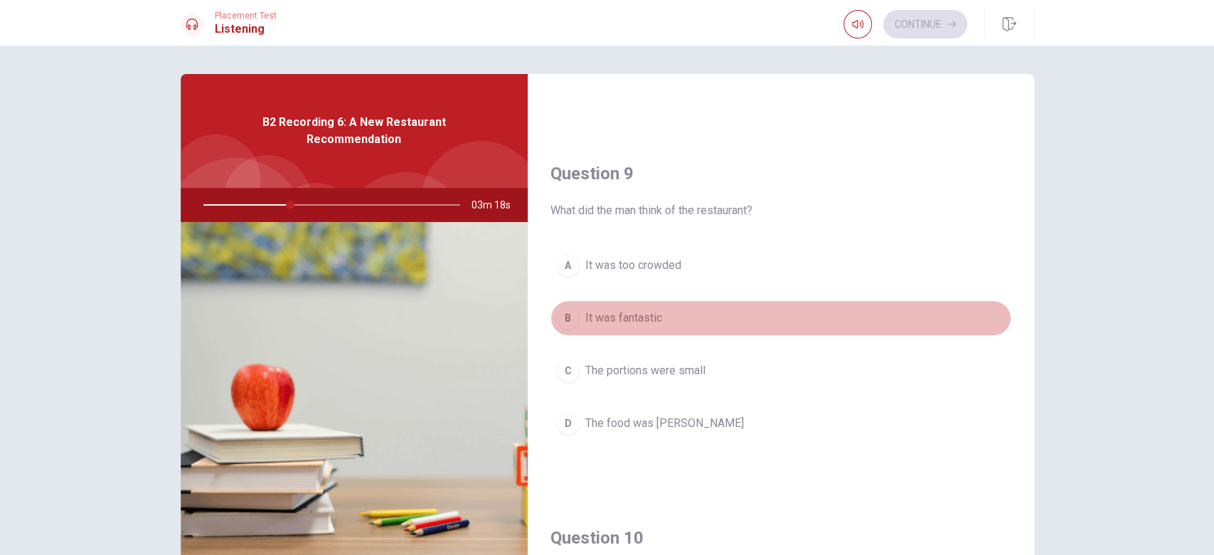
click at [784, 310] on button "B It was fantastic" at bounding box center [781, 318] width 461 height 36
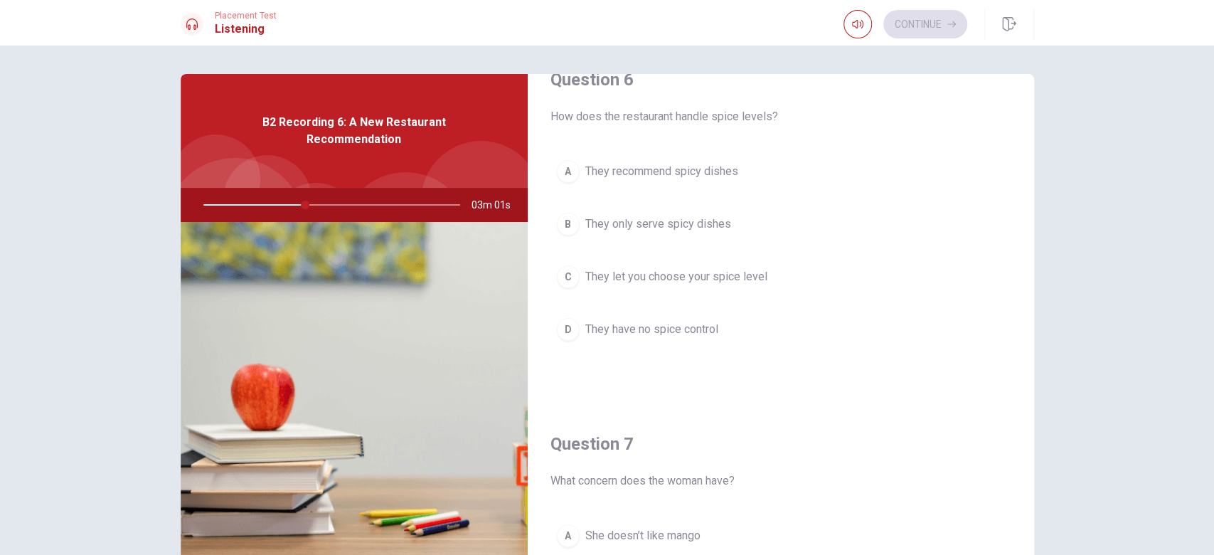
scroll to position [0, 0]
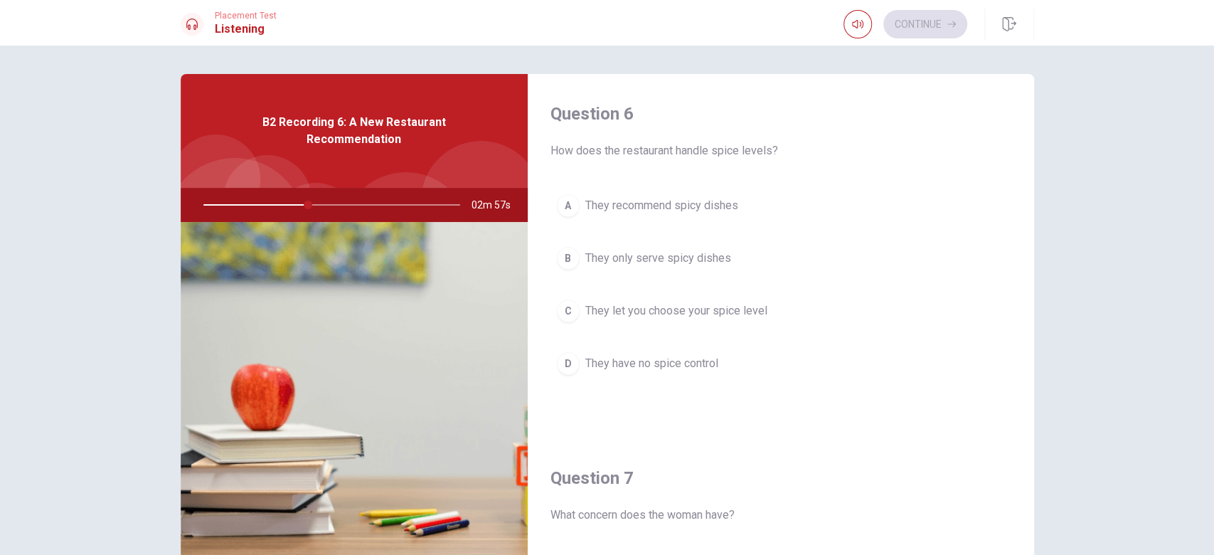
click at [780, 304] on button "C They let you choose your spice level" at bounding box center [781, 311] width 461 height 36
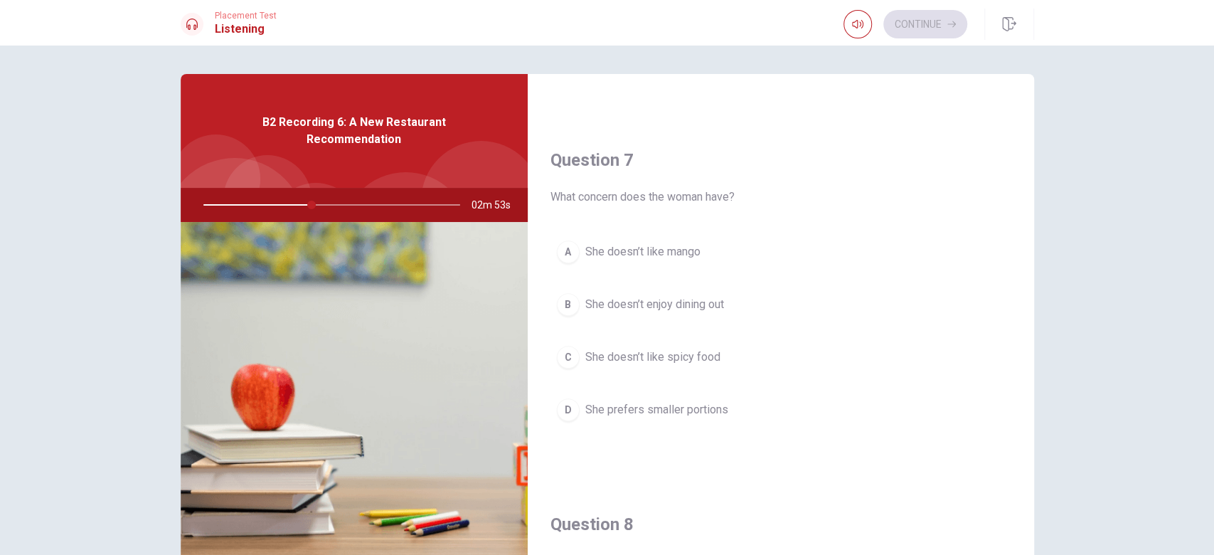
scroll to position [323, 0]
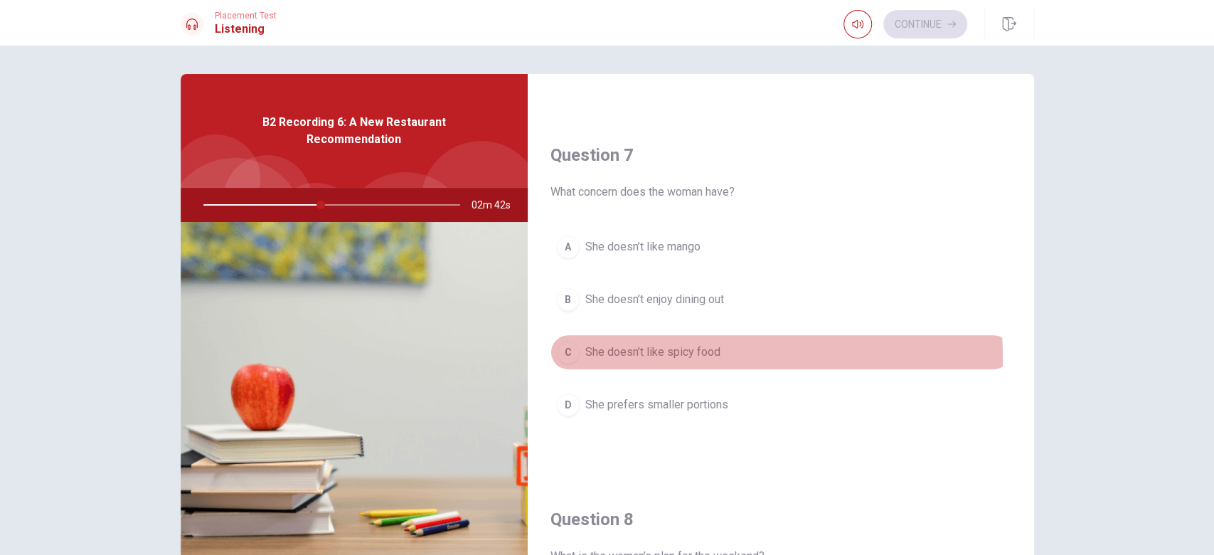
click at [664, 356] on span "She doesn’t like spicy food" at bounding box center [652, 352] width 135 height 17
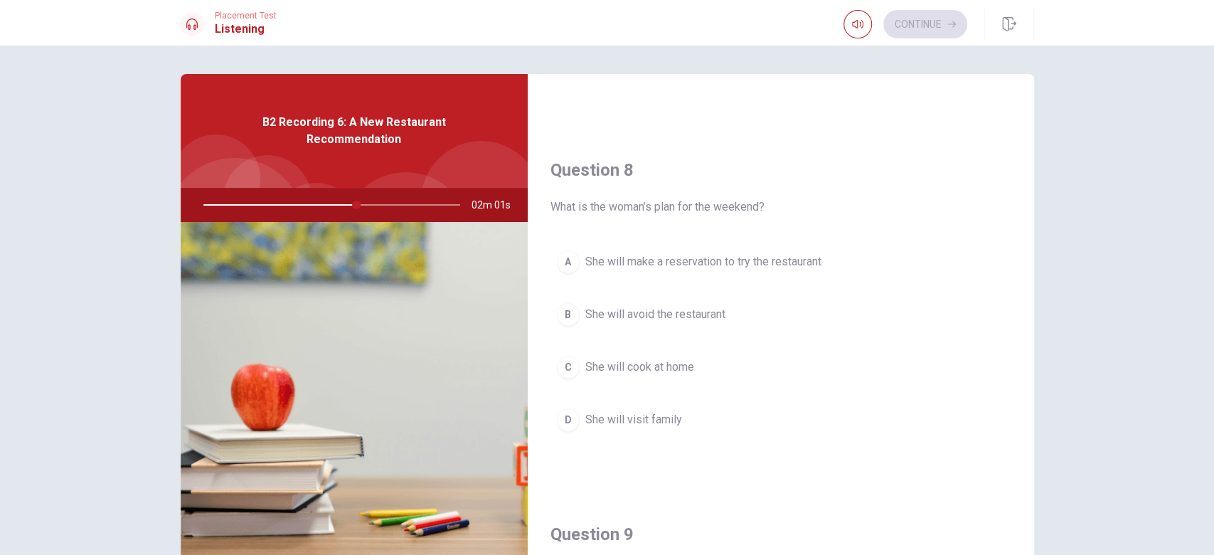
scroll to position [689, 0]
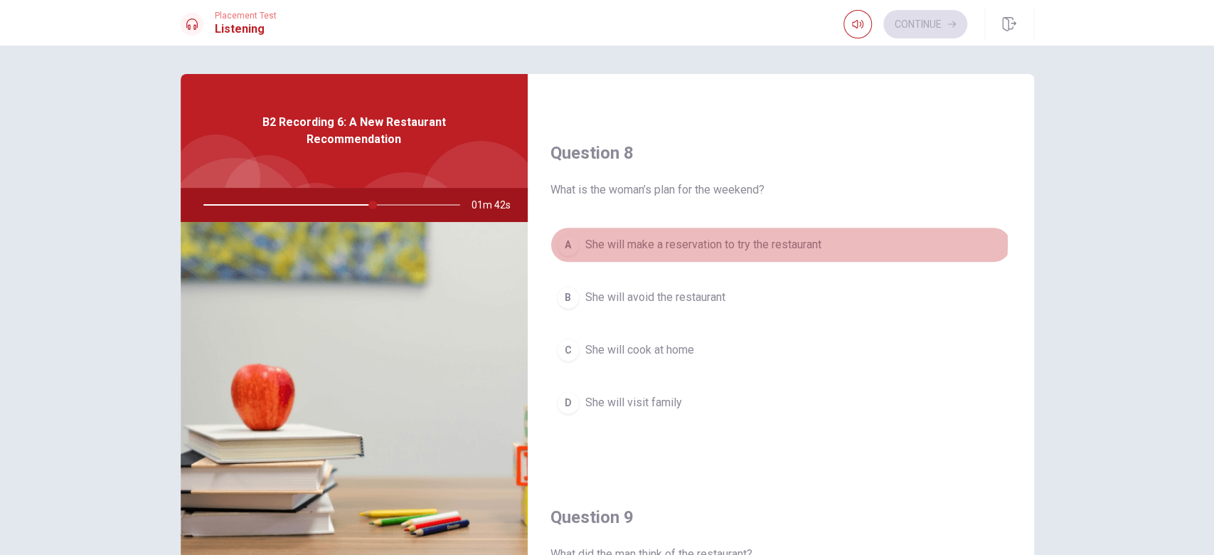
click at [774, 240] on span "She will make a reservation to try the restaurant" at bounding box center [703, 244] width 236 height 17
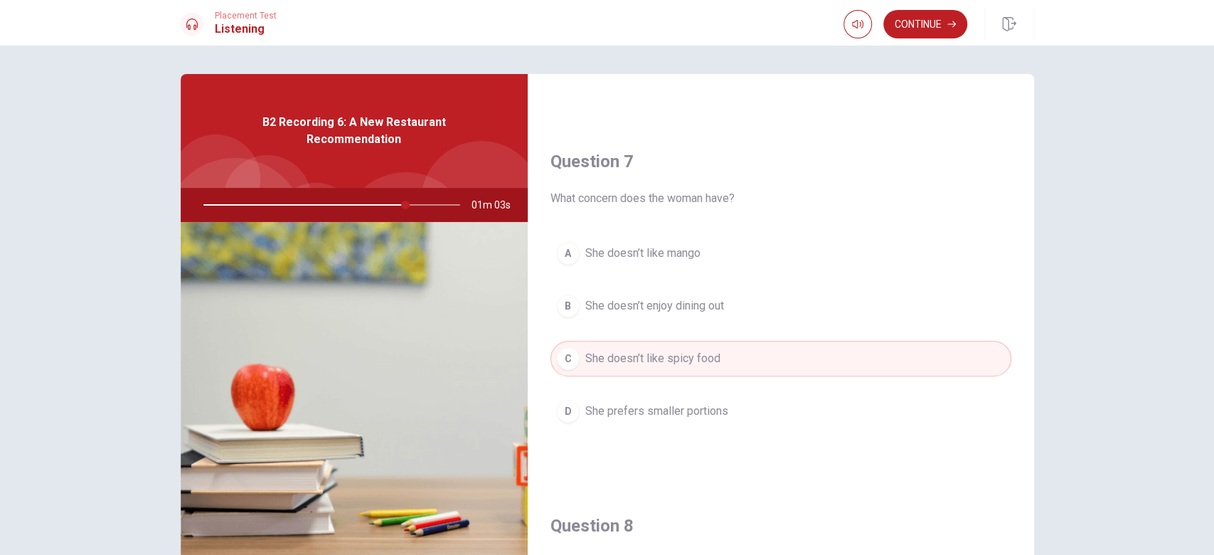
scroll to position [319, 0]
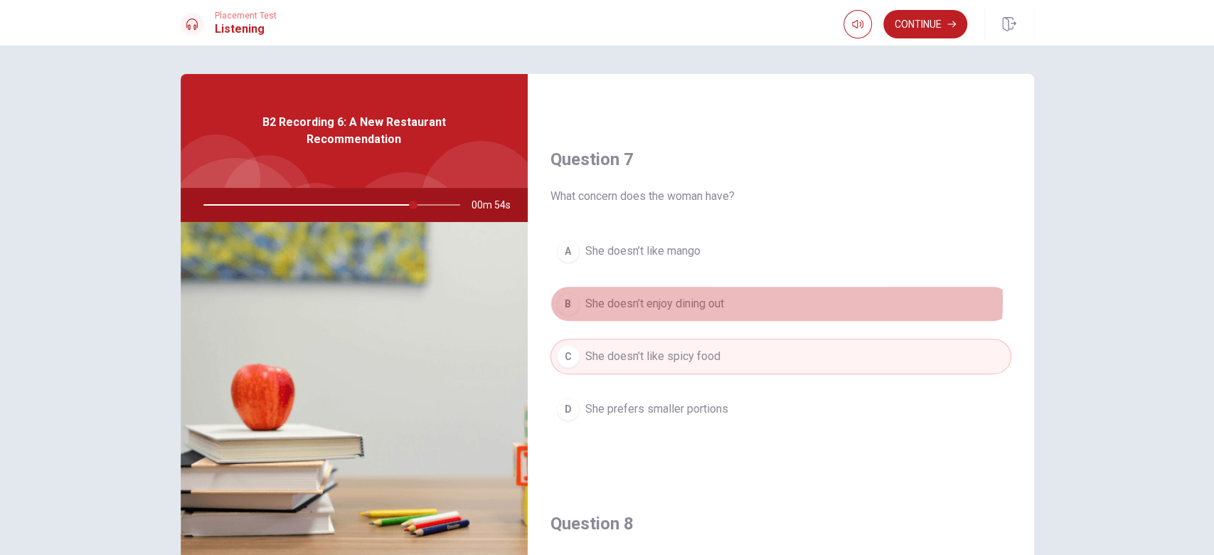
click at [722, 299] on button "B She doesn’t enjoy dining out" at bounding box center [781, 304] width 461 height 36
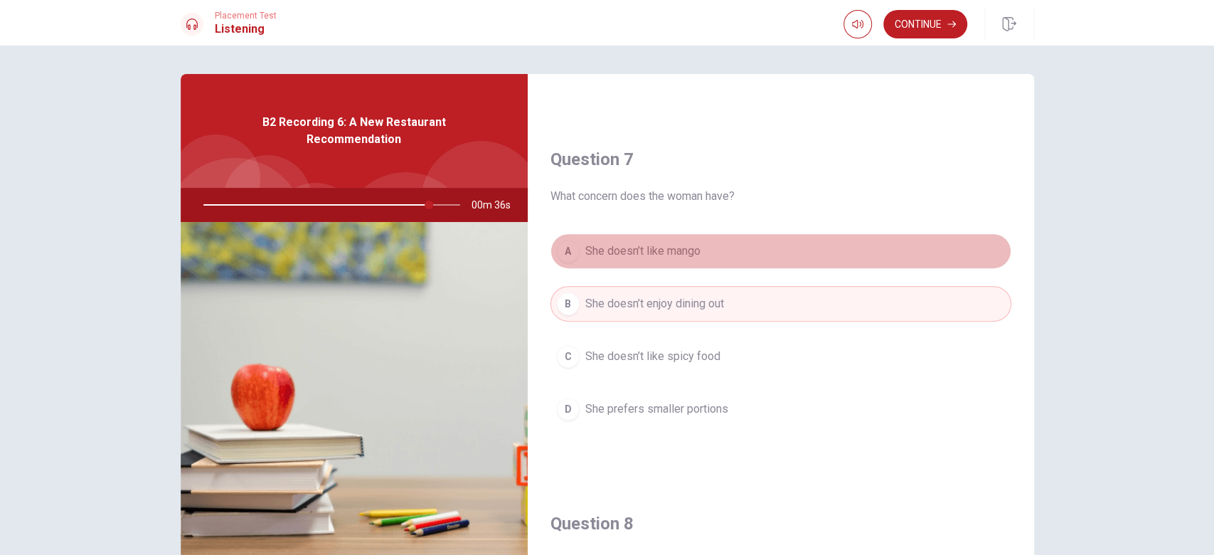
click at [876, 245] on button "A She doesn’t like mango" at bounding box center [781, 251] width 461 height 36
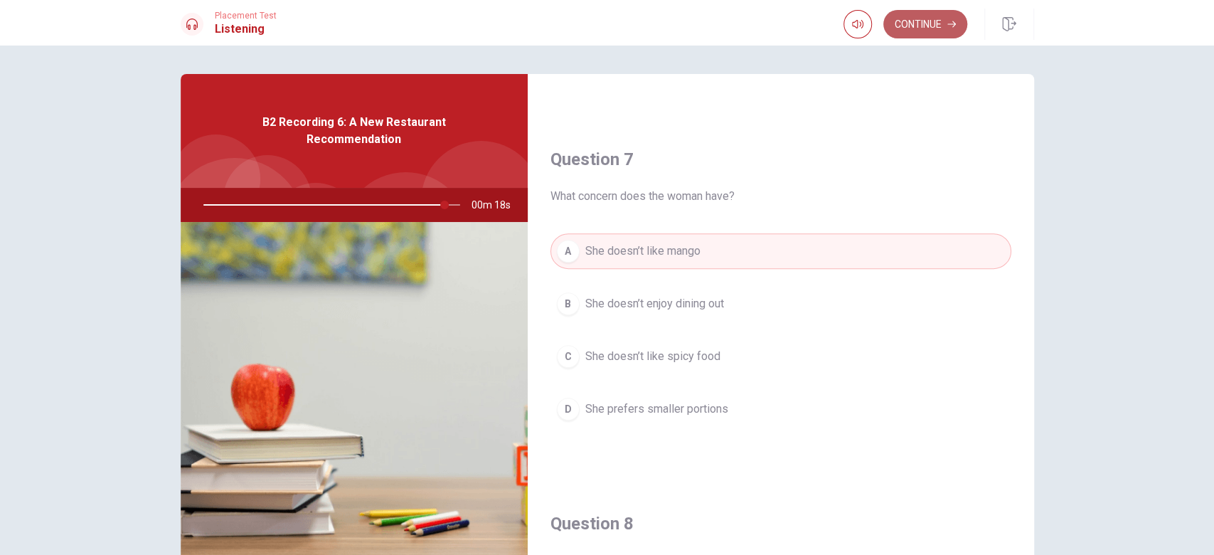
click at [910, 20] on button "Continue" at bounding box center [925, 24] width 84 height 28
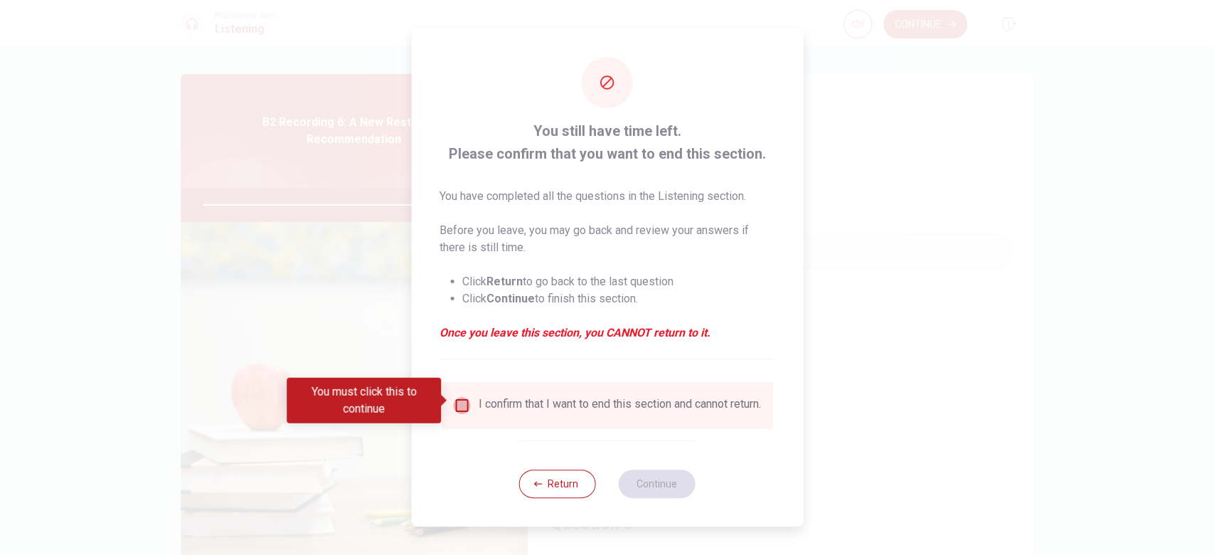
click at [459, 398] on input "You must click this to continue" at bounding box center [461, 405] width 17 height 17
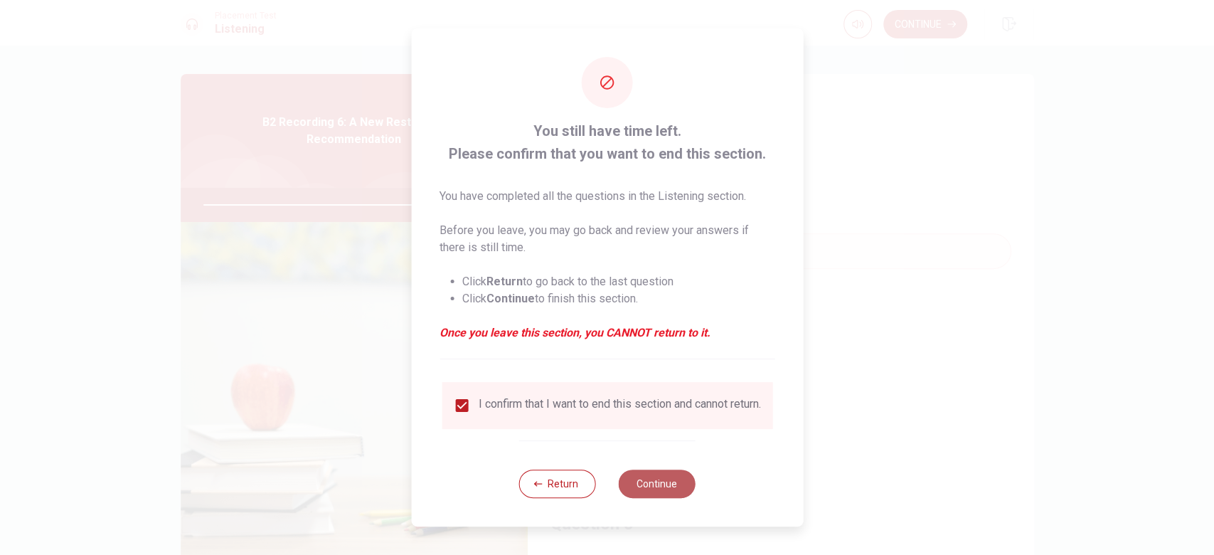
click at [656, 415] on button "Continue" at bounding box center [657, 483] width 77 height 28
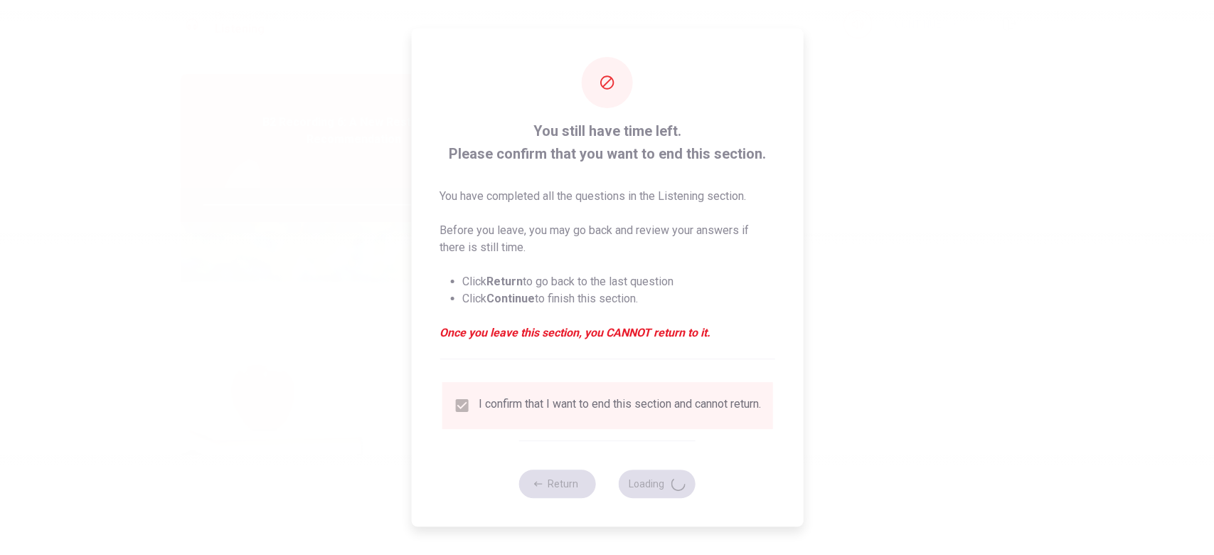
type input "96"
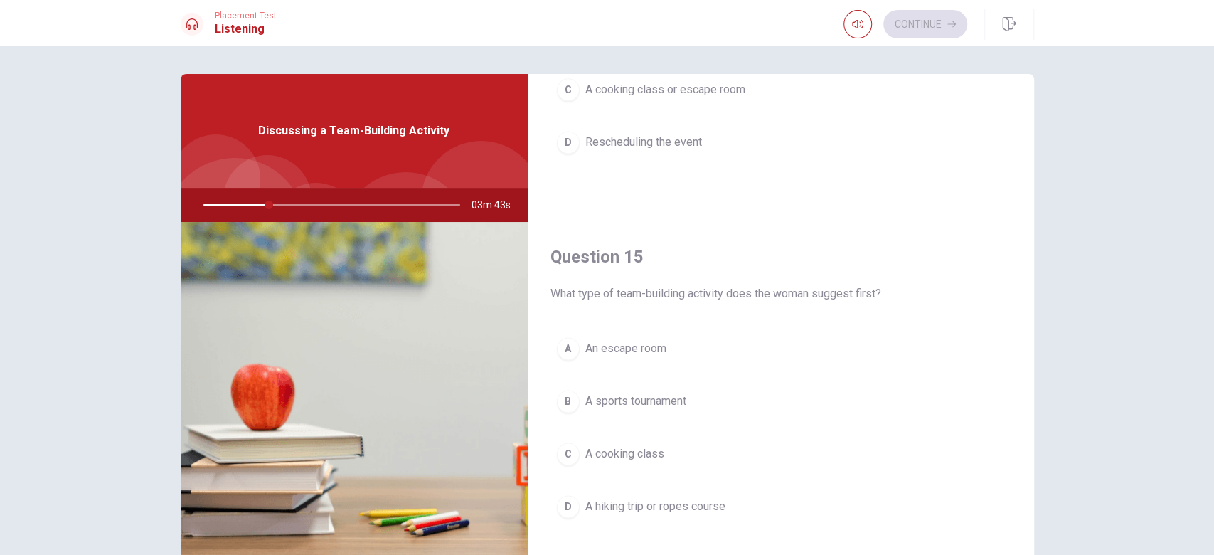
scroll to position [1323, 0]
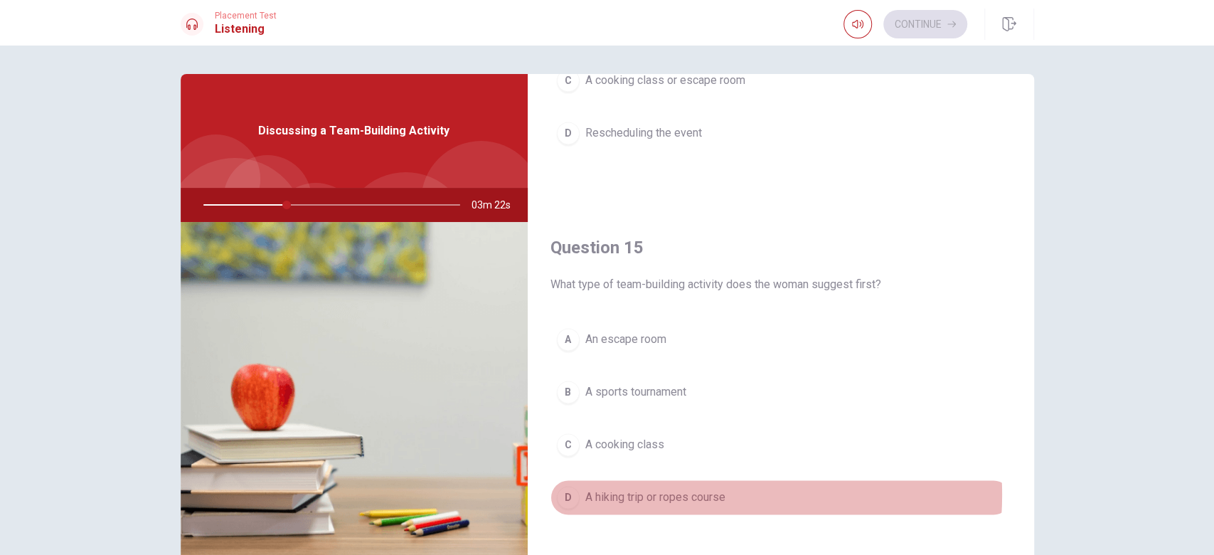
click at [690, 415] on span "A hiking trip or ropes course" at bounding box center [655, 497] width 140 height 17
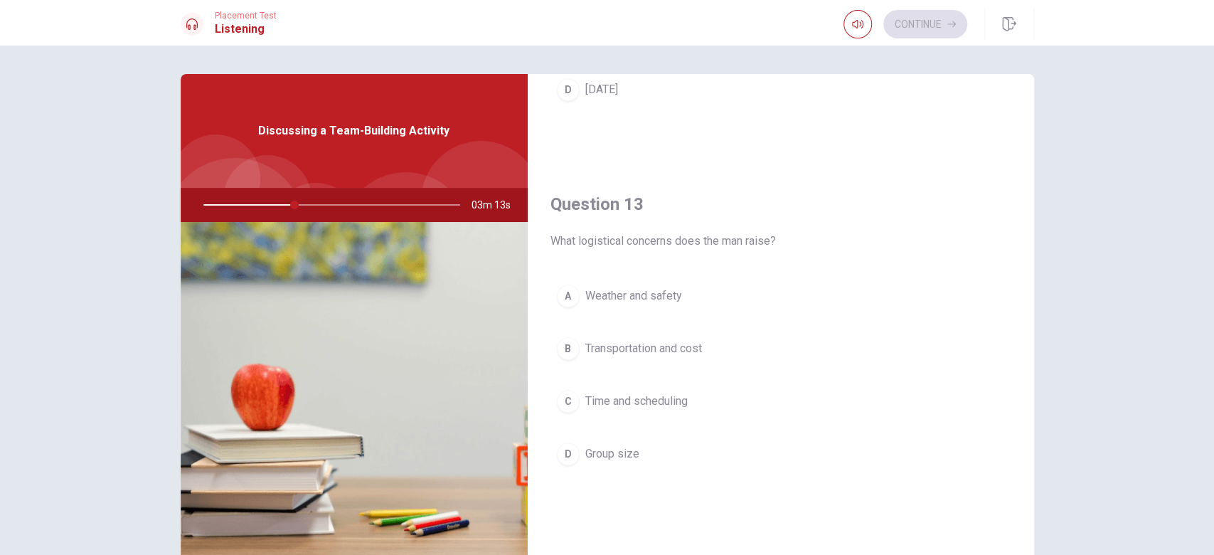
scroll to position [626, 0]
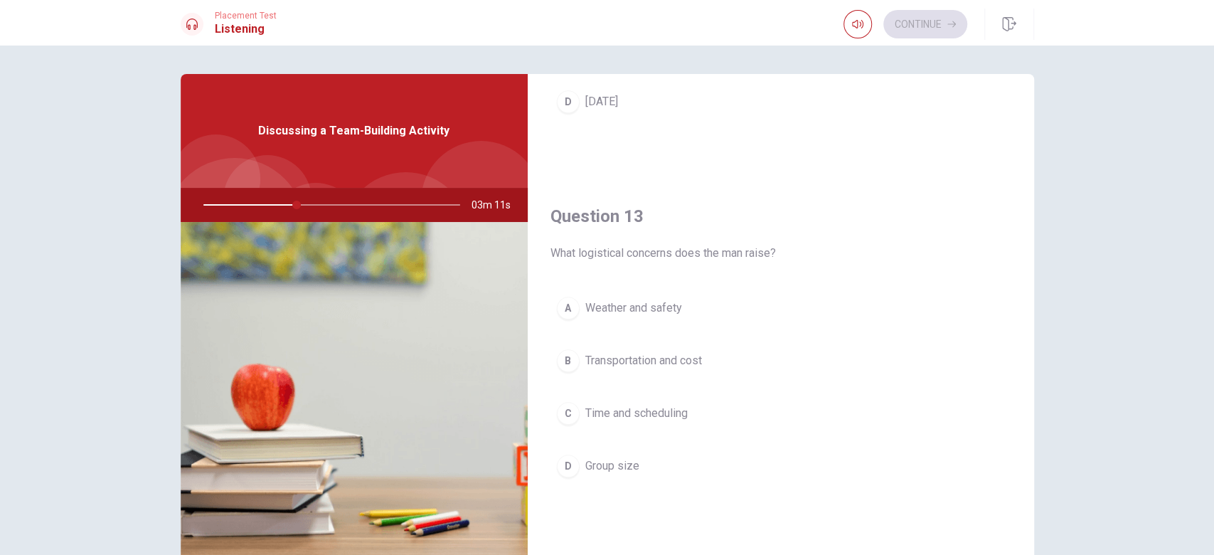
click at [724, 354] on button "B Transportation and cost" at bounding box center [781, 361] width 461 height 36
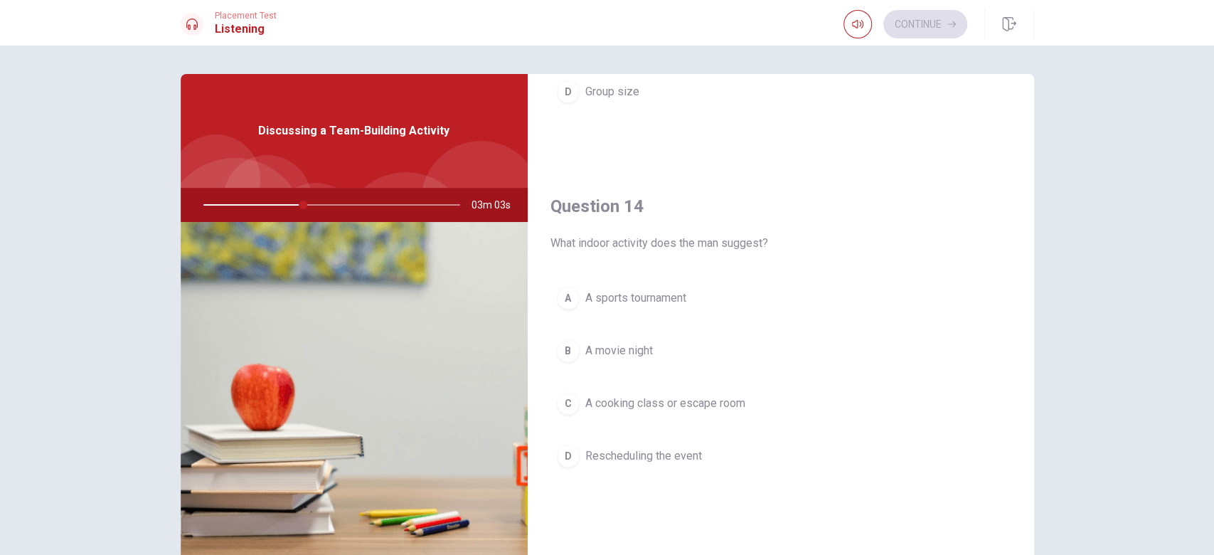
scroll to position [1007, 0]
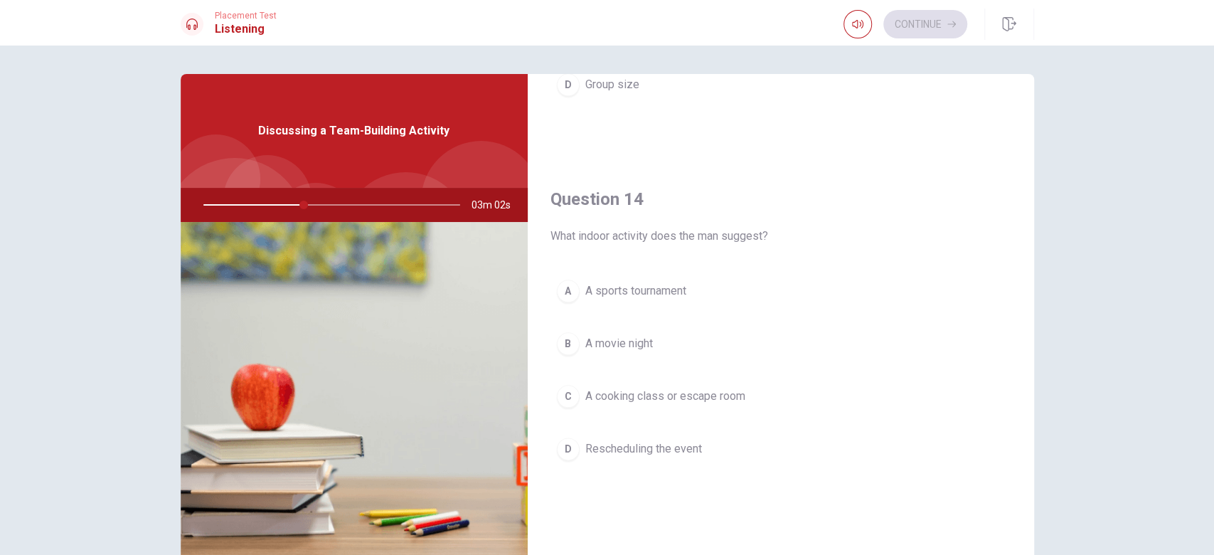
click at [734, 398] on span "A cooking class or escape room" at bounding box center [665, 396] width 160 height 17
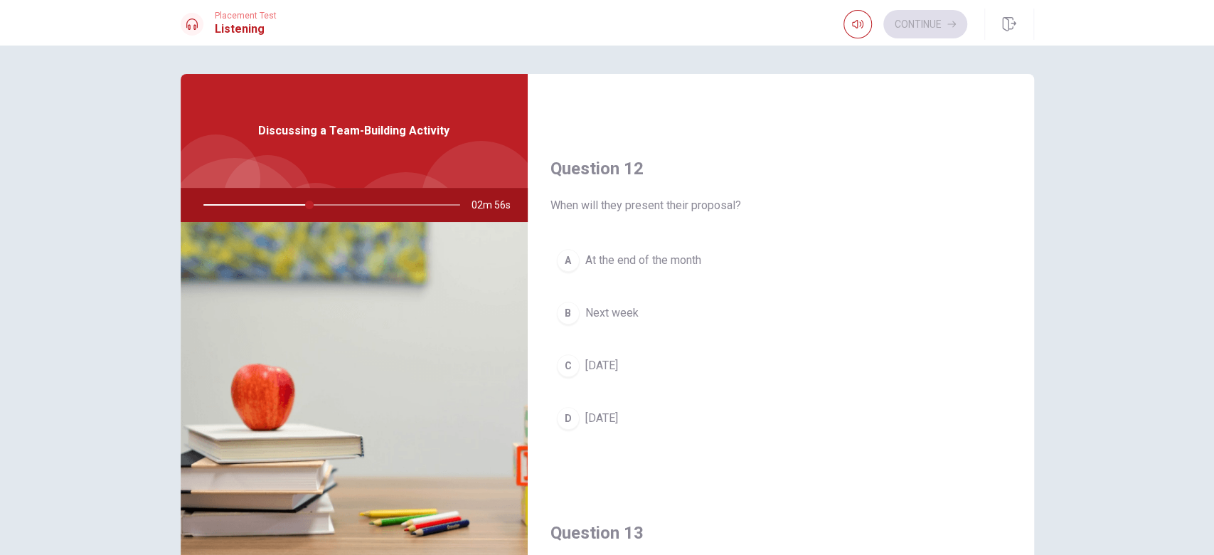
scroll to position [317, 0]
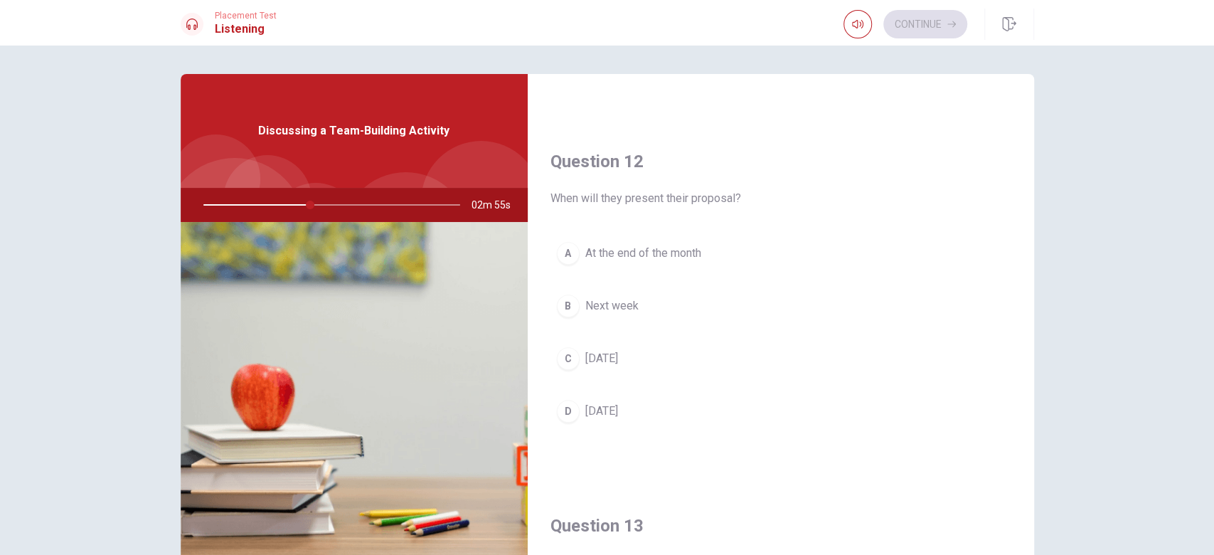
click at [610, 300] on span "Next week" at bounding box center [611, 305] width 53 height 17
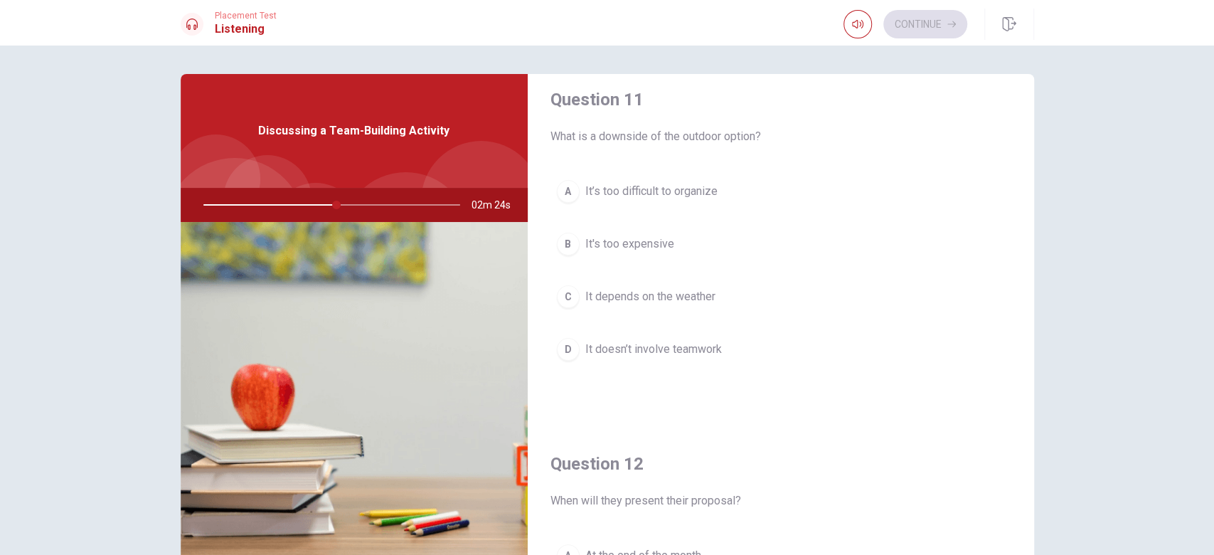
scroll to position [26, 0]
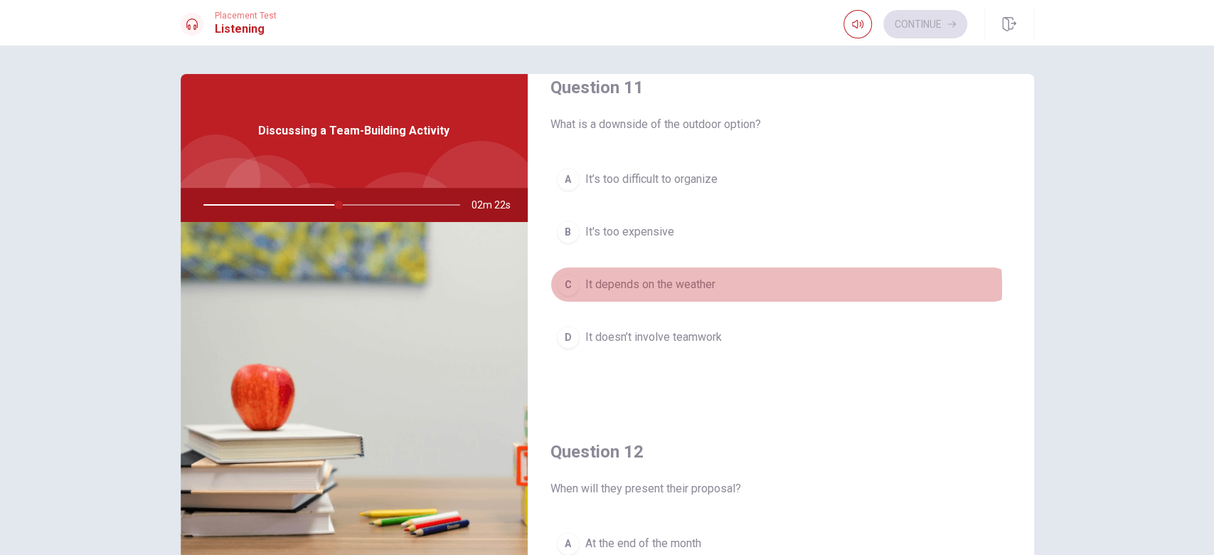
click at [712, 286] on button "C It depends on the weather" at bounding box center [781, 285] width 461 height 36
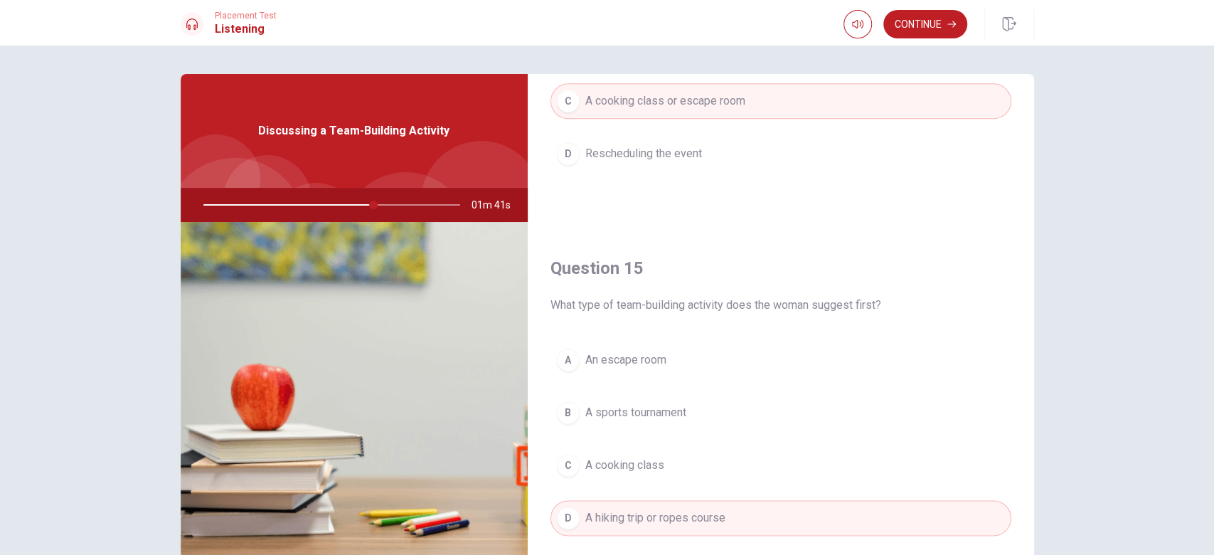
scroll to position [1323, 0]
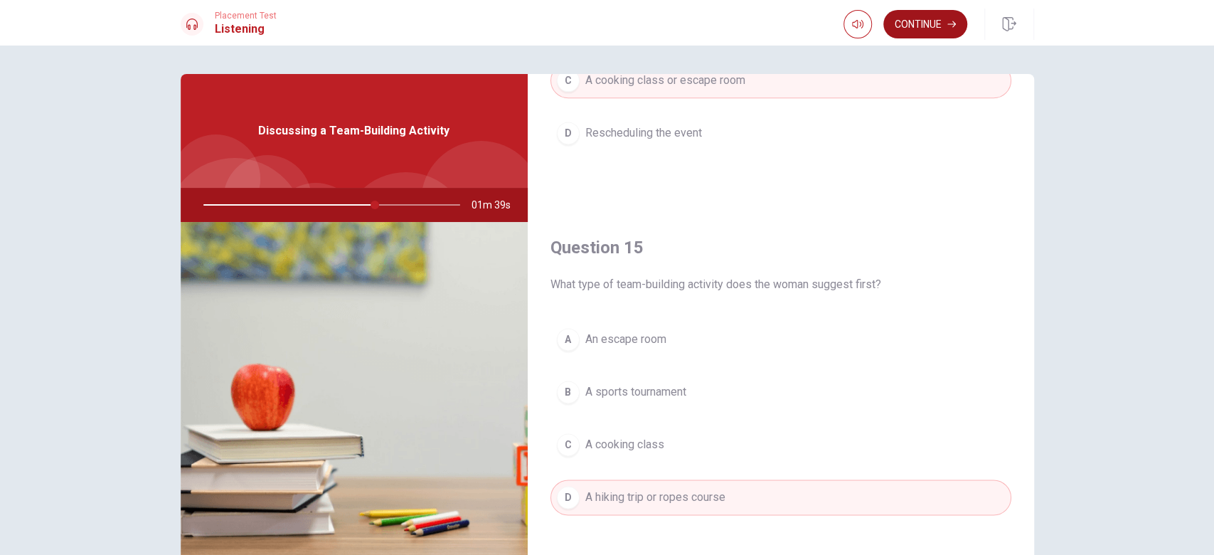
click at [910, 24] on button "Continue" at bounding box center [925, 24] width 84 height 28
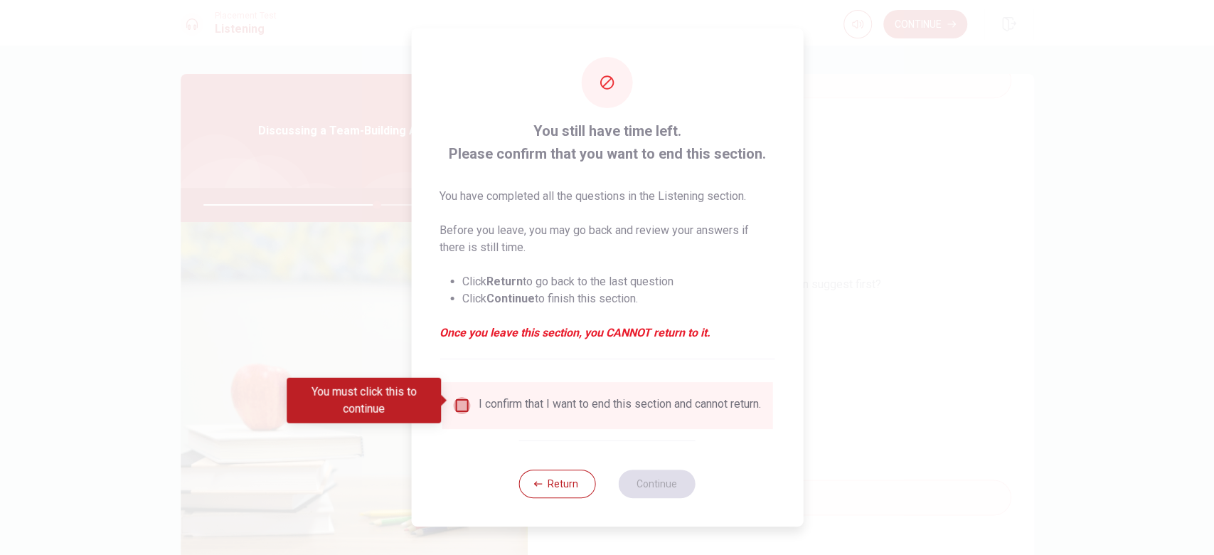
click at [459, 403] on input "You must click this to continue" at bounding box center [461, 405] width 17 height 17
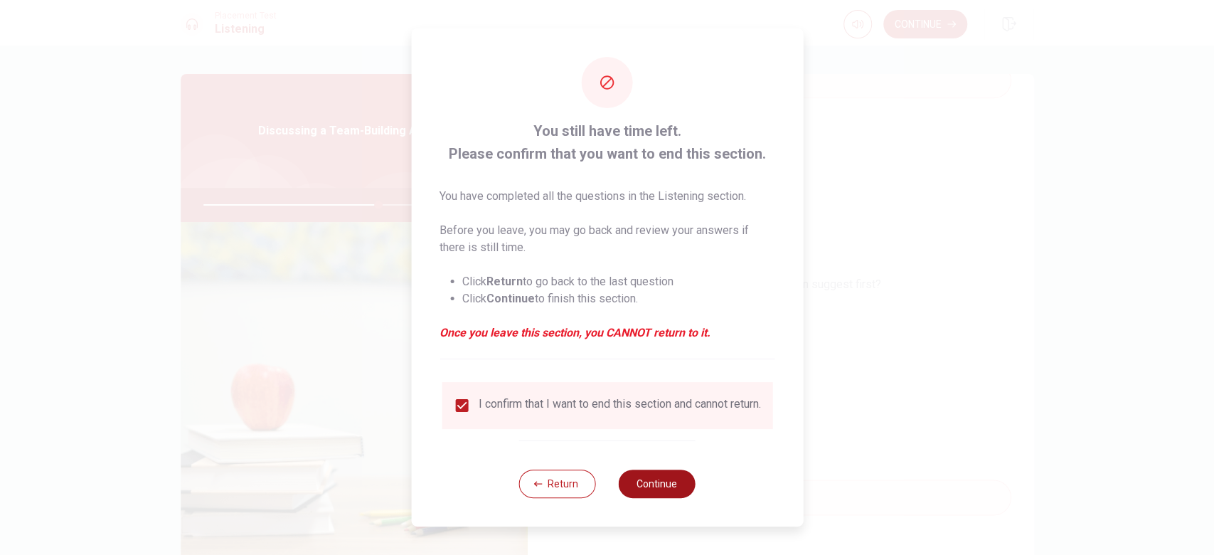
click at [654, 415] on button "Continue" at bounding box center [657, 483] width 77 height 28
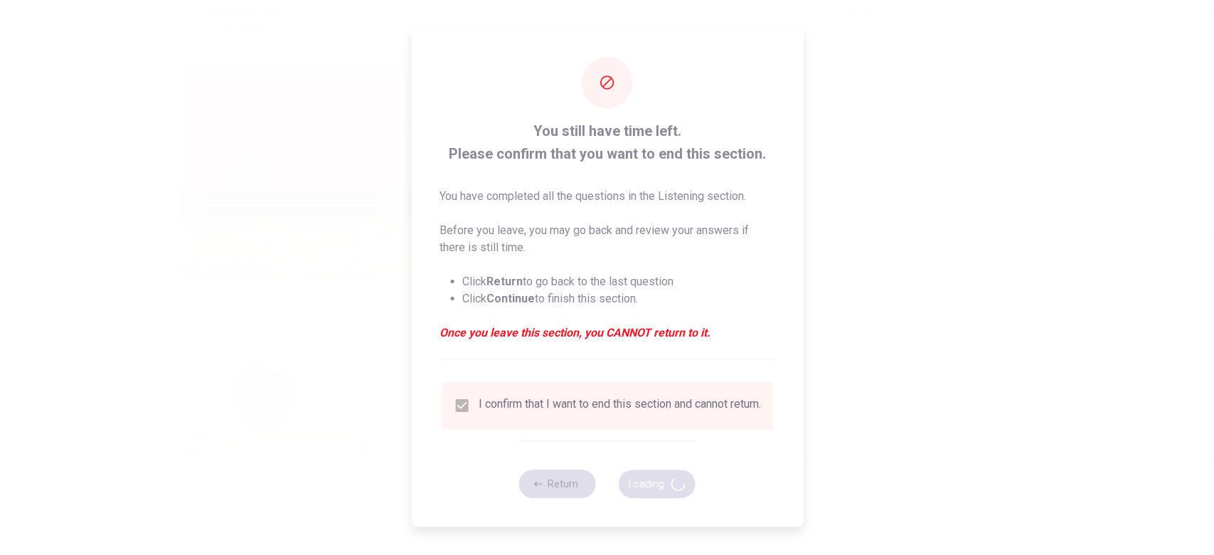
type input "69"
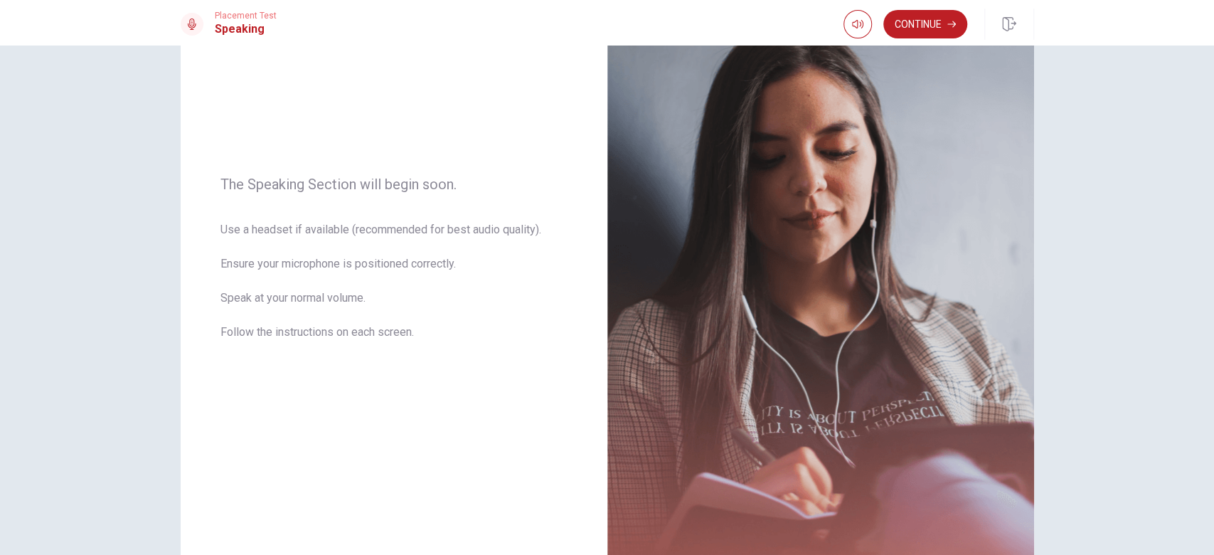
scroll to position [115, 0]
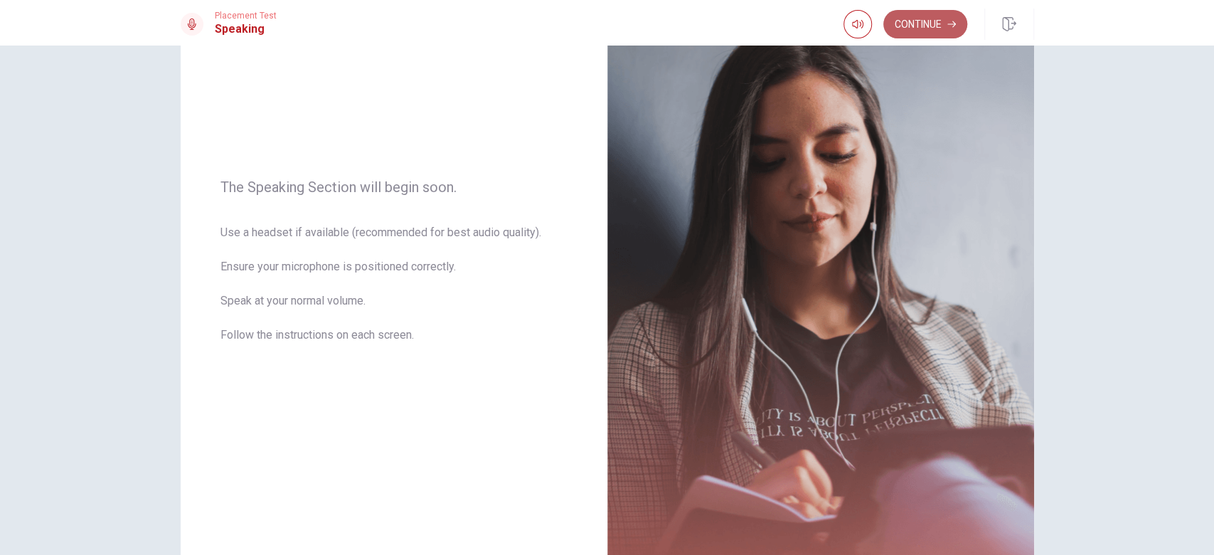
click at [908, 22] on button "Continue" at bounding box center [925, 24] width 84 height 28
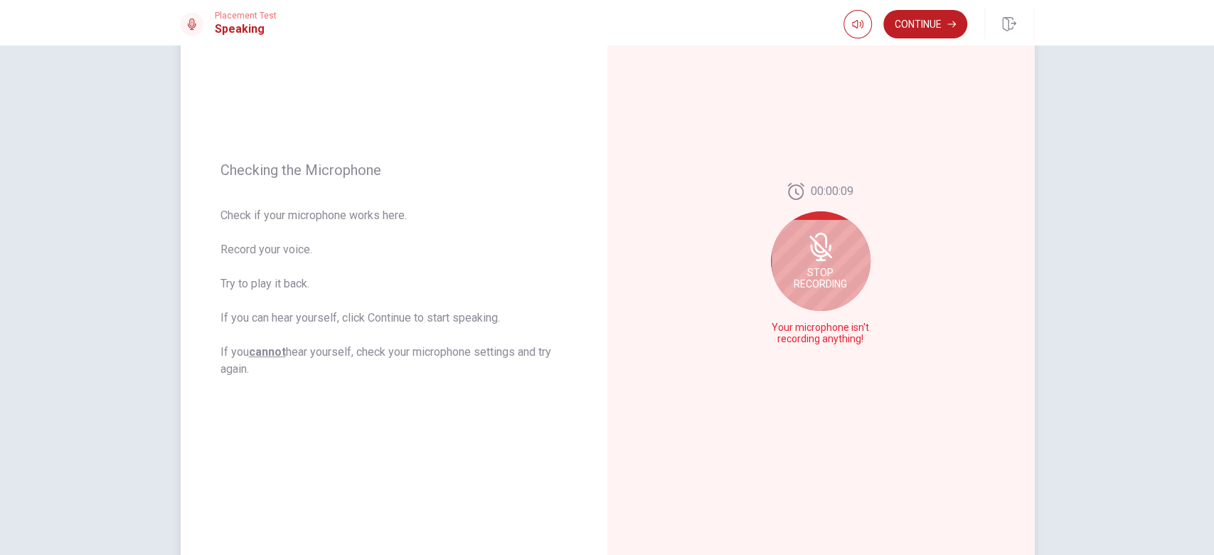
click at [820, 262] on div "Stop Recording" at bounding box center [821, 261] width 100 height 100
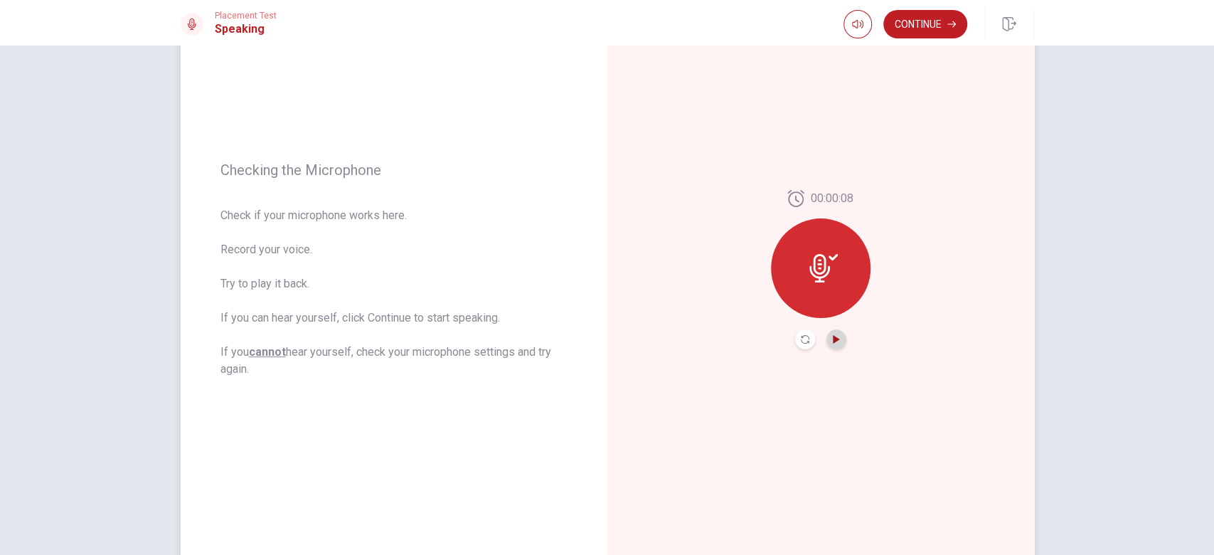
click at [833, 339] on icon "Play Audio" at bounding box center [836, 339] width 6 height 9
click at [832, 339] on icon "Pause Audio" at bounding box center [835, 339] width 7 height 9
click at [802, 337] on icon "Record Again" at bounding box center [805, 339] width 9 height 9
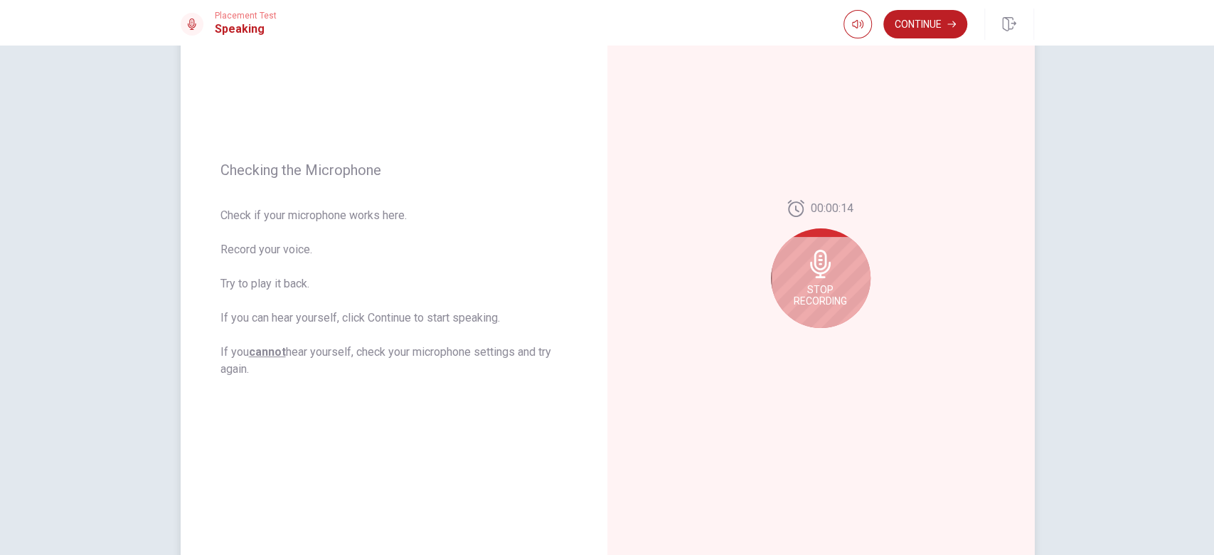
click at [814, 277] on div "Stop Recording" at bounding box center [821, 278] width 100 height 100
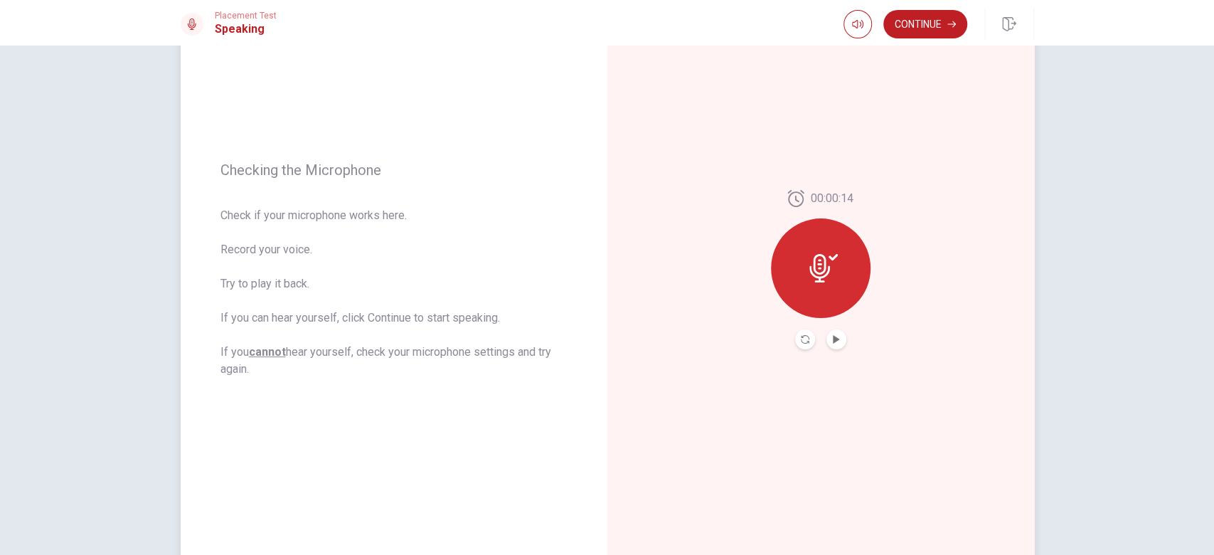
click at [825, 263] on icon at bounding box center [823, 268] width 28 height 28
click at [834, 335] on icon "Play Audio" at bounding box center [836, 339] width 9 height 9
click at [803, 340] on icon "Record Again" at bounding box center [805, 339] width 9 height 9
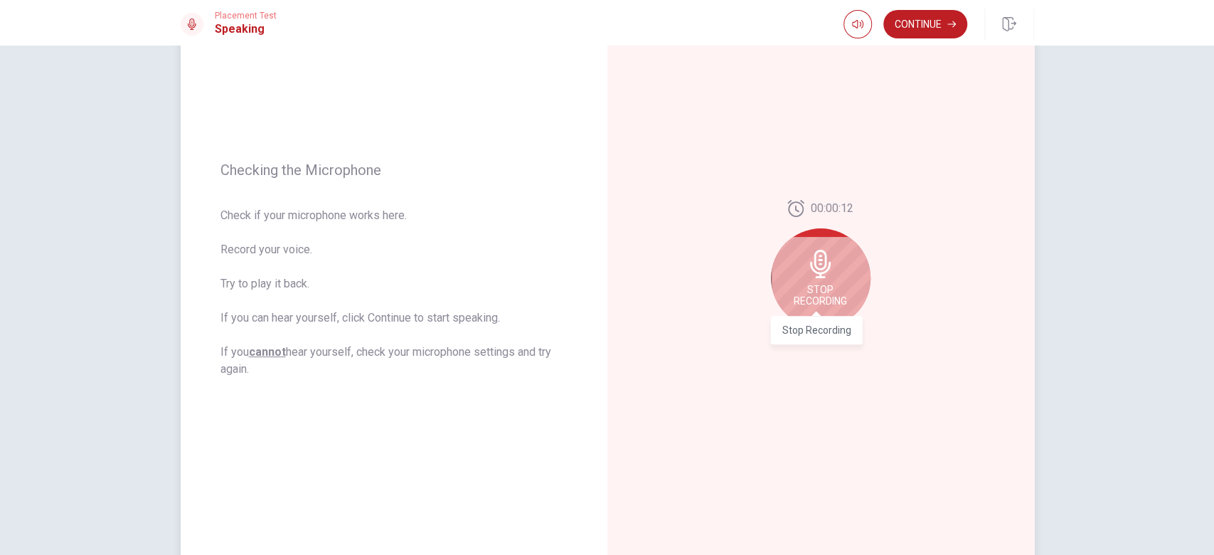
click at [821, 287] on span "Stop Recording" at bounding box center [820, 295] width 53 height 23
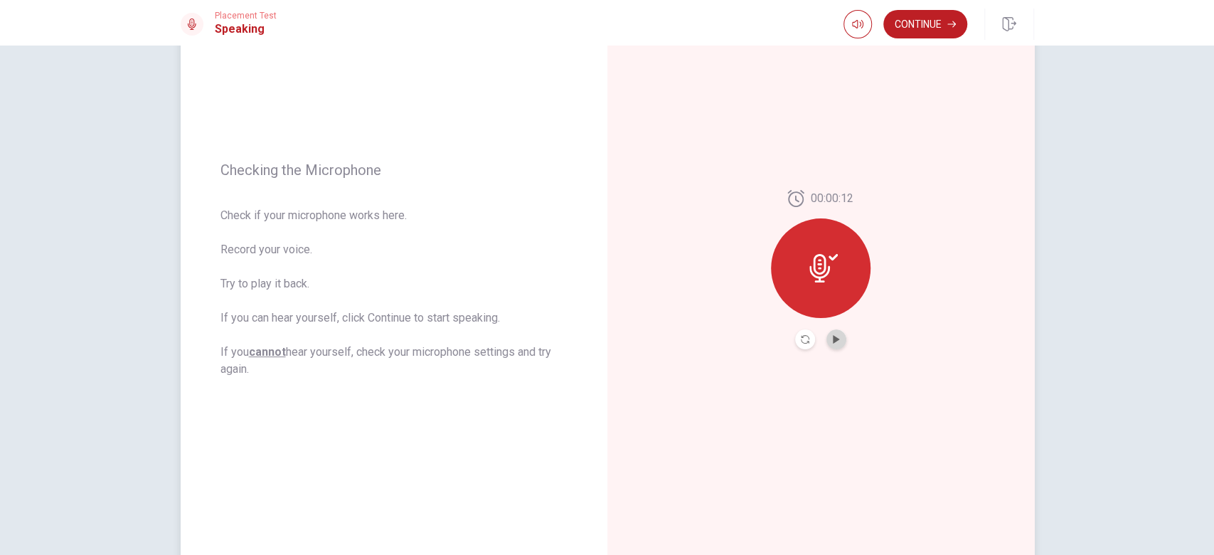
click at [832, 346] on button "Play Audio" at bounding box center [837, 339] width 20 height 20
click at [910, 31] on button "Continue" at bounding box center [925, 24] width 84 height 28
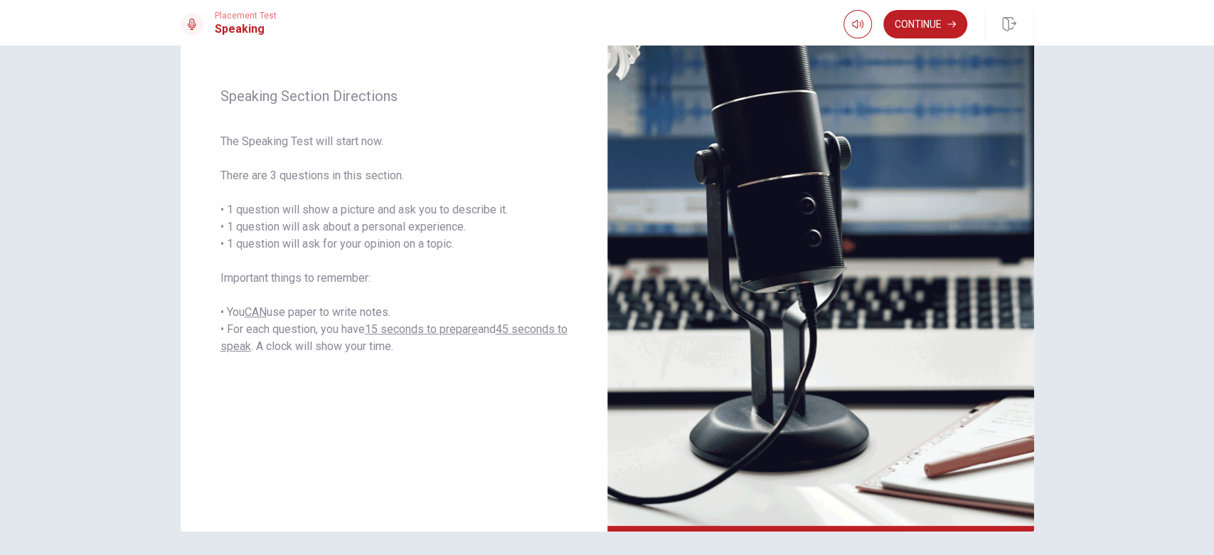
scroll to position [161, 0]
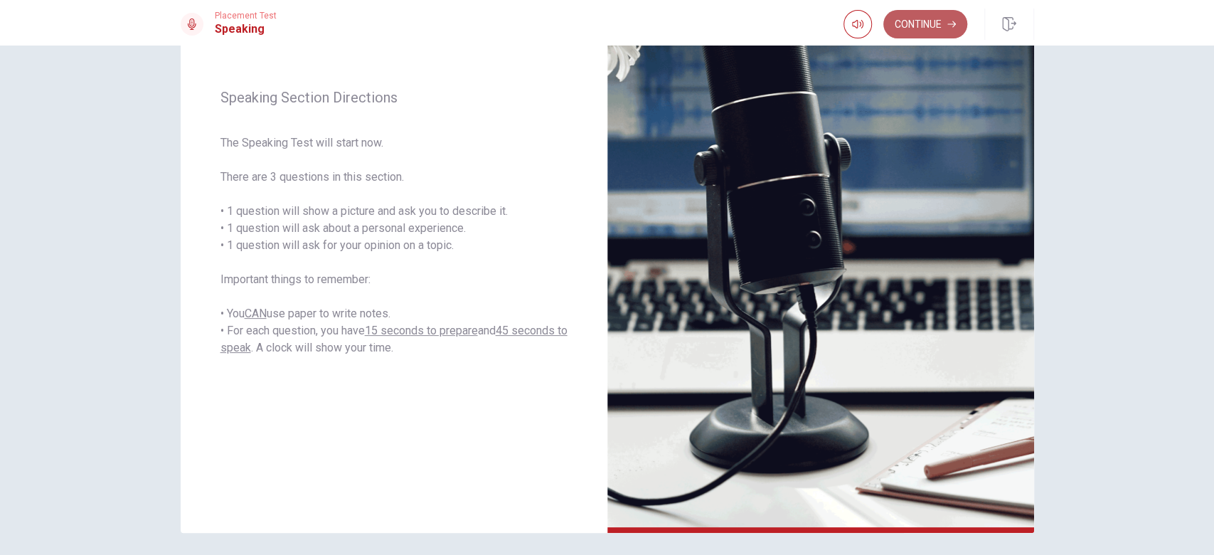
click at [910, 26] on button "Continue" at bounding box center [925, 24] width 84 height 28
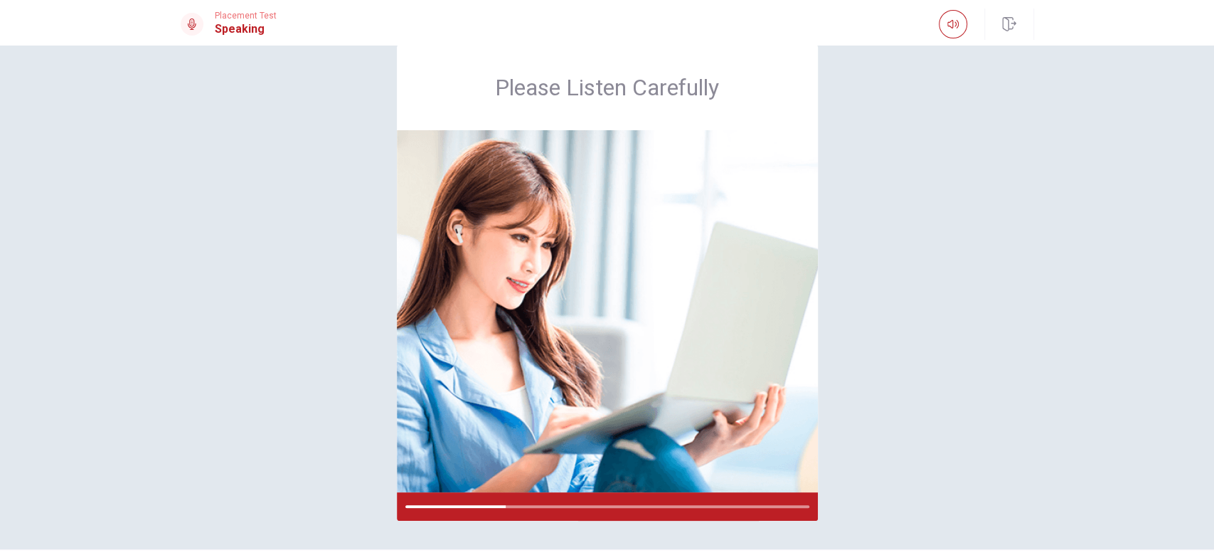
scroll to position [30, 0]
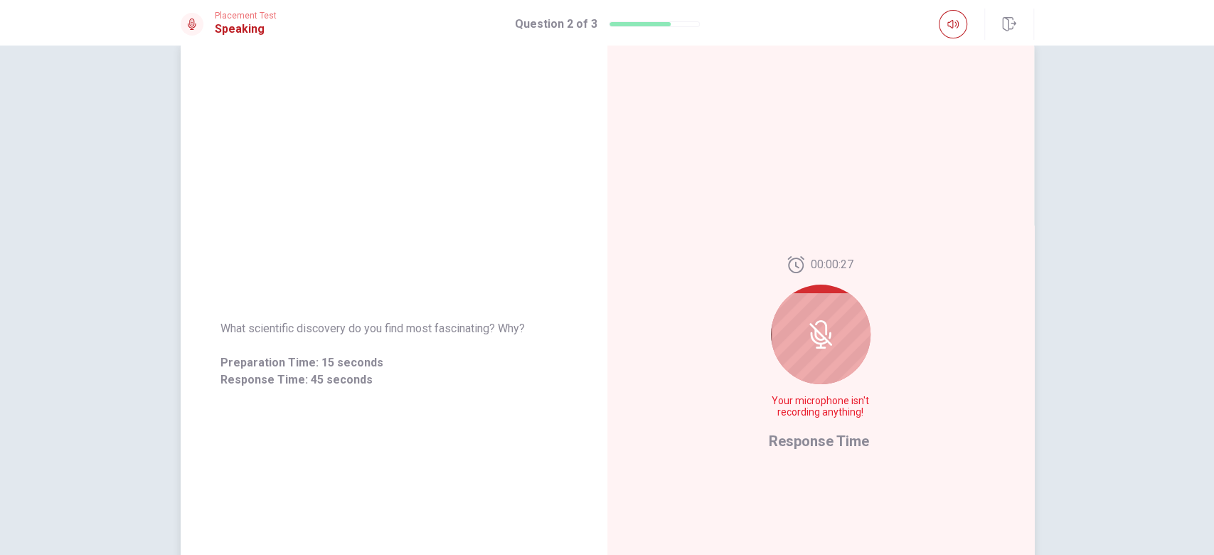
click at [832, 338] on div at bounding box center [821, 335] width 100 height 100
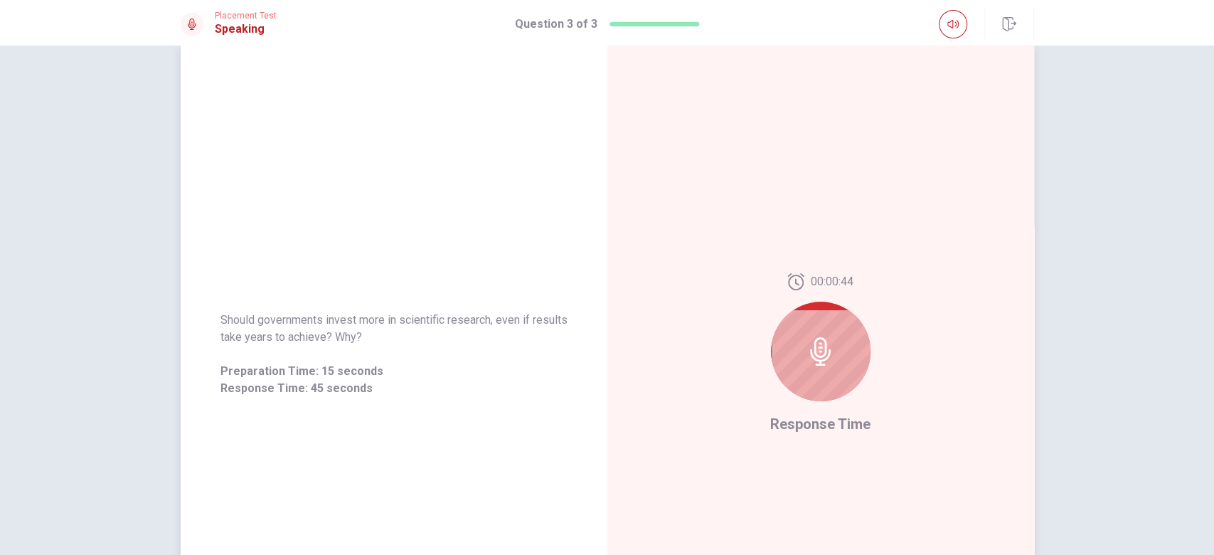
click at [807, 337] on icon at bounding box center [821, 351] width 28 height 28
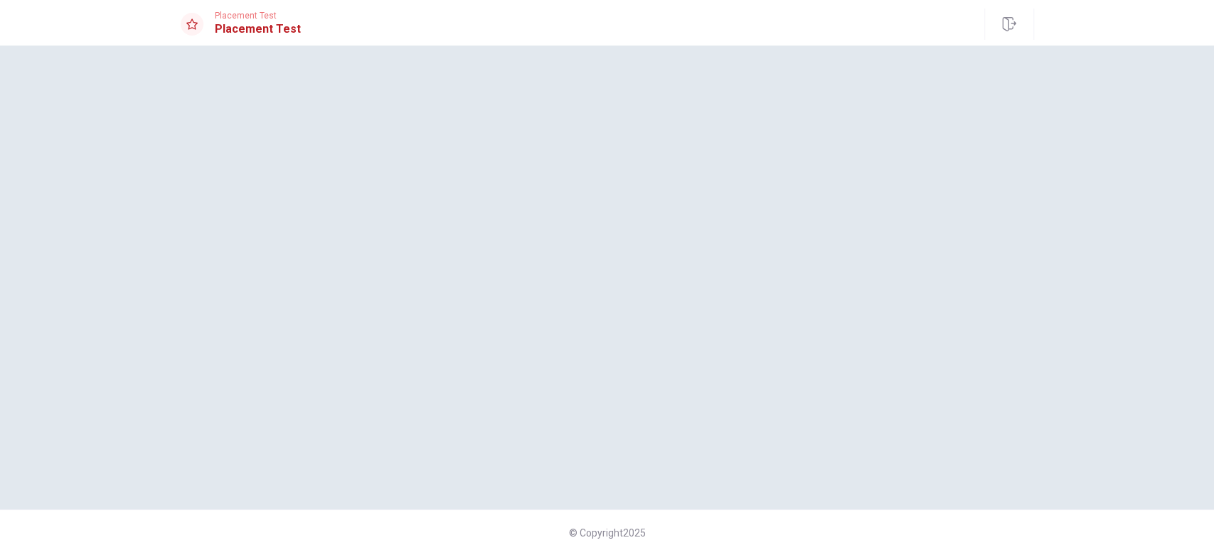
scroll to position [0, 0]
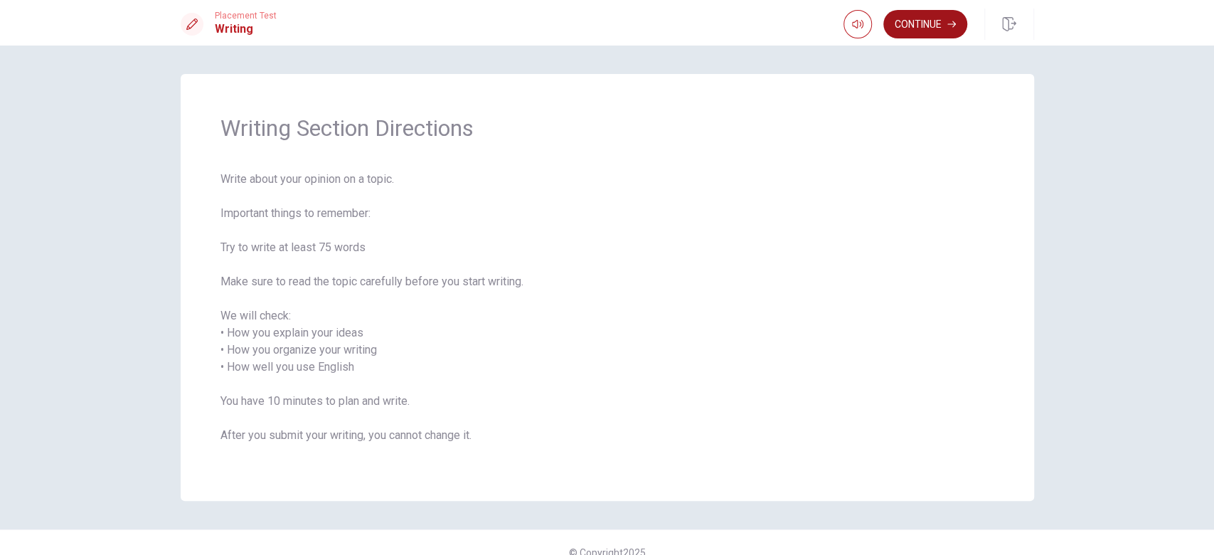
drag, startPoint x: 806, startPoint y: 336, endPoint x: 933, endPoint y: 26, distance: 335.7
click at [910, 26] on div "Placement Test Writing Continue Continue Writing Section Directions Write about…" at bounding box center [607, 277] width 1214 height 555
click at [910, 26] on button "Continue" at bounding box center [925, 24] width 84 height 28
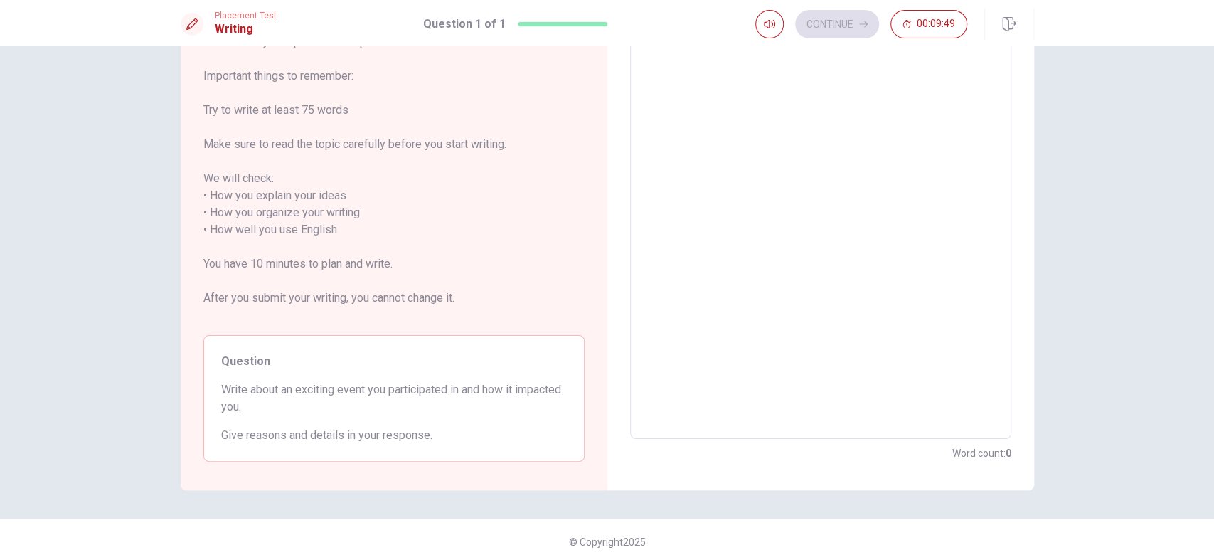
scroll to position [110, 0]
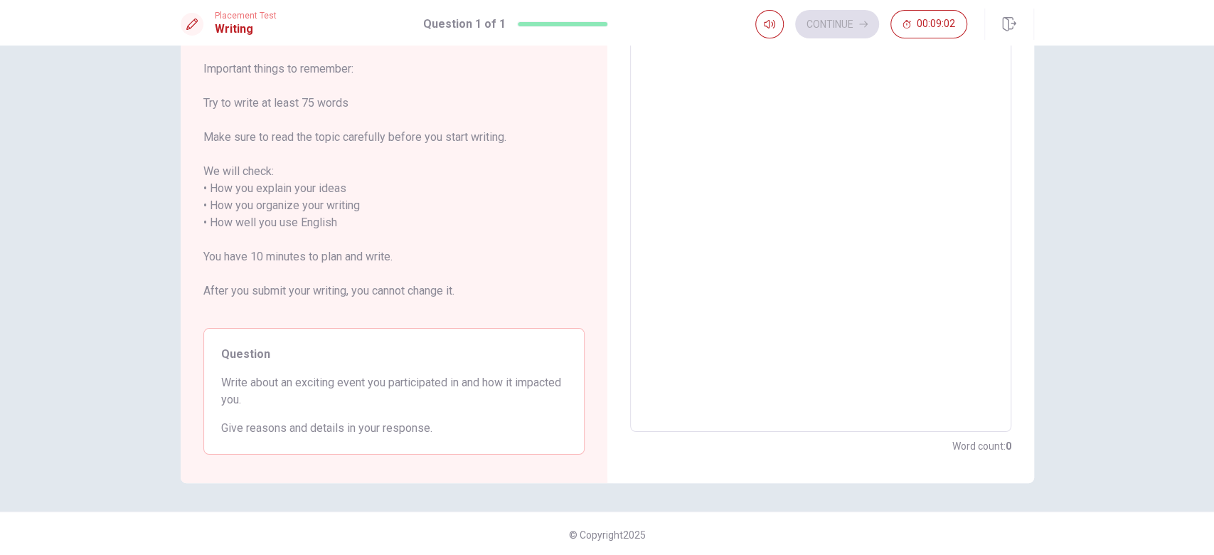
click at [897, 225] on textarea at bounding box center [820, 223] width 361 height 395
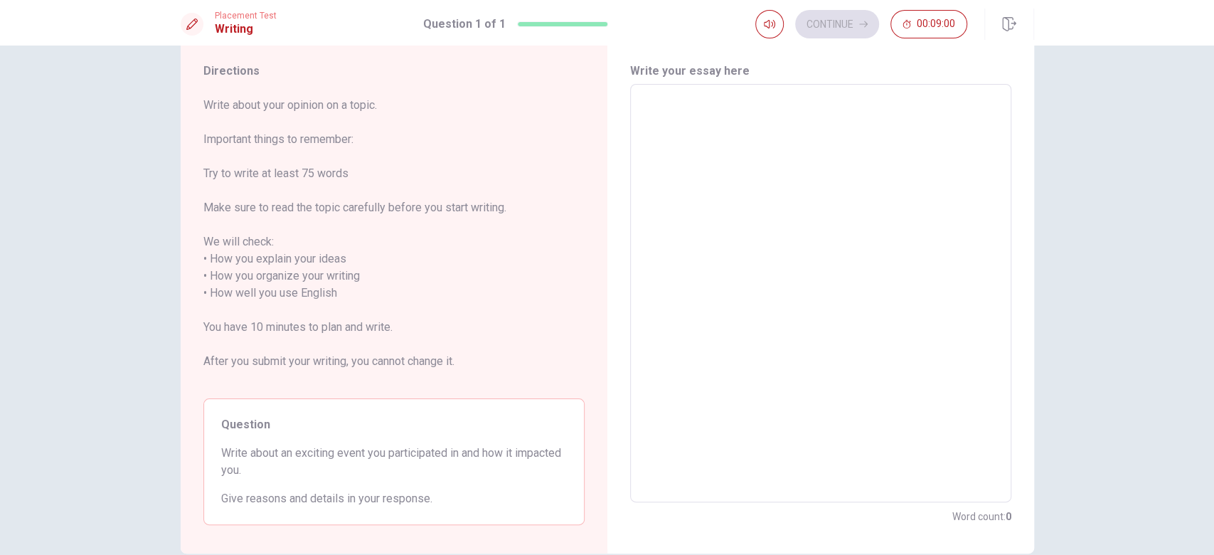
scroll to position [0, 0]
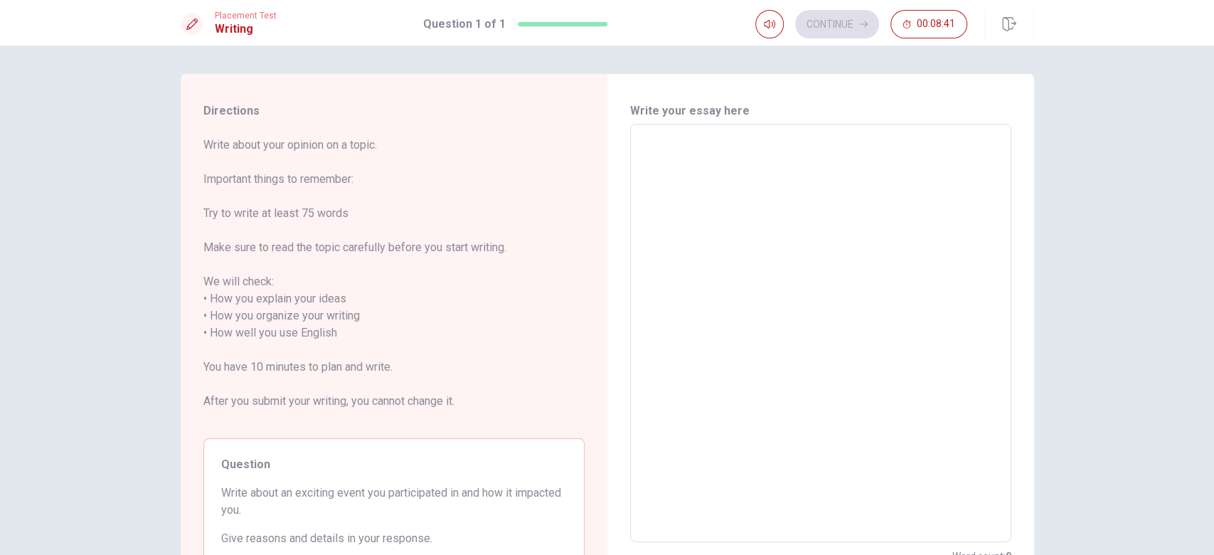
type textarea "f"
type textarea "x"
type textarea "fh"
type textarea "x"
type textarea "fhf"
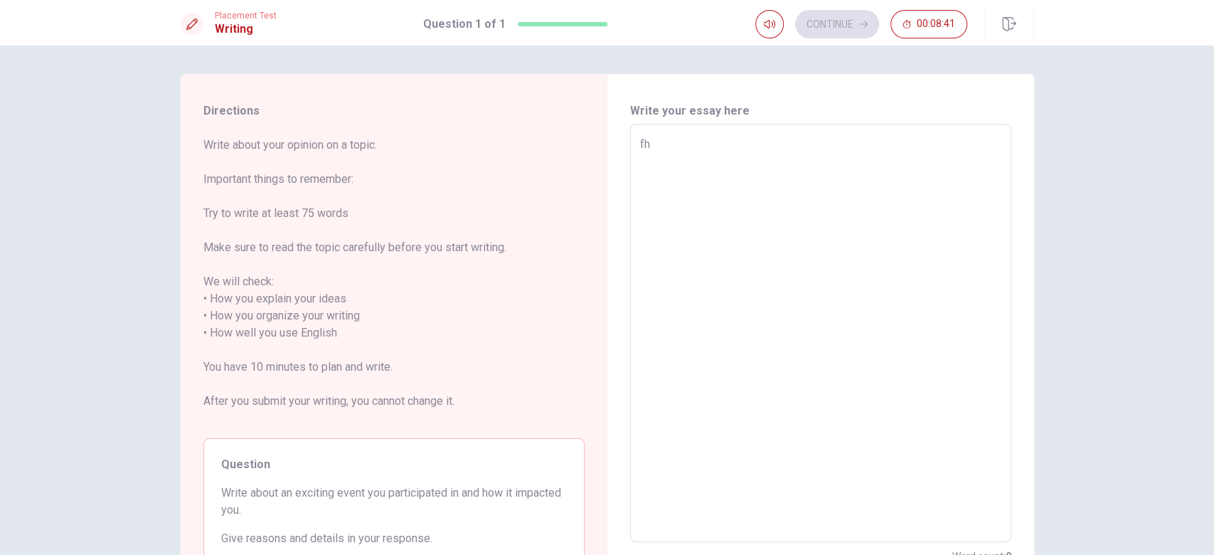
type textarea "x"
type textarea "fhfhg"
type textarea "x"
type textarea "O"
type textarea "x"
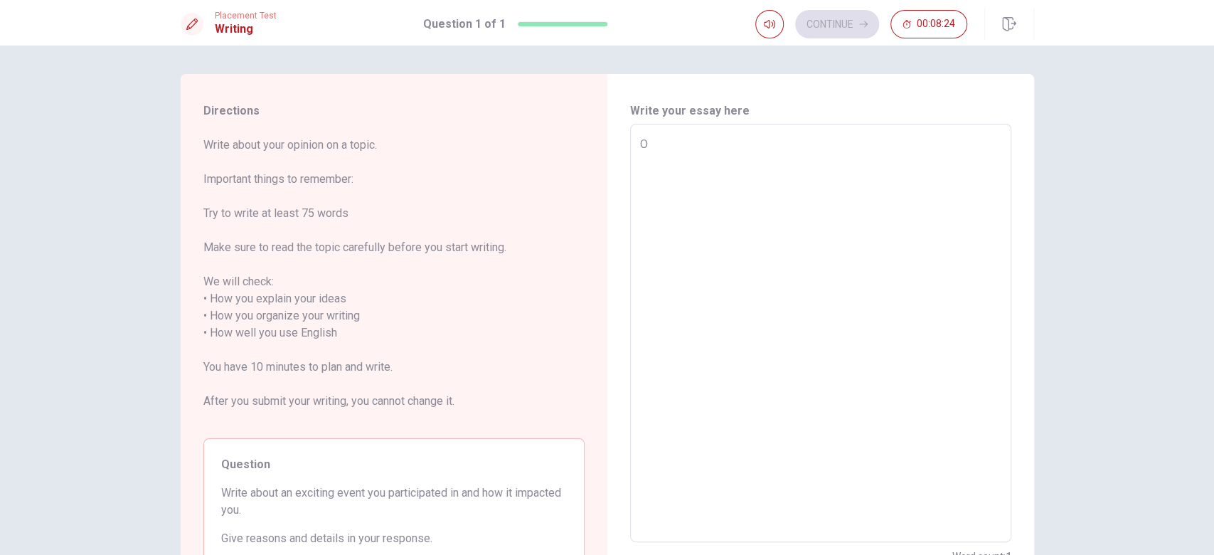
type textarea "On"
type textarea "x"
type textarea "One"
type textarea "x"
type textarea "One"
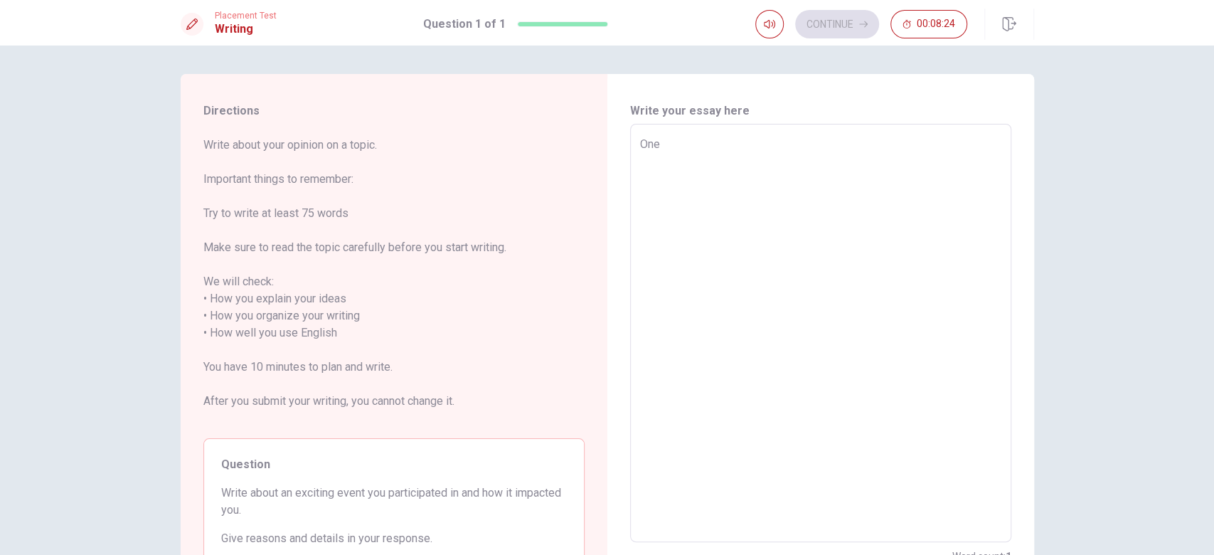
type textarea "x"
type textarea "One o"
type textarea "x"
type textarea "One og"
type textarea "x"
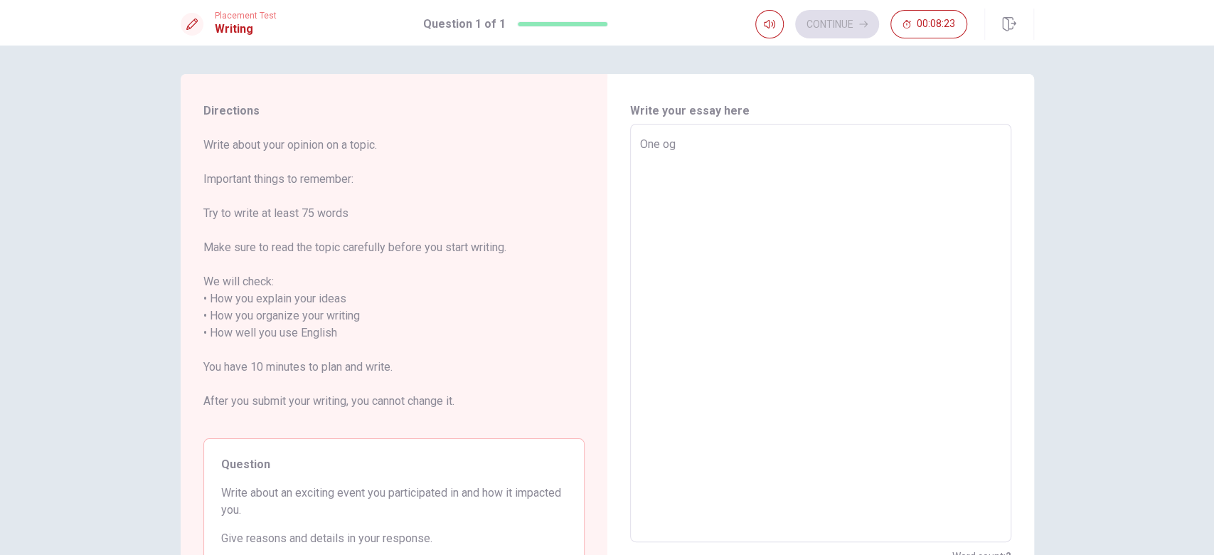
type textarea "One og"
type textarea "x"
type textarea "One og t"
type textarea "x"
type textarea "One og th"
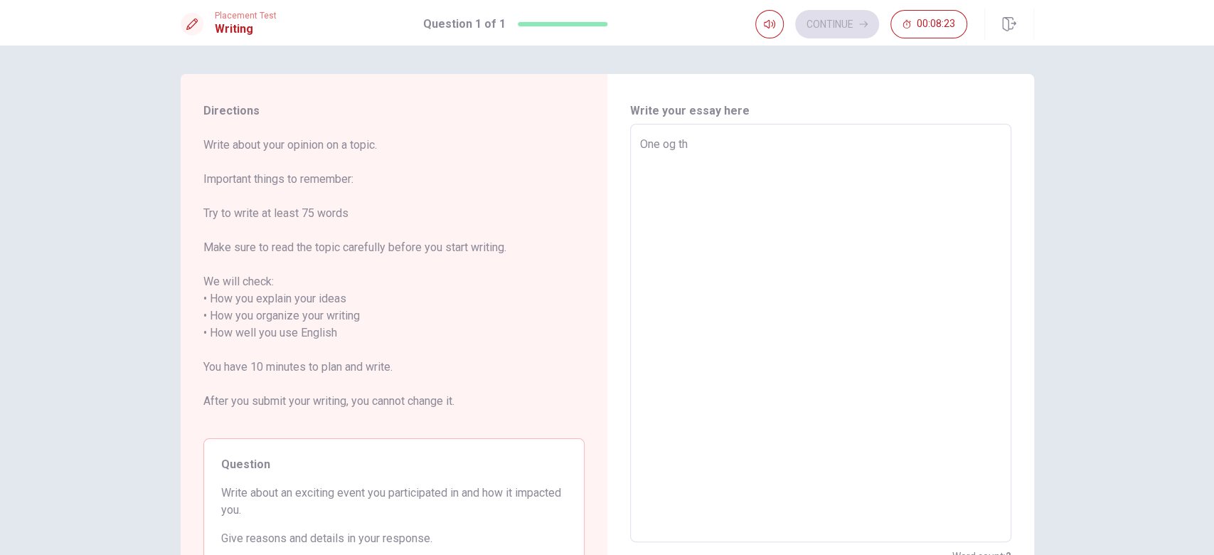
type textarea "x"
type textarea "One og the"
type textarea "x"
type textarea "One og the"
type textarea "x"
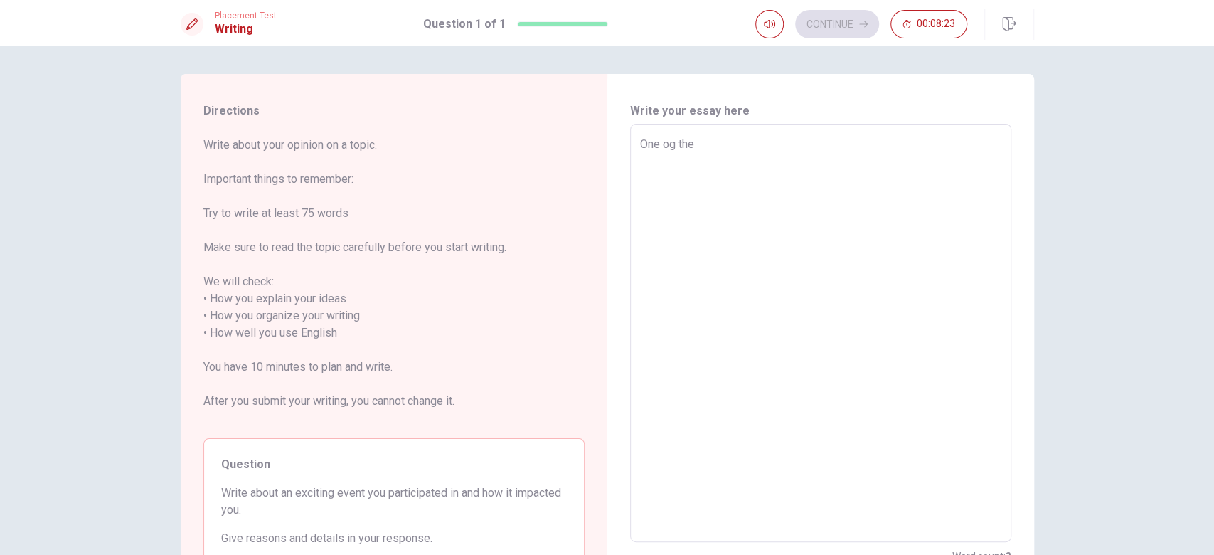
type textarea "One og the m"
type textarea "x"
type textarea "One og the mo"
type textarea "x"
type textarea "One og the mos"
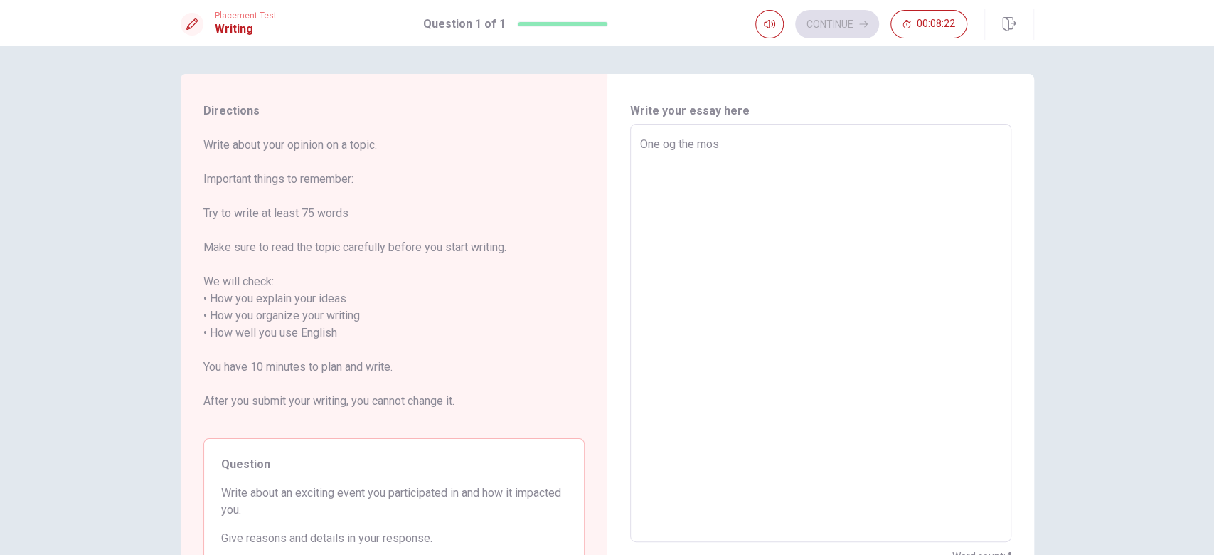
type textarea "x"
type textarea "One og the most"
type textarea "x"
type textarea "One og the most"
type textarea "x"
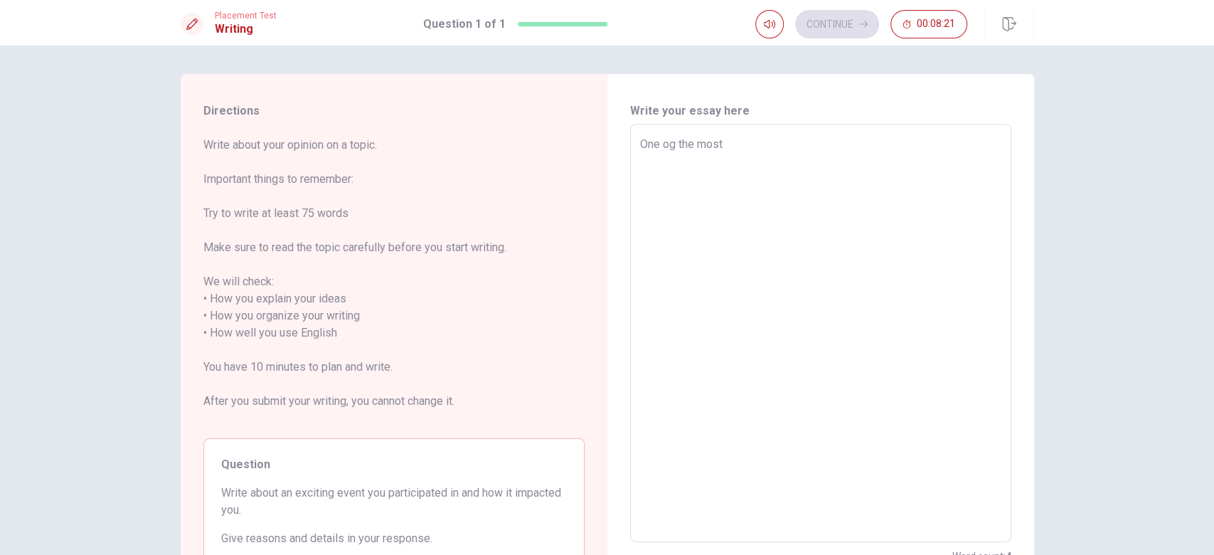
type textarea "One og the most e"
type textarea "x"
type textarea "One og the most ex"
type textarea "x"
type textarea "One og the most exc"
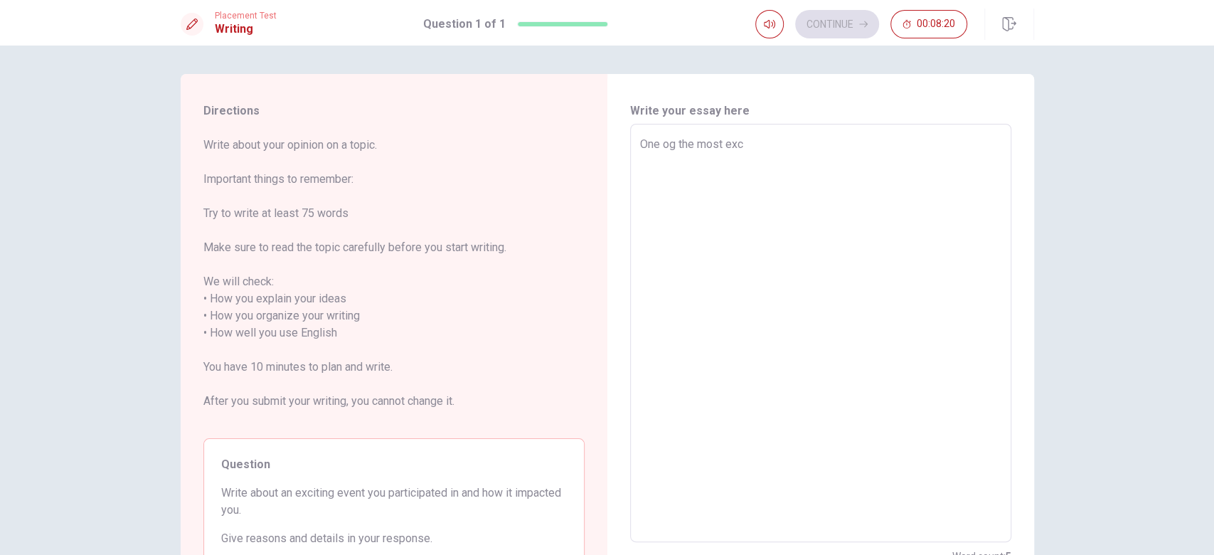
type textarea "x"
type textarea "One og the most exci"
type textarea "x"
type textarea "One og the most excit"
type textarea "x"
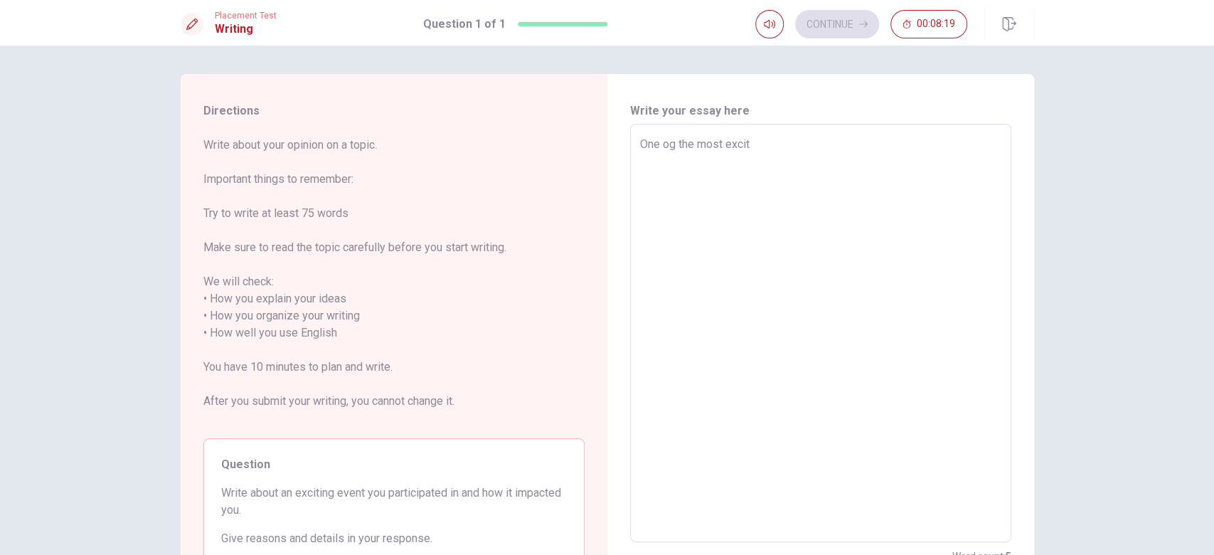
type textarea "One og the most exciti"
type textarea "x"
type textarea "One og the most excitin"
type textarea "x"
type textarea "One og the most exciting"
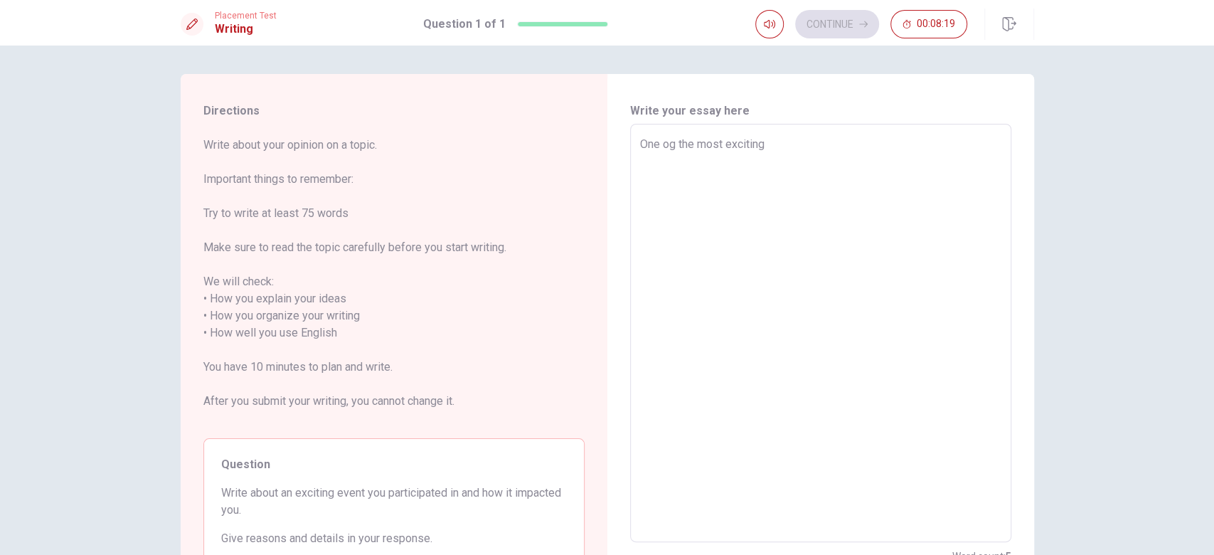
type textarea "x"
type textarea "One og the most exciting"
type textarea "x"
type textarea "One og the most exciting e"
type textarea "x"
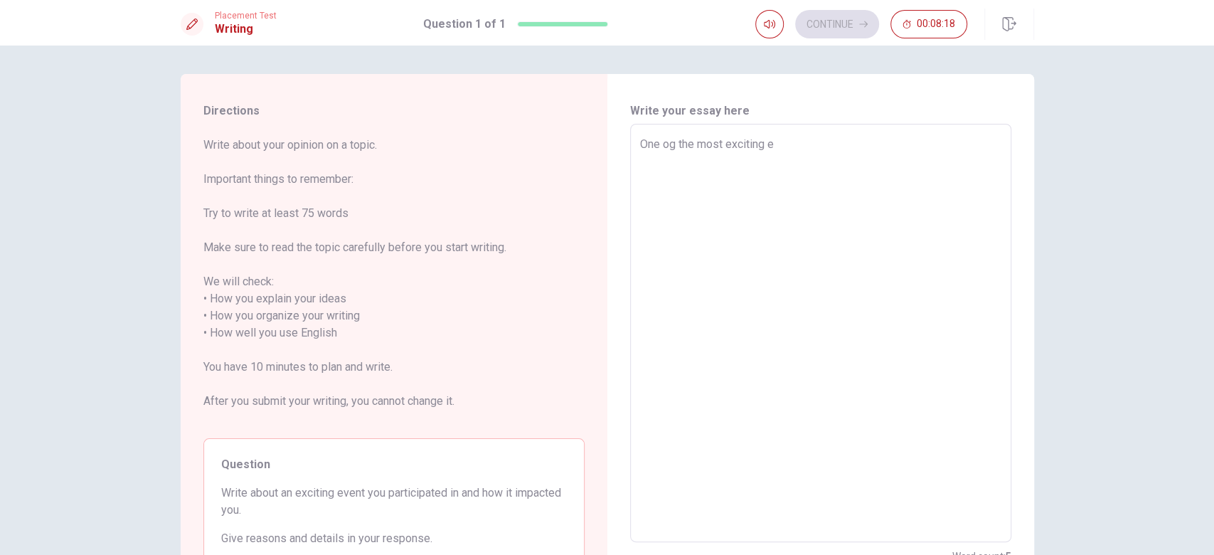
type textarea "One og the most exciting ev"
type textarea "x"
type textarea "One og the most exciting eve"
type textarea "x"
type textarea "One og the most exciting even"
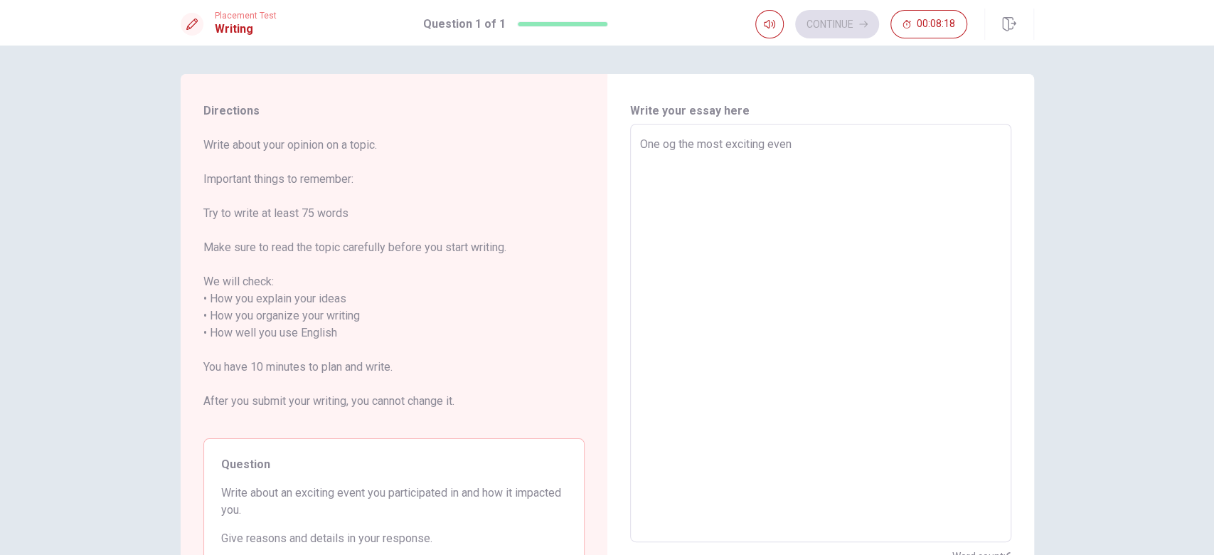
type textarea "x"
type textarea "One og the most exciting event"
type textarea "x"
type textarea "One og the most exciting event"
type textarea "x"
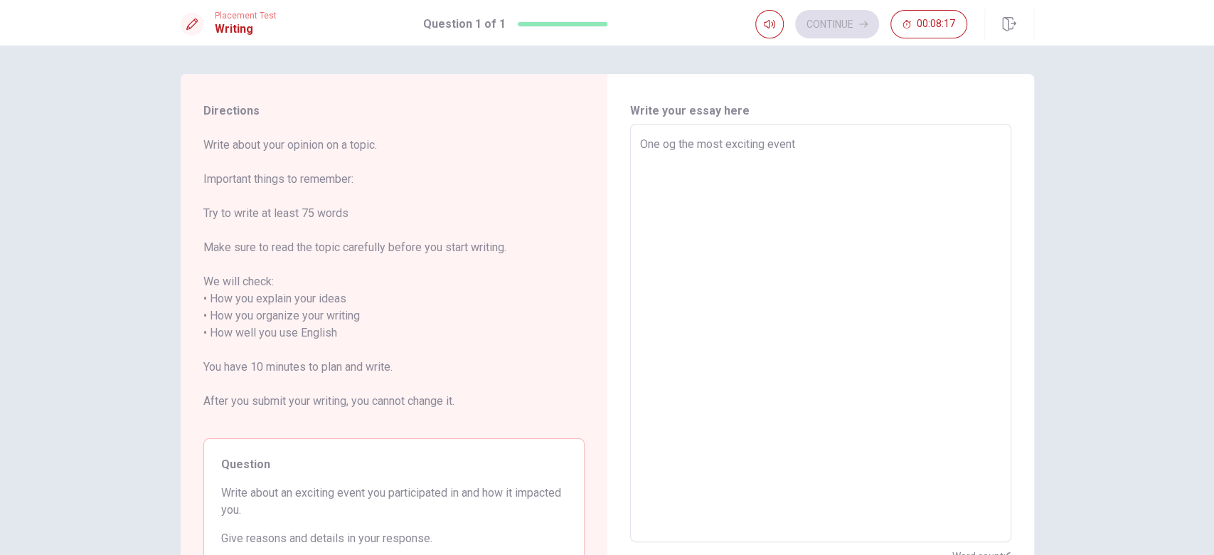
type textarea "One og the most exciting event t"
type textarea "x"
type textarea "One og the most exciting event th"
type textarea "x"
type textarea "One og the most exciting event tha"
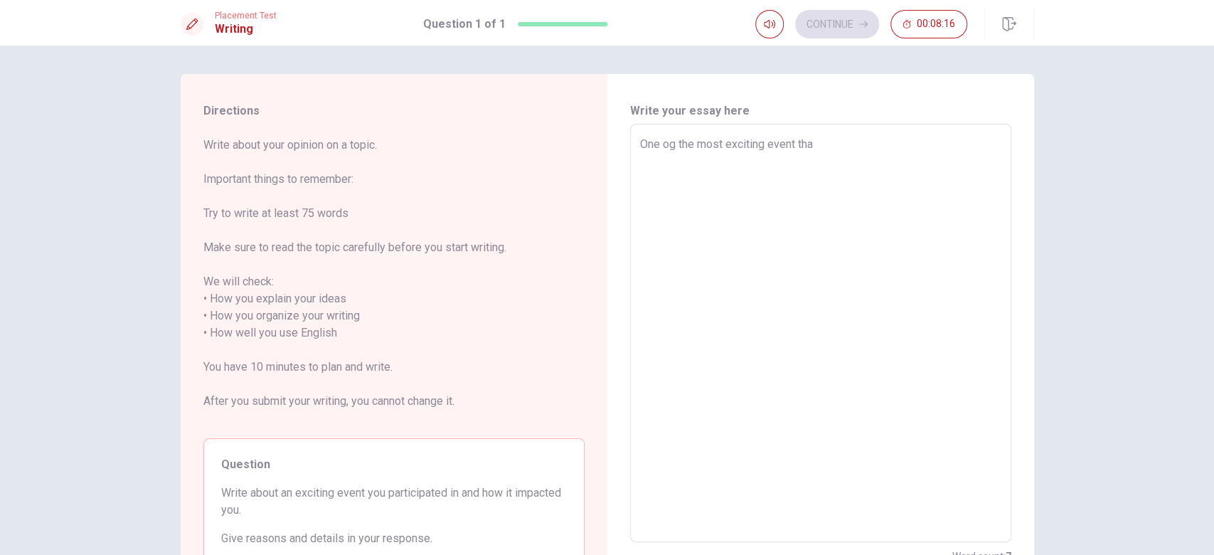
type textarea "x"
type textarea "One og the most exciting event tha"
type textarea "x"
type textarea "One og the most exciting event tha t"
type textarea "x"
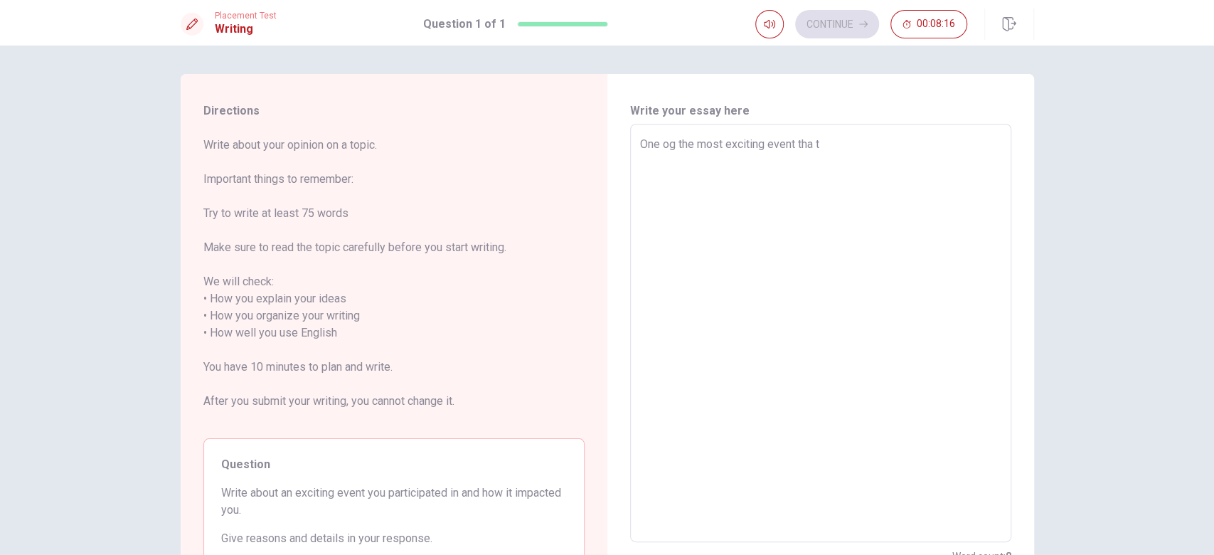
type textarea "One og the most exciting event tha"
type textarea "x"
type textarea "One og the most exciting event tha"
type textarea "x"
type textarea "One og the most exciting event that"
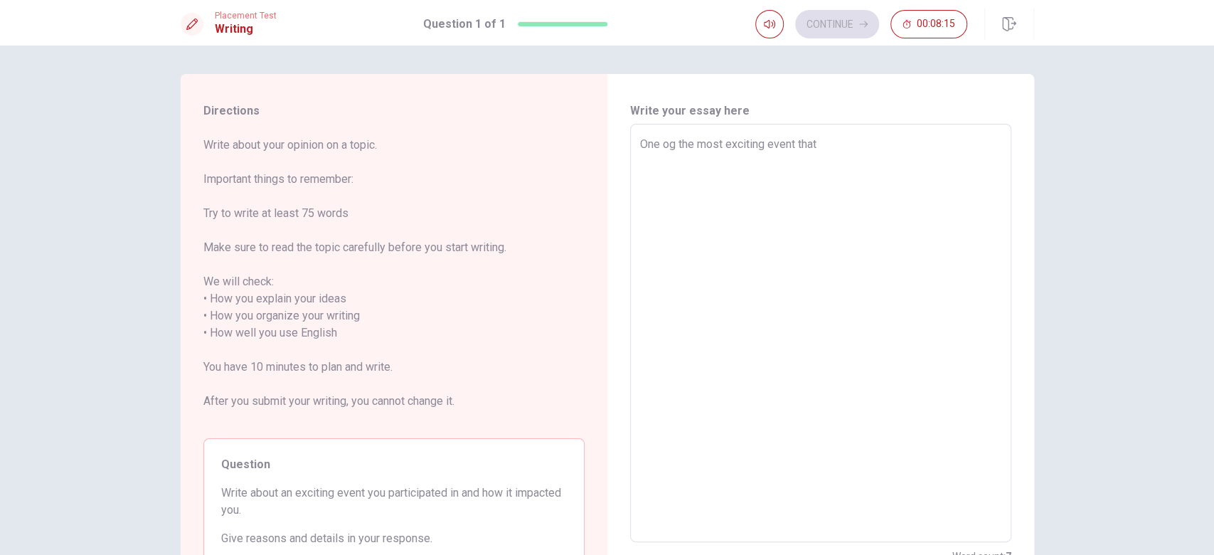
type textarea "x"
type textarea "One og the most exciting event that"
type textarea "x"
type textarea "One og the most exciting event that i"
type textarea "x"
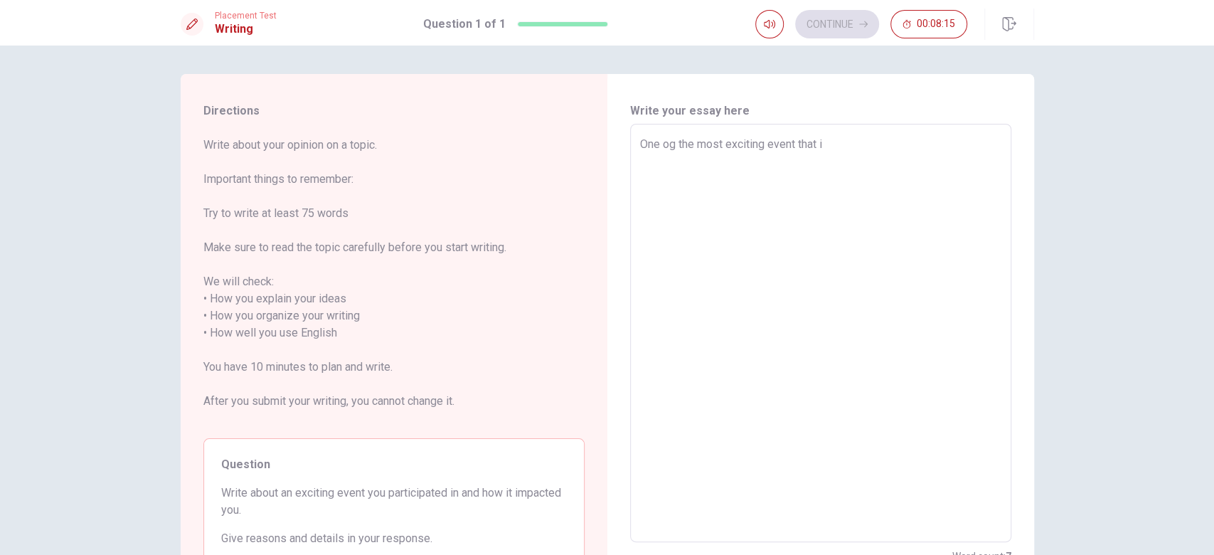
type textarea "One og the most exciting event that i"
type textarea "x"
type textarea "One og the most exciting event that i p"
type textarea "x"
type textarea "One og the most exciting event that i [GEOGRAPHIC_DATA]"
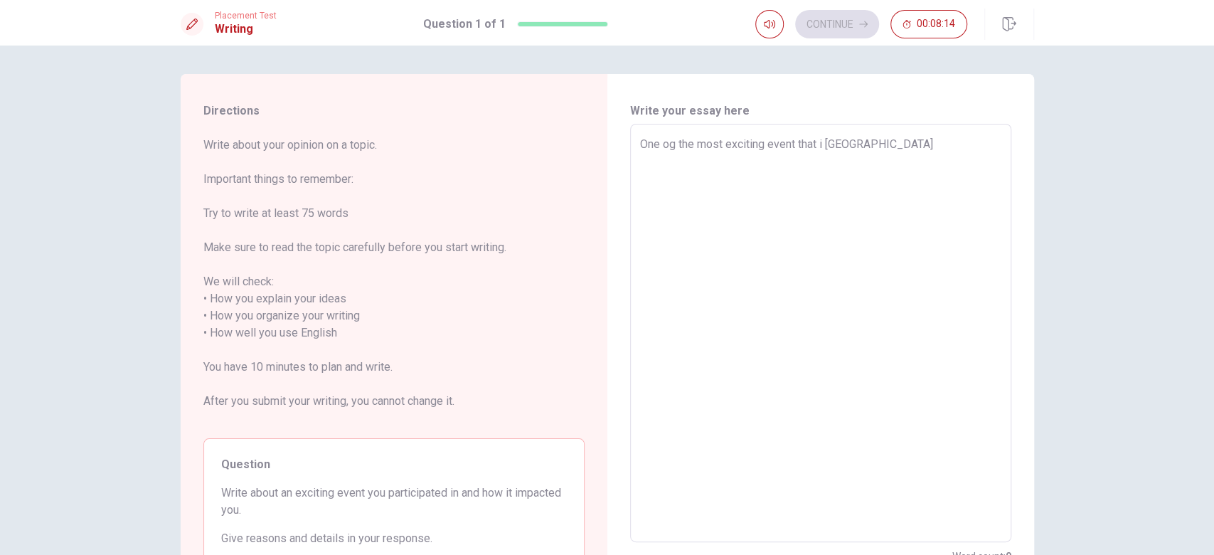
type textarea "x"
type textarea "One og the most exciting event that i par"
type textarea "x"
type textarea "One og the most exciting event that i part"
type textarea "x"
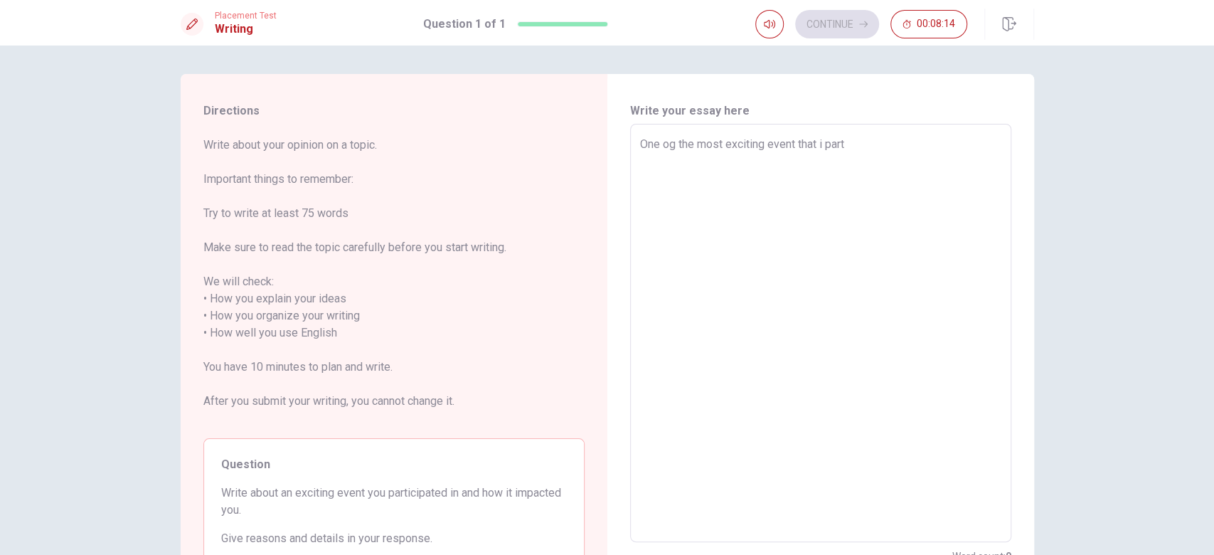
type textarea "One og the most exciting event that i parti"
type textarea "x"
type textarea "One og the most exciting event that i partic"
type textarea "x"
type textarea "One og the most exciting event that i partici"
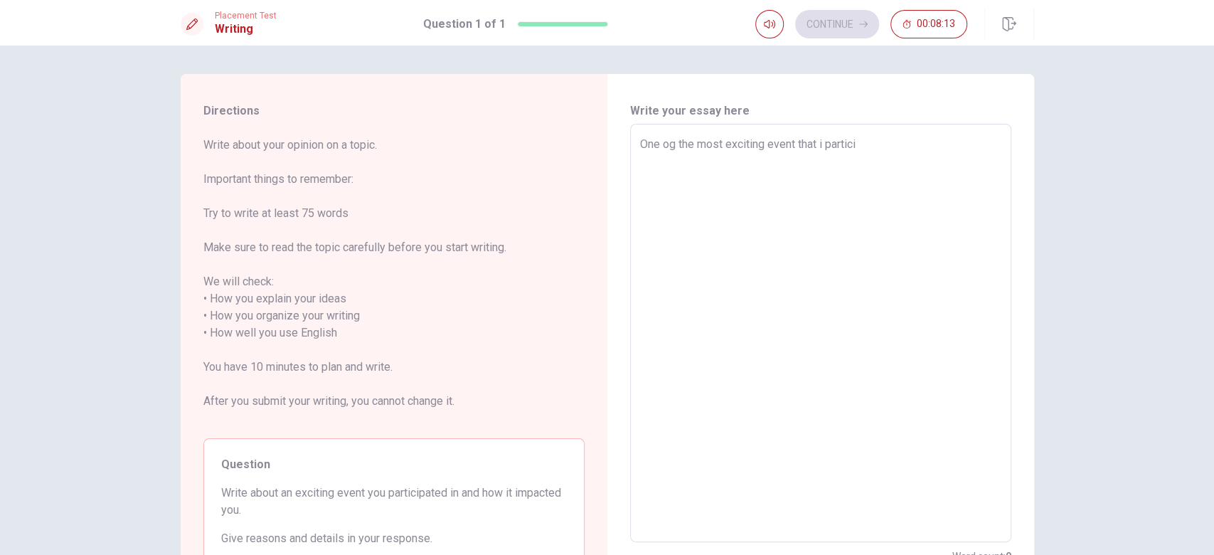
type textarea "x"
type textarea "One og the most exciting event that i particip"
type textarea "x"
type textarea "One og the most exciting event that i participa"
type textarea "x"
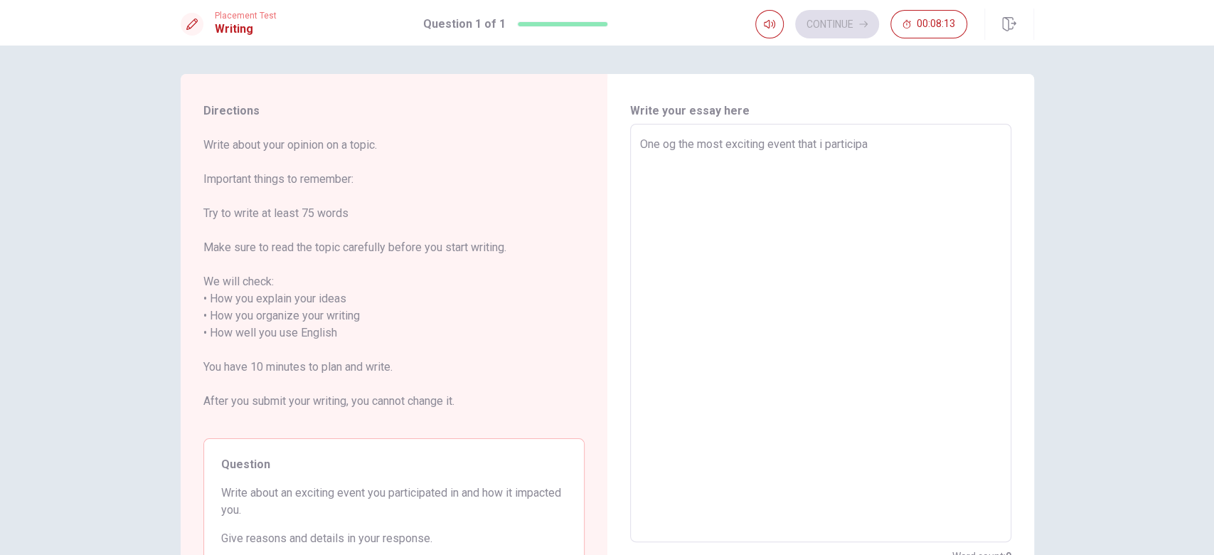
type textarea "One og the most exciting event that i participat"
type textarea "x"
type textarea "One og the most exciting event that i participate"
type textarea "x"
type textarea "One og the most exciting event that i participated"
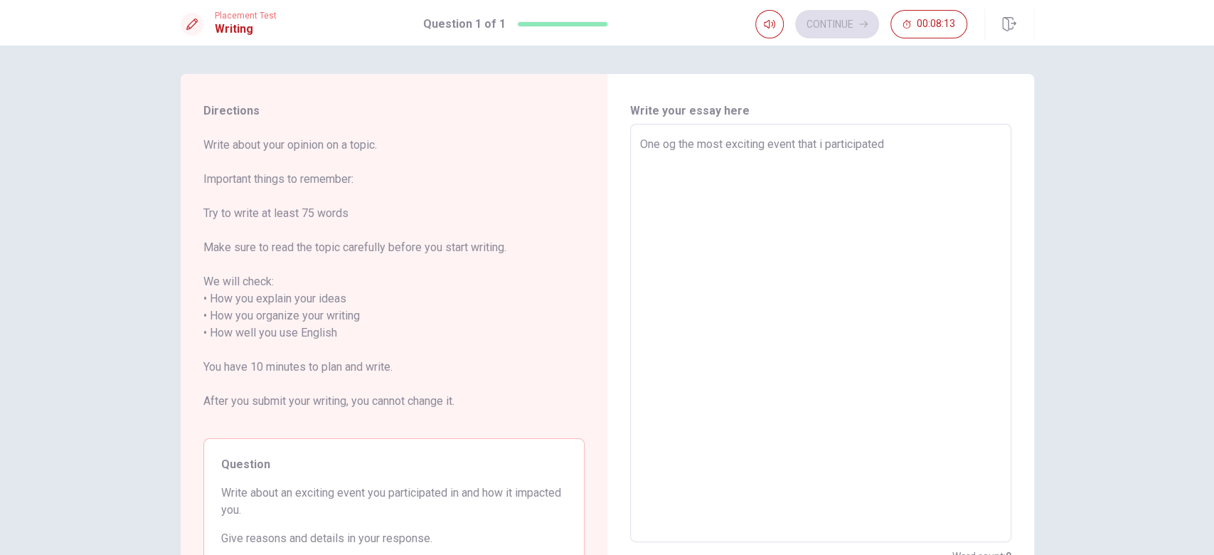
type textarea "x"
type textarea "One og the most exciting event that i participated"
type textarea "x"
type textarea "One og the most exciting event that i participated w"
type textarea "x"
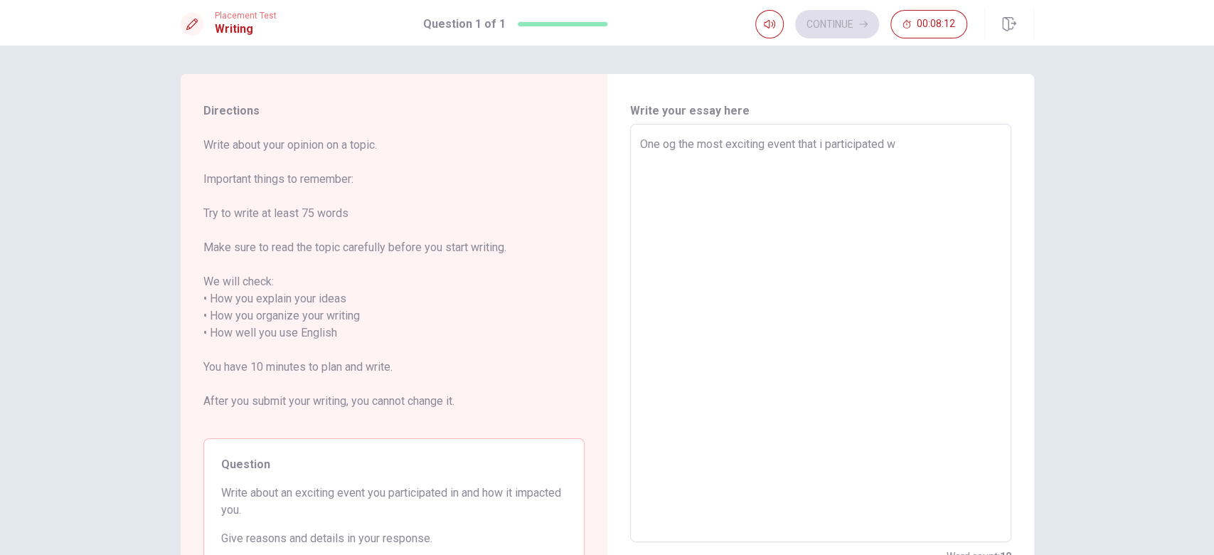
type textarea "One og the most exciting event that i participated wa"
type textarea "x"
type textarea "One og the most exciting event that i participated was"
type textarea "x"
type textarea "One og the most exciting event that i participated wa"
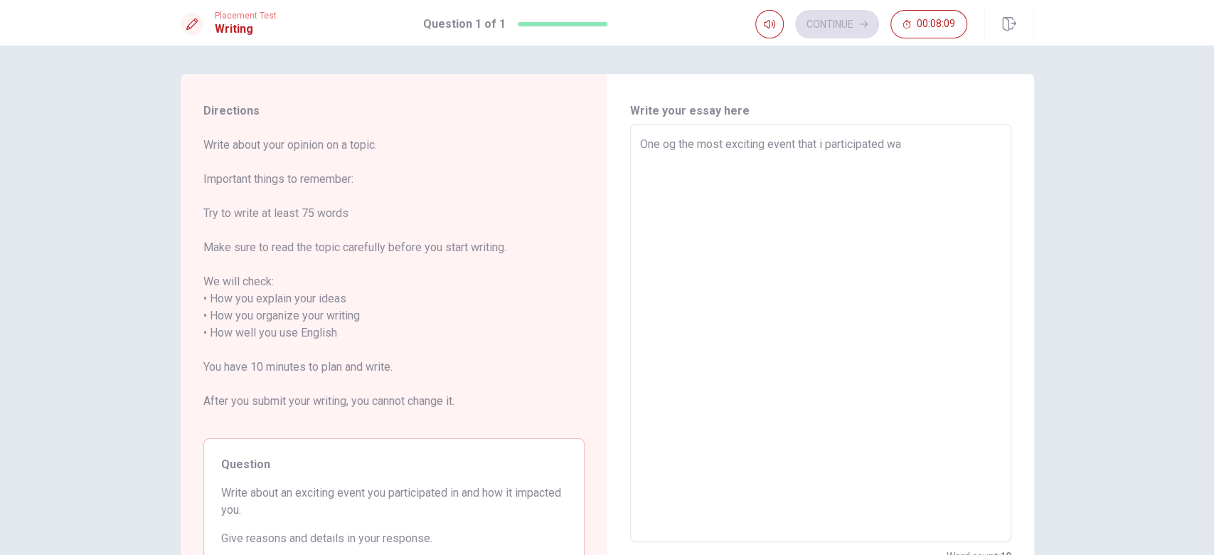
type textarea "x"
type textarea "One og the most exciting event that i participated w"
type textarea "x"
type textarea "One og the most exciting event that i participated"
type textarea "x"
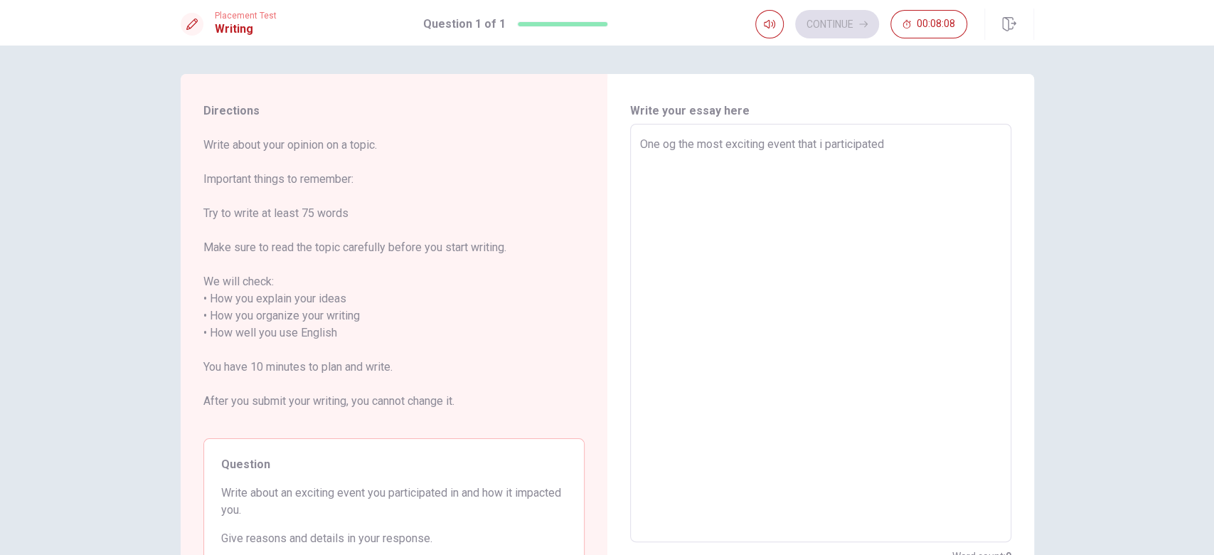
type textarea "One og the most exciting event that i participated i"
type textarea "x"
type textarea "One og the most exciting event that i participated i"
type textarea "x"
type textarea "One og the most exciting event that i participated i"
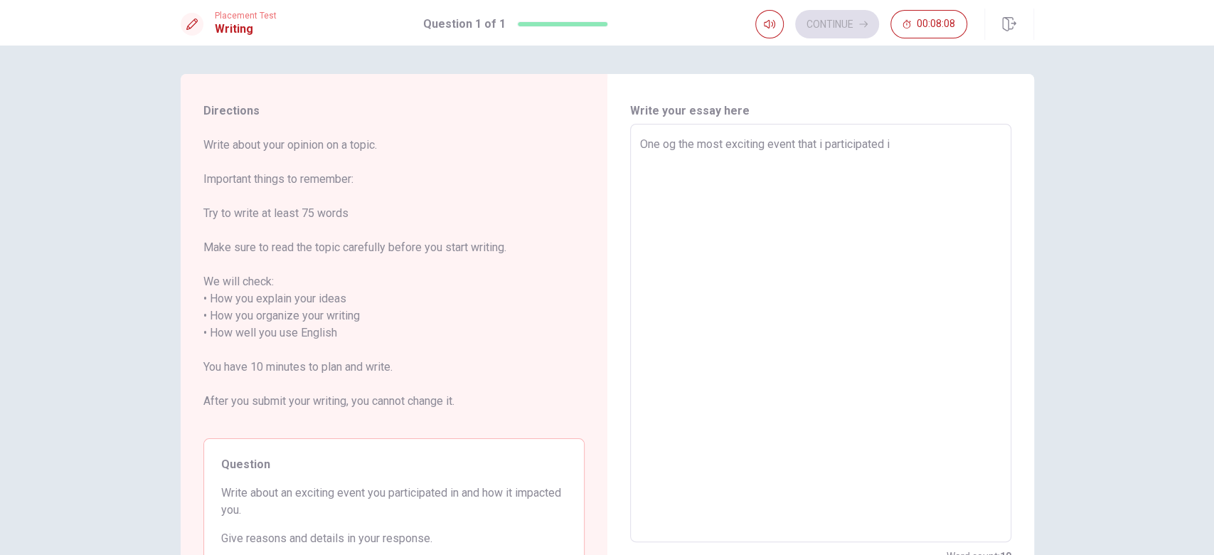
type textarea "x"
type textarea "One og the most exciting event that i participated in"
type textarea "x"
type textarea "One og the most exciting event that i participated in"
type textarea "x"
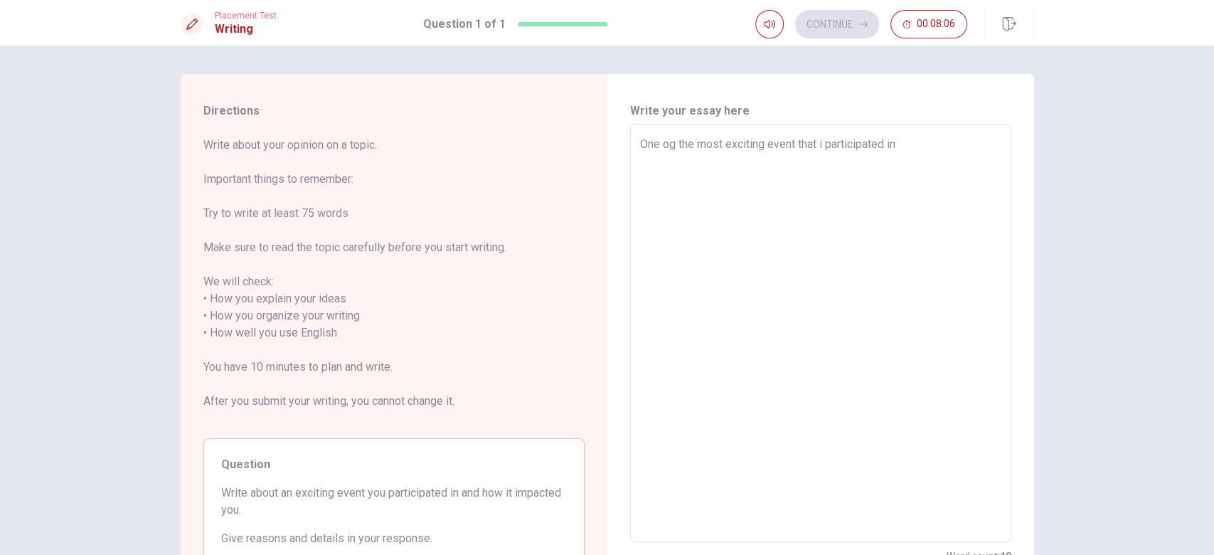
type textarea "One og the most exciting event that i participated in w"
type textarea "x"
type textarea "One og the most exciting event that i participated in wa"
type textarea "x"
type textarea "One og the most exciting event that i participated in was"
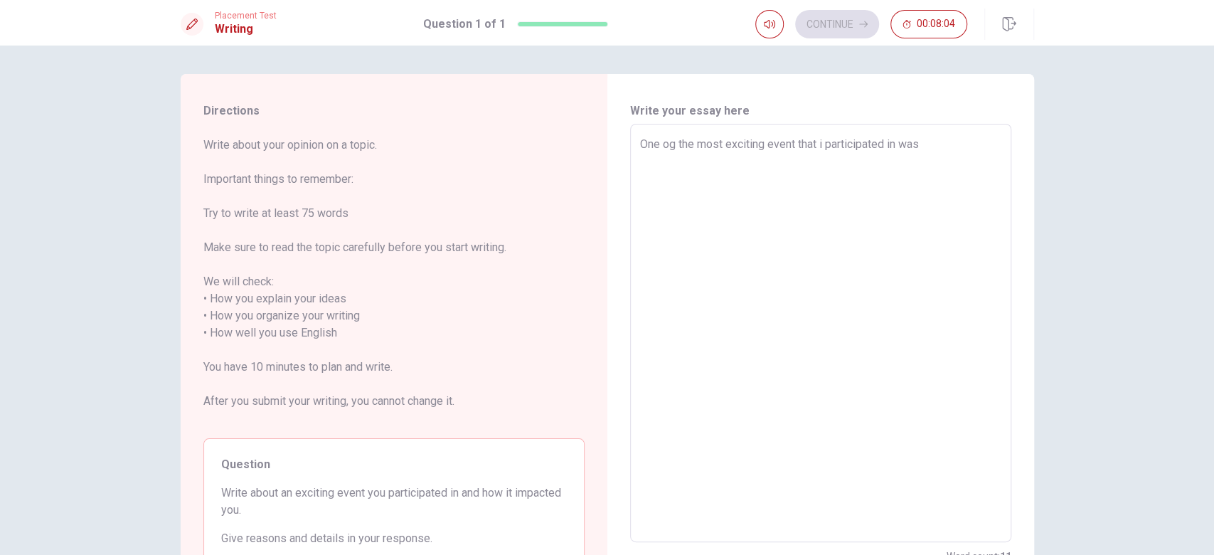
type textarea "x"
type textarea "One og the most exciting event that i participated in was"
type textarea "x"
type textarea "One og the most exciting event that i participated in was a"
type textarea "x"
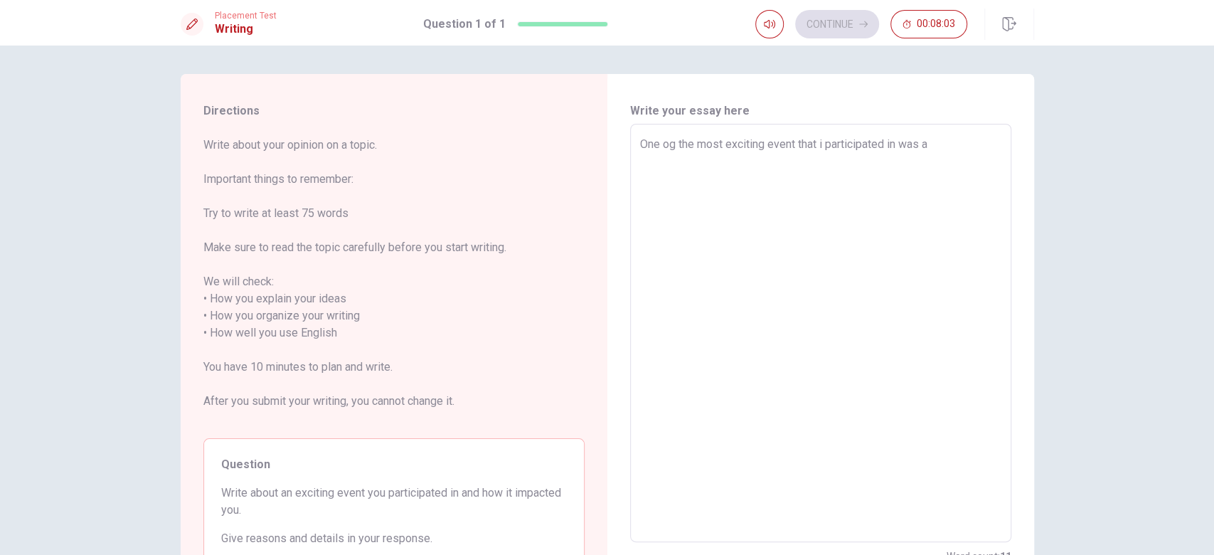
type textarea "One og the most exciting event that i participated in was a"
type textarea "x"
type textarea "One og the most exciting event that i participated in was a p"
type textarea "x"
type textarea "One og the most exciting event that i participated in was a pe"
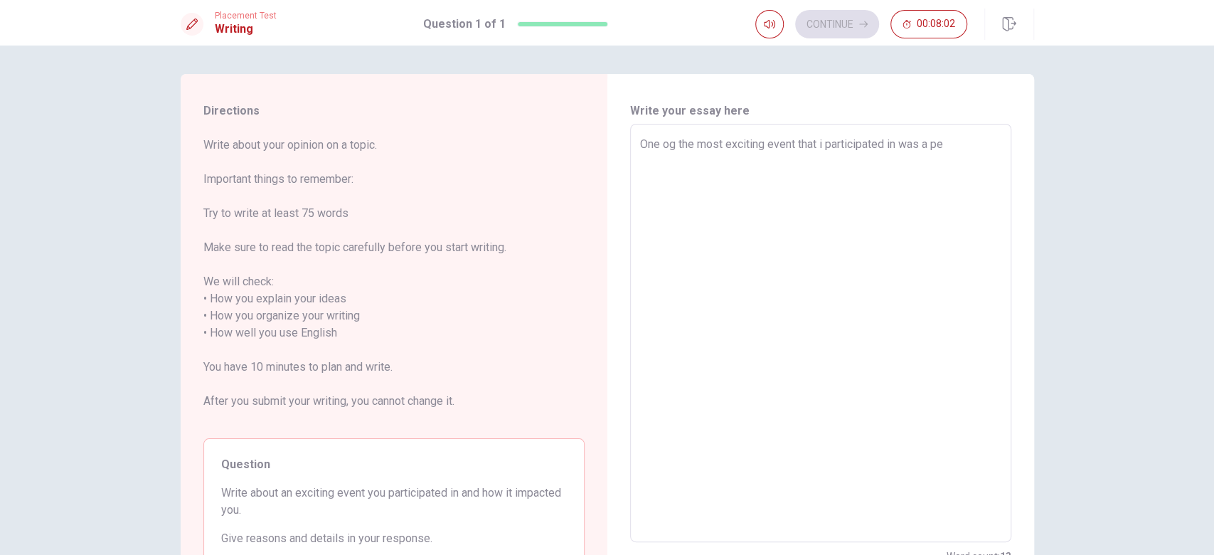
type textarea "x"
type textarea "One og the most exciting event that i participated in was a per"
type textarea "x"
type textarea "One og the most exciting event that i participated in was a pers"
type textarea "x"
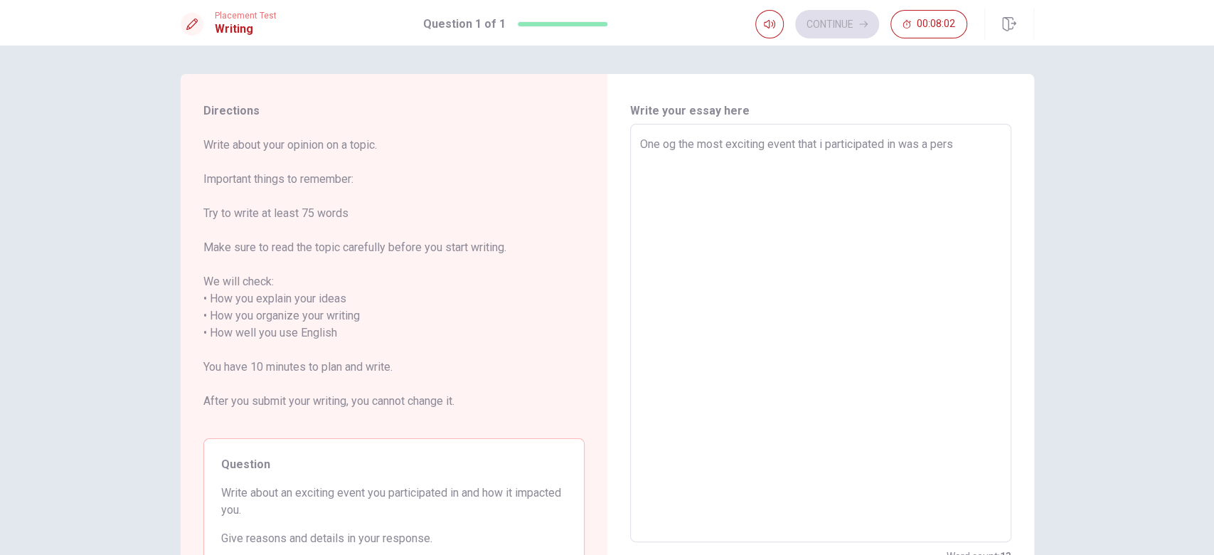
type textarea "One og the most exciting event that i participated in was a perso"
type textarea "x"
type textarea "One og the most exciting event that i participated in was a person"
type textarea "x"
type textarea "One og the most exciting event that i participated in was a persona"
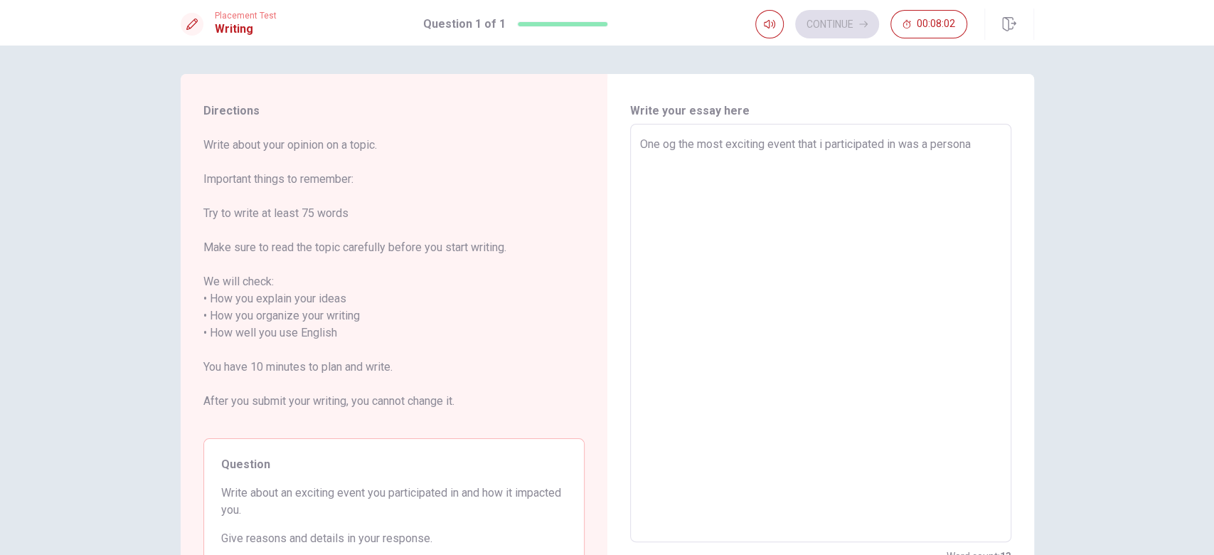
type textarea "x"
type textarea "One og the most exciting event that i participated in was a personal"
type textarea "x"
type textarea "One og the most exciting event that i participated in was a personal"
type textarea "x"
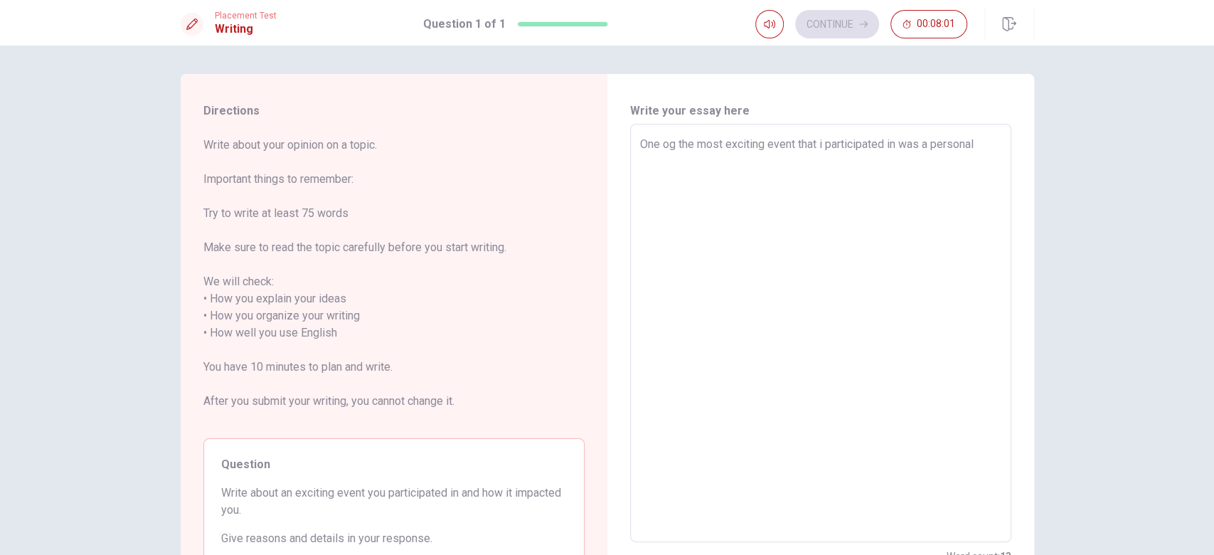
type textarea "One og the most exciting event that i participated in was a personal e"
type textarea "x"
type textarea "One og the most exciting event that i participated in was a personal ex"
type textarea "x"
type textarea "One og the most exciting event that i participated in was a personal exp"
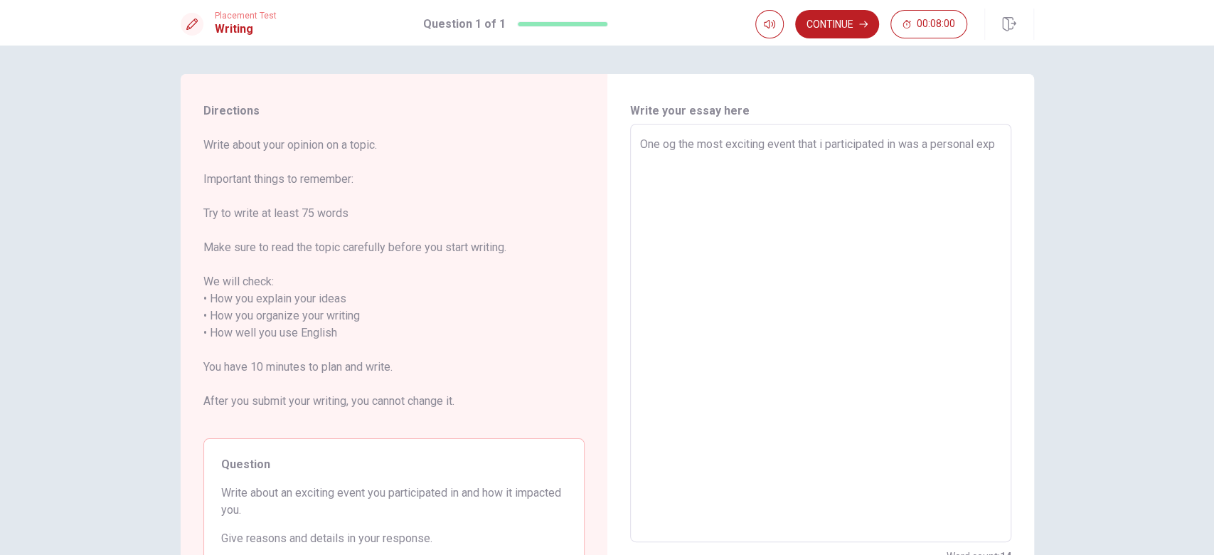
type textarea "x"
type textarea "One og the most exciting event that i participated in was a personal expr"
type textarea "x"
type textarea "One og the most exciting event that i participated in was a personal expri"
type textarea "x"
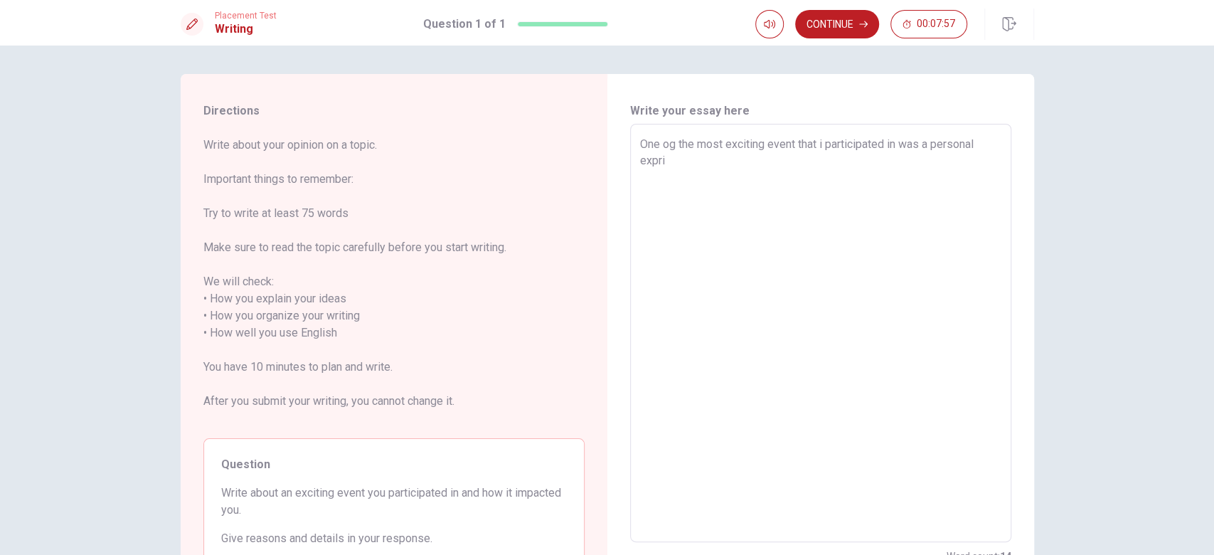
type textarea "One og the most exciting event that i participated in was a personal expr"
type textarea "x"
type textarea "One og the most exciting event that i participated in was a personal exp"
type textarea "x"
type textarea "One og the most exciting event that i participated in was a"
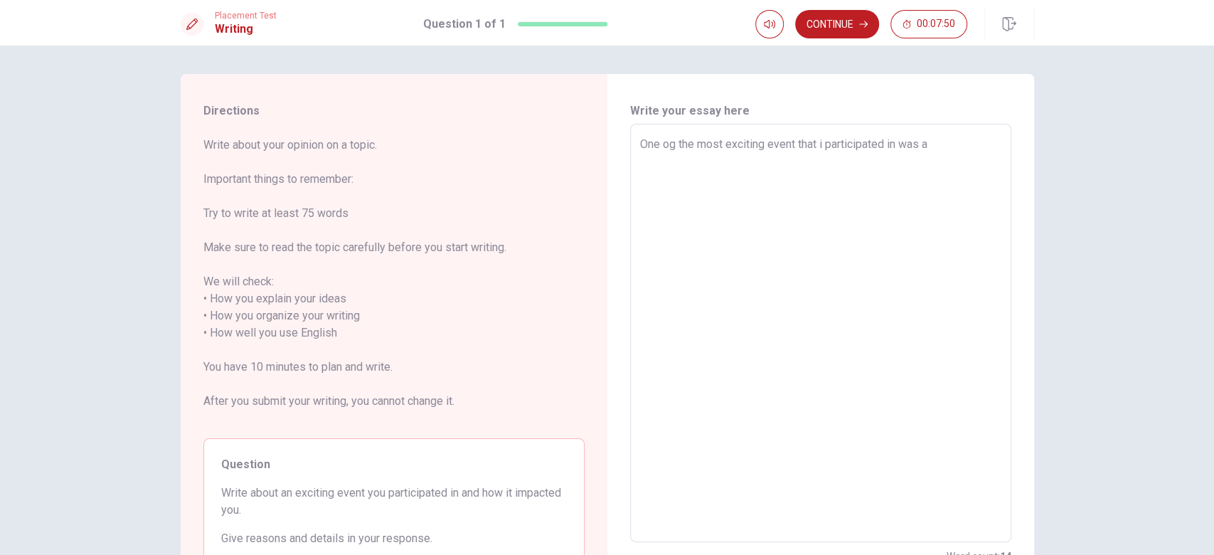
type textarea "x"
type textarea "One og the most exciting event that i participated in was a"
type textarea "x"
type textarea "One og the most exciting event that i participated in was"
type textarea "x"
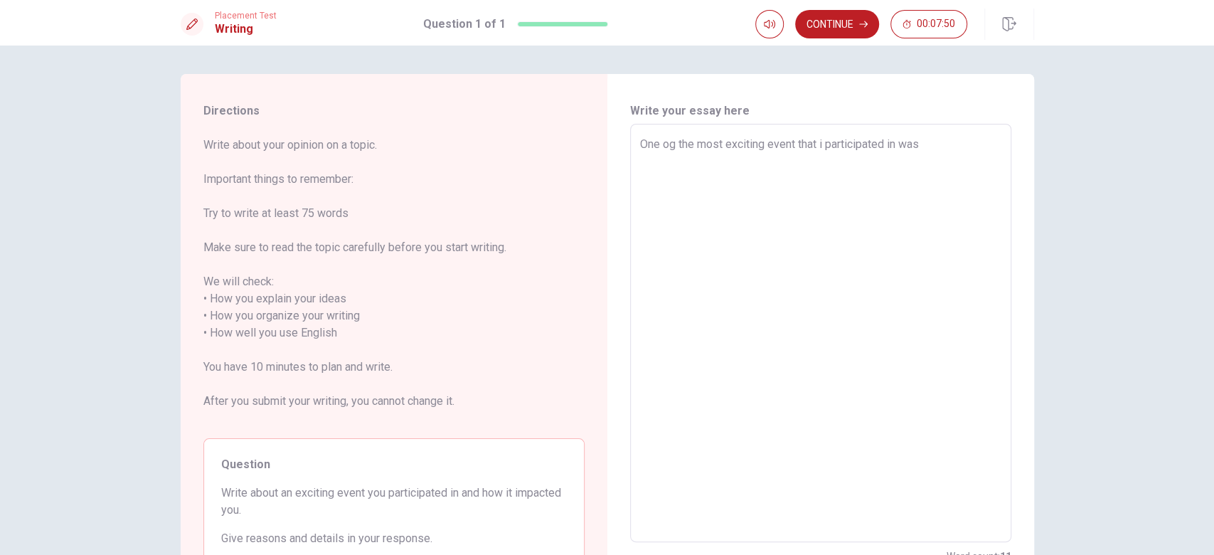
type textarea "One og the most exciting event that i participated in was p"
type textarea "x"
type textarea "One og the most exciting event that i participated in was pr"
type textarea "x"
type textarea "One og the most exciting event that i participated in was pre"
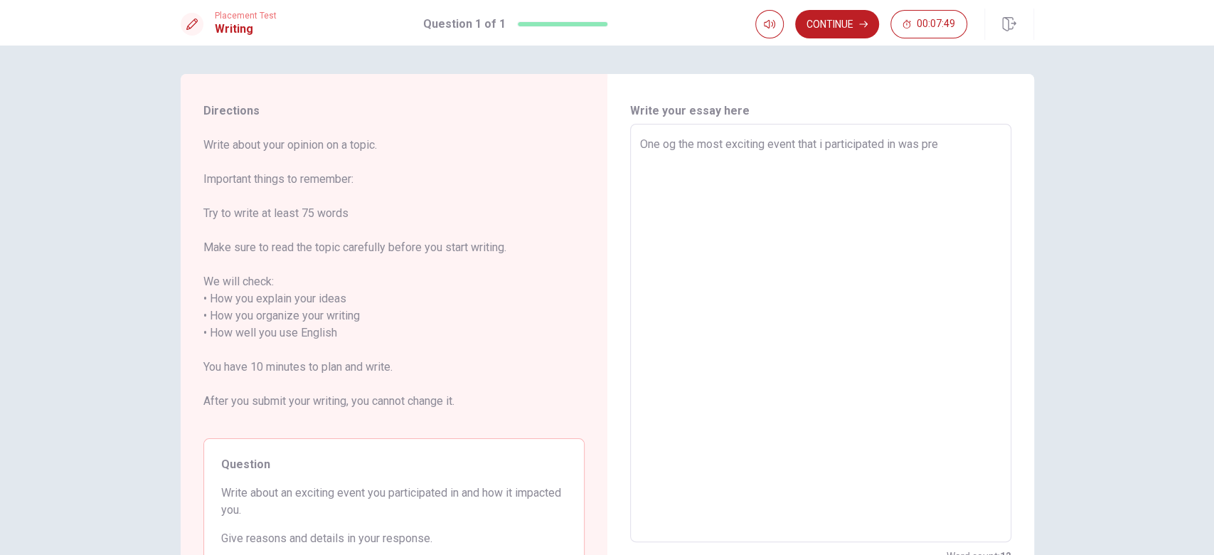
type textarea "x"
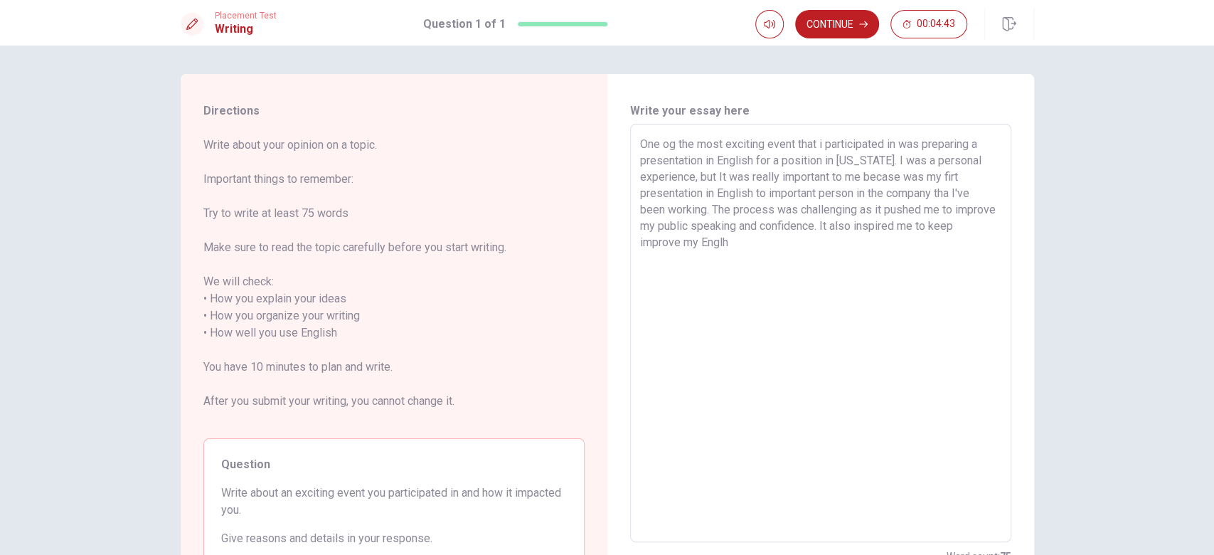
click at [862, 220] on textarea "One og the most exciting event that i participated in was preparing a presentat…" at bounding box center [820, 333] width 361 height 395
click at [910, 235] on textarea "One og the most exciting event that i participated in was preparing a presentat…" at bounding box center [820, 333] width 361 height 395
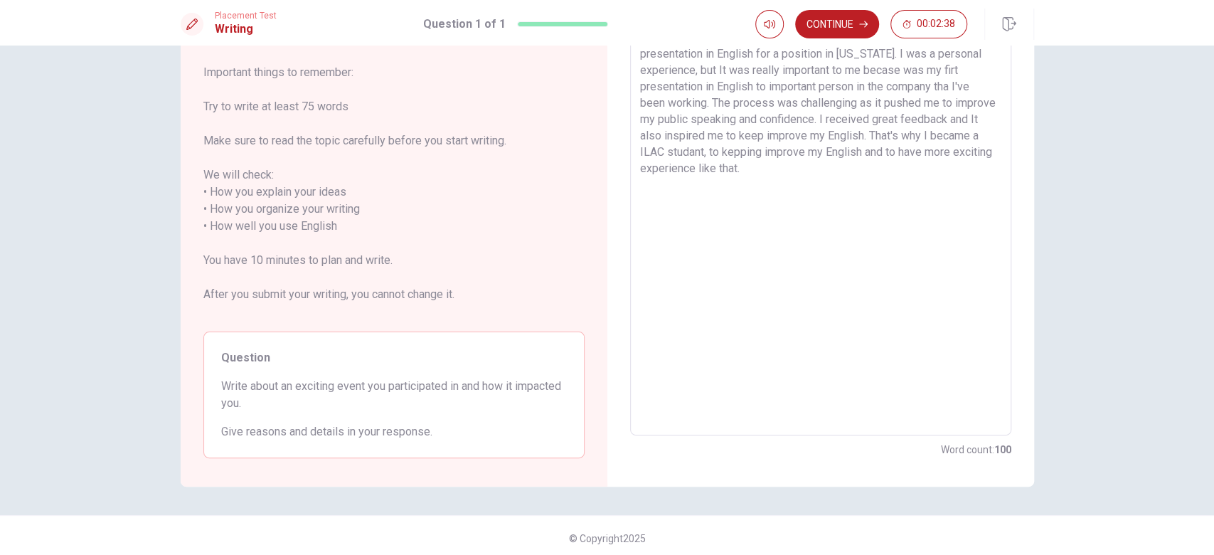
scroll to position [90, 0]
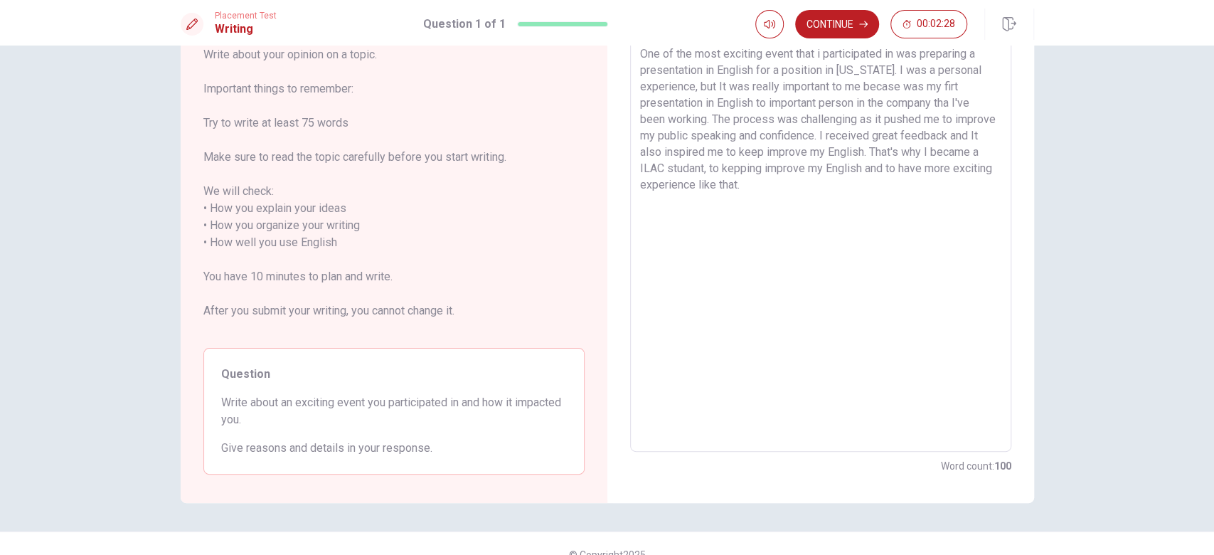
click at [816, 55] on textarea "One of the most exciting event that i participated in was preparing a presentat…" at bounding box center [820, 243] width 361 height 395
click at [654, 152] on textarea "One of the most exciting event that I participated in was preparing a presentat…" at bounding box center [820, 243] width 361 height 395
click at [893, 152] on textarea "One of the most exciting event that I participated in was preparing a presentat…" at bounding box center [820, 243] width 361 height 395
click at [657, 151] on textarea "One of the most exciting event that I participated in was preparing a presentat…" at bounding box center [820, 243] width 361 height 395
click at [748, 196] on textarea "One of the most exciting event that I participated in was preparing a presentat…" at bounding box center [820, 243] width 361 height 395
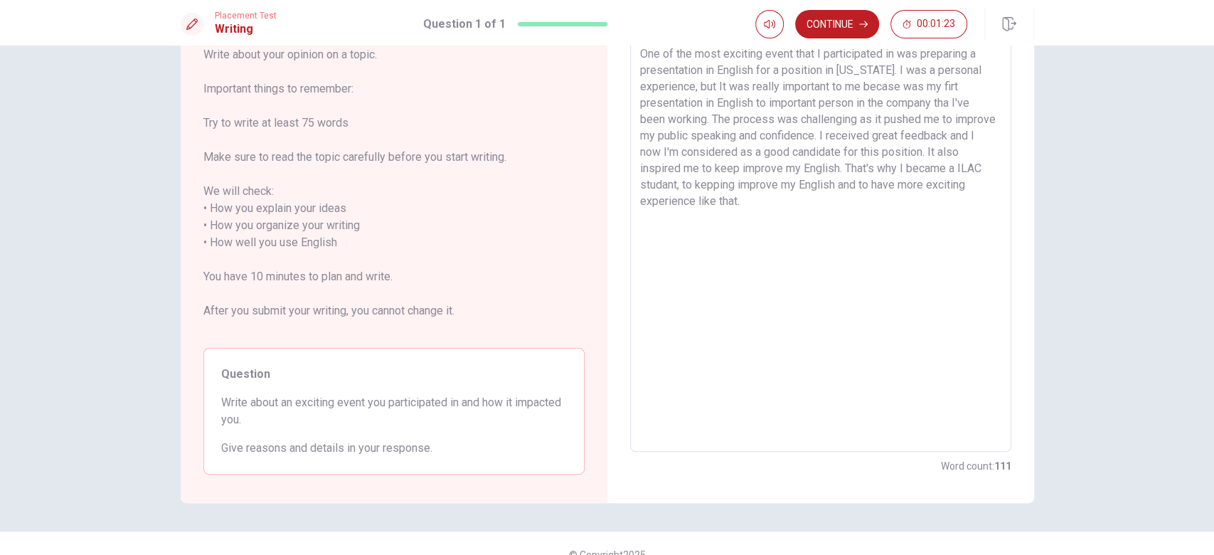
click at [736, 202] on textarea "One of the most exciting event that I participated in was preparing a presentat…" at bounding box center [820, 243] width 361 height 395
click at [846, 189] on textarea "One of the most exciting event that I participated in was preparing a presentat…" at bounding box center [820, 243] width 361 height 395
click at [768, 201] on textarea "One of the most exciting event that I participated in was preparing a presentat…" at bounding box center [820, 243] width 361 height 395
drag, startPoint x: 736, startPoint y: 203, endPoint x: 779, endPoint y: 211, distance: 44.1
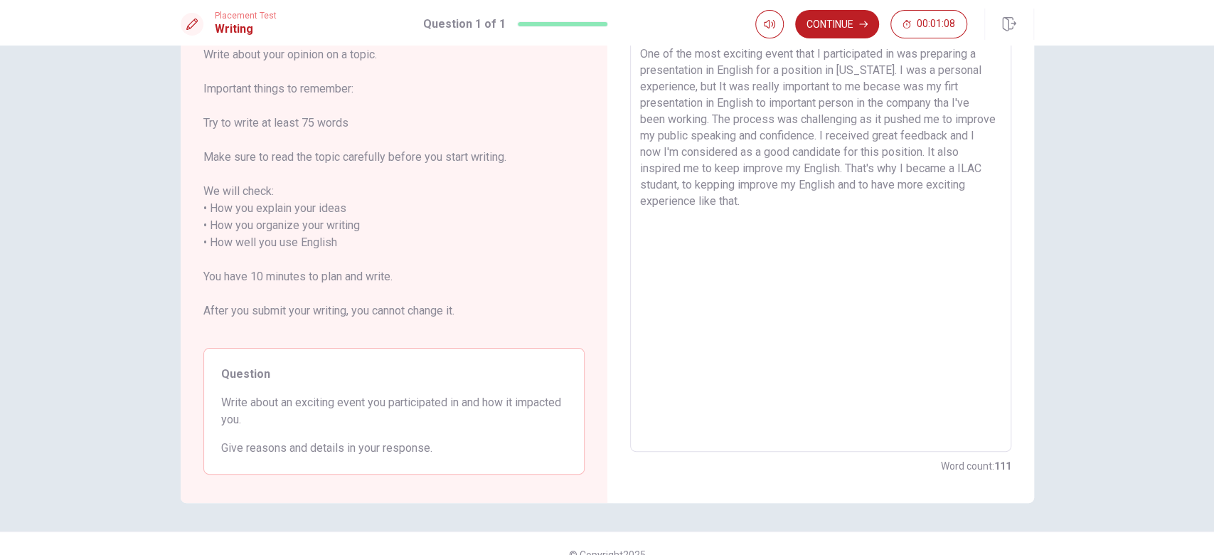
click at [738, 203] on textarea "One of the most exciting event that I participated in was preparing a presentat…" at bounding box center [820, 243] width 361 height 395
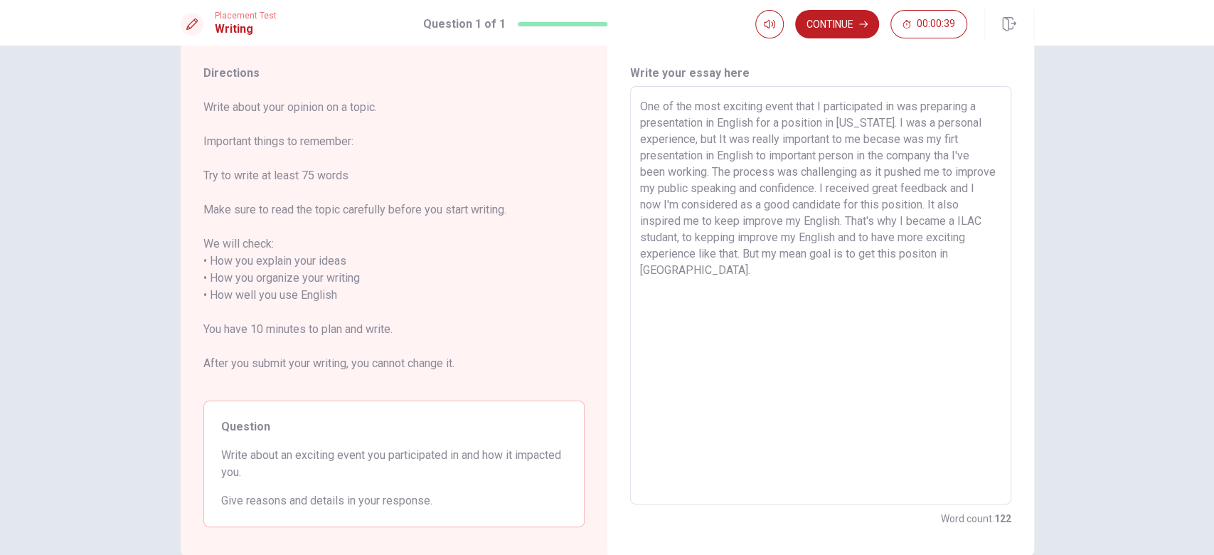
scroll to position [112, 0]
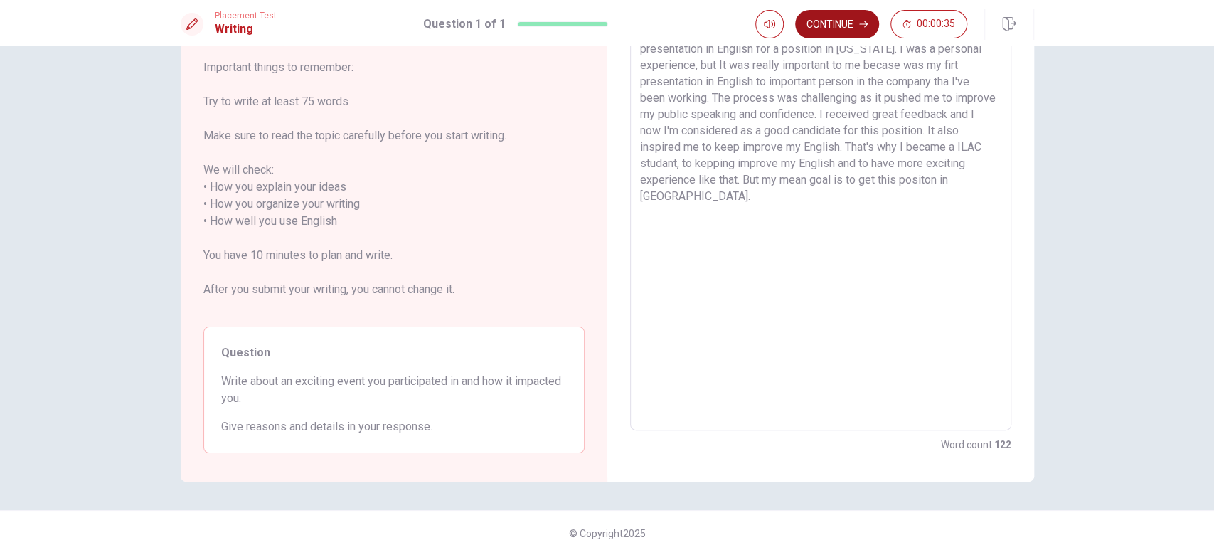
click at [834, 16] on button "Continue" at bounding box center [837, 24] width 84 height 28
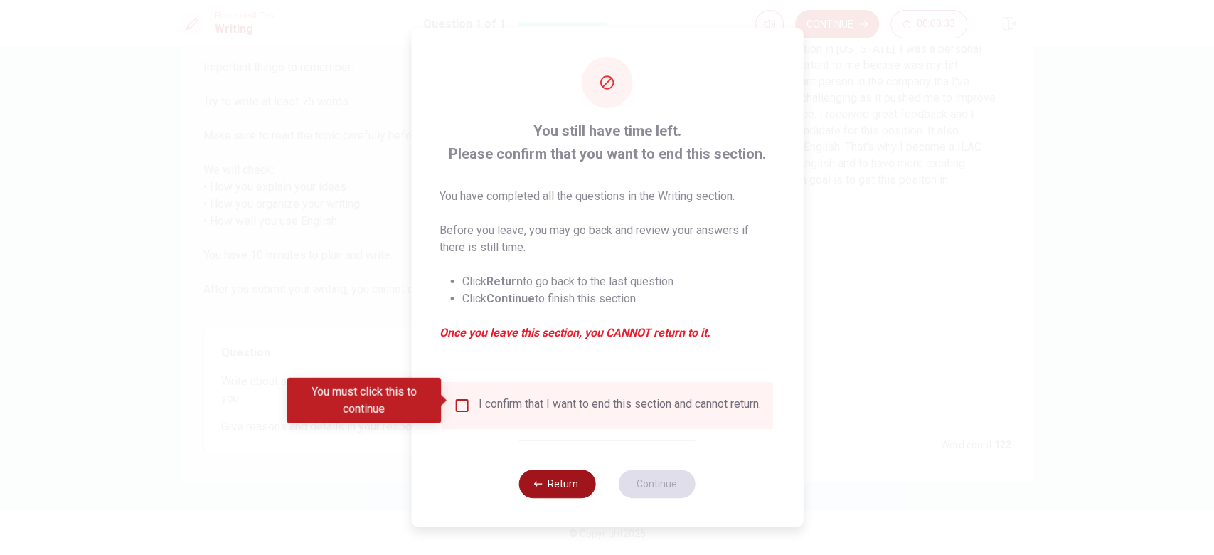
click at [553, 415] on button "Return" at bounding box center [557, 483] width 77 height 28
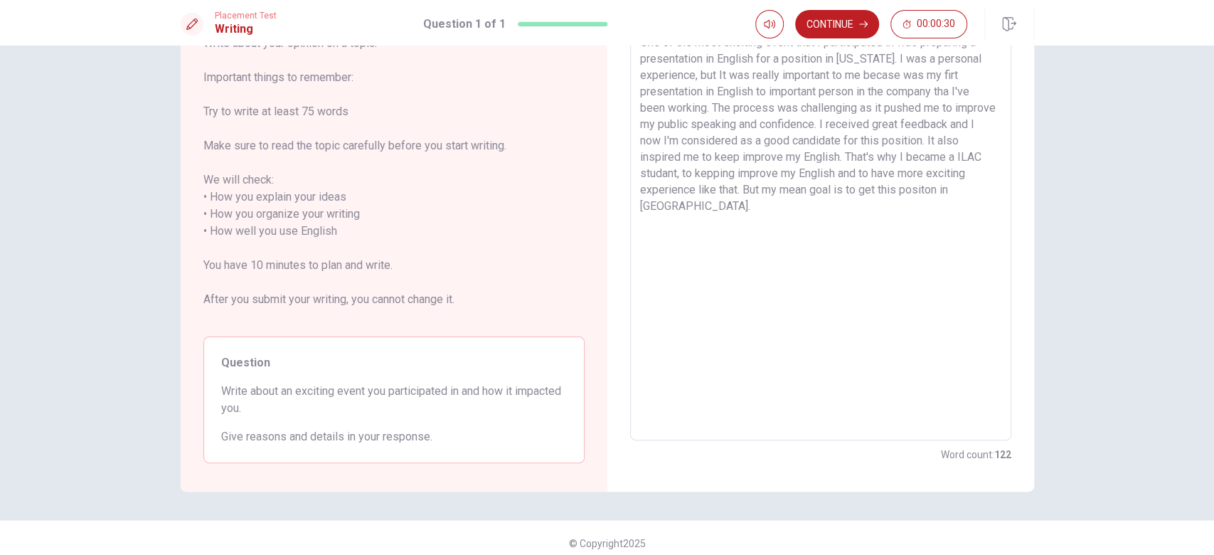
scroll to position [98, 0]
click at [661, 143] on textarea "One of the most exciting event that I participated in was preparing a presentat…" at bounding box center [820, 235] width 361 height 395
click at [797, 145] on textarea "One of the most exciting event that I participated in was preparing a presentat…" at bounding box center [820, 235] width 361 height 395
click at [910, 162] on textarea "One of the most exciting event that I participated in was preparing a presentat…" at bounding box center [820, 235] width 361 height 395
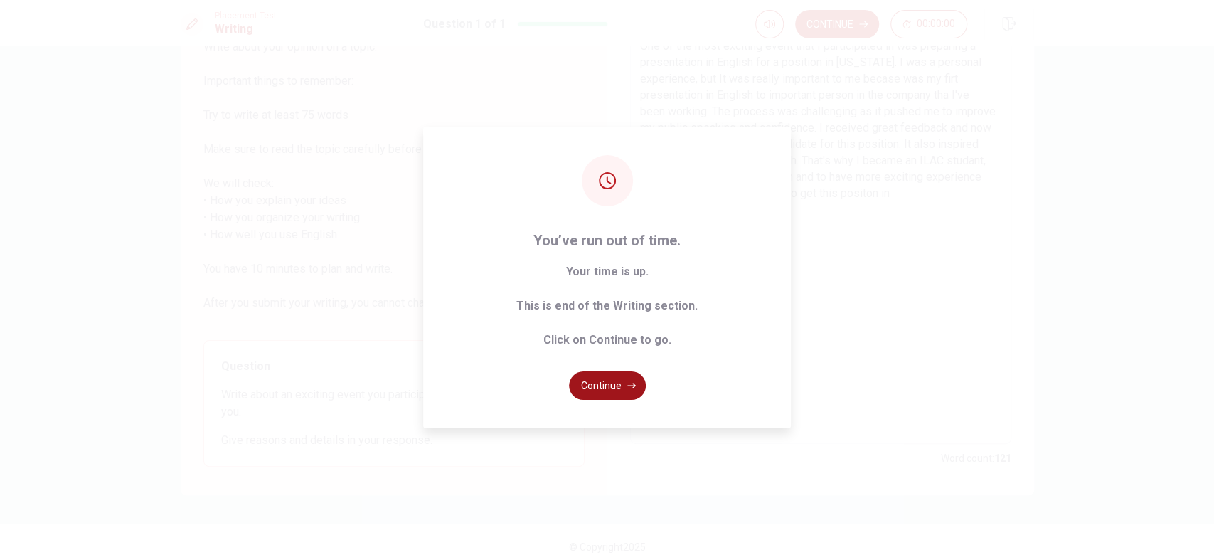
click at [603, 390] on button "Continue" at bounding box center [607, 385] width 77 height 28
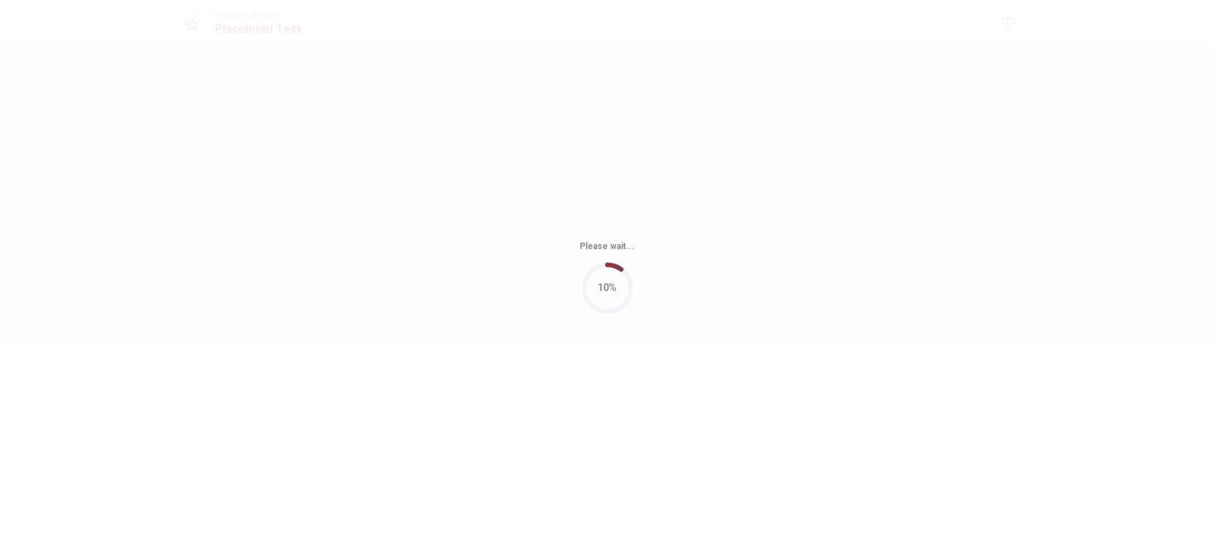
scroll to position [0, 0]
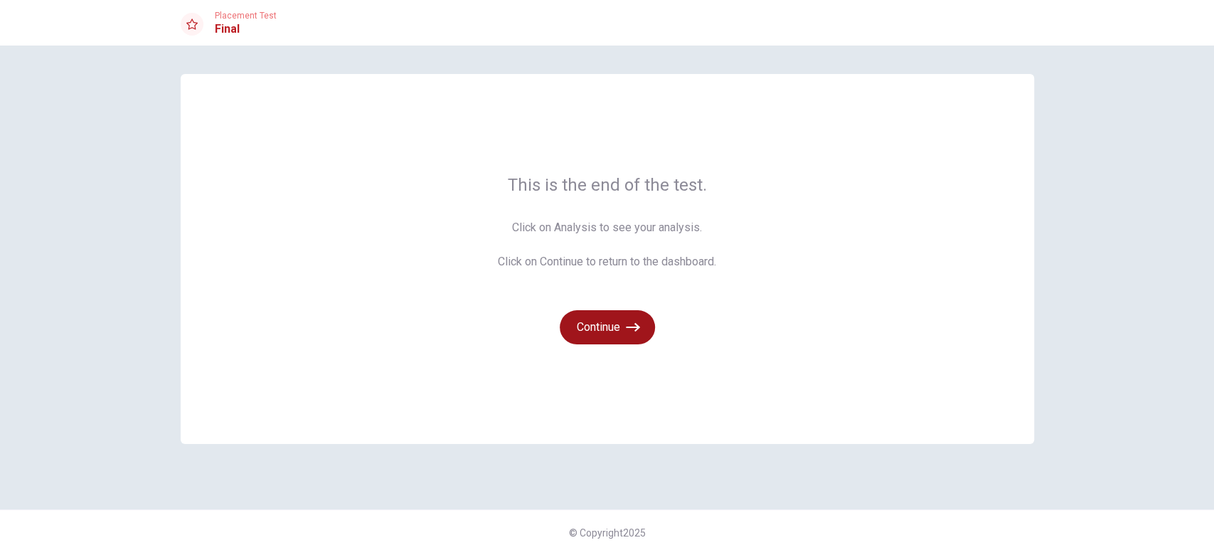
click at [609, 323] on button "Continue" at bounding box center [607, 327] width 95 height 34
